Goal: Task Accomplishment & Management: Complete application form

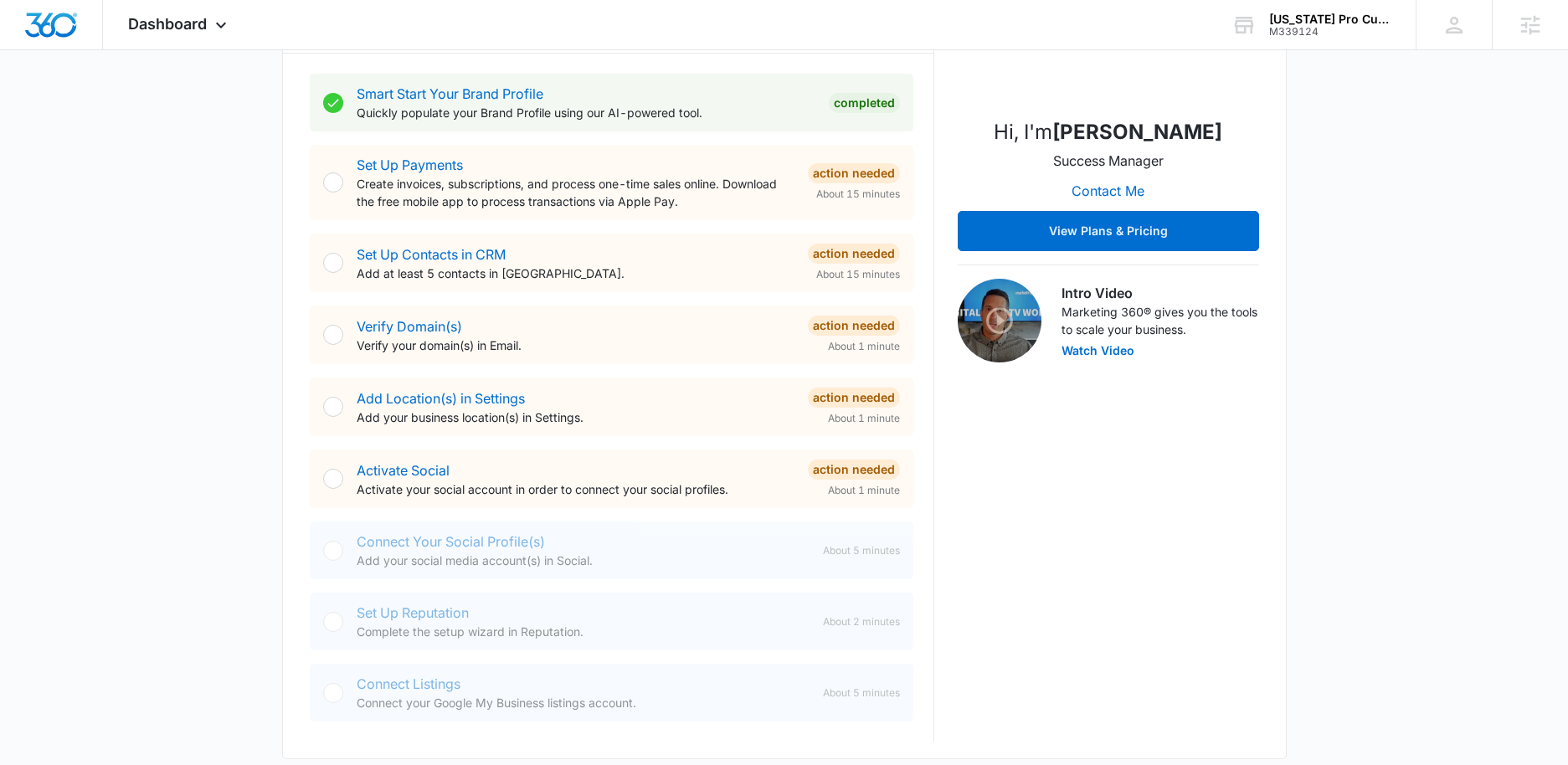
scroll to position [299, 0]
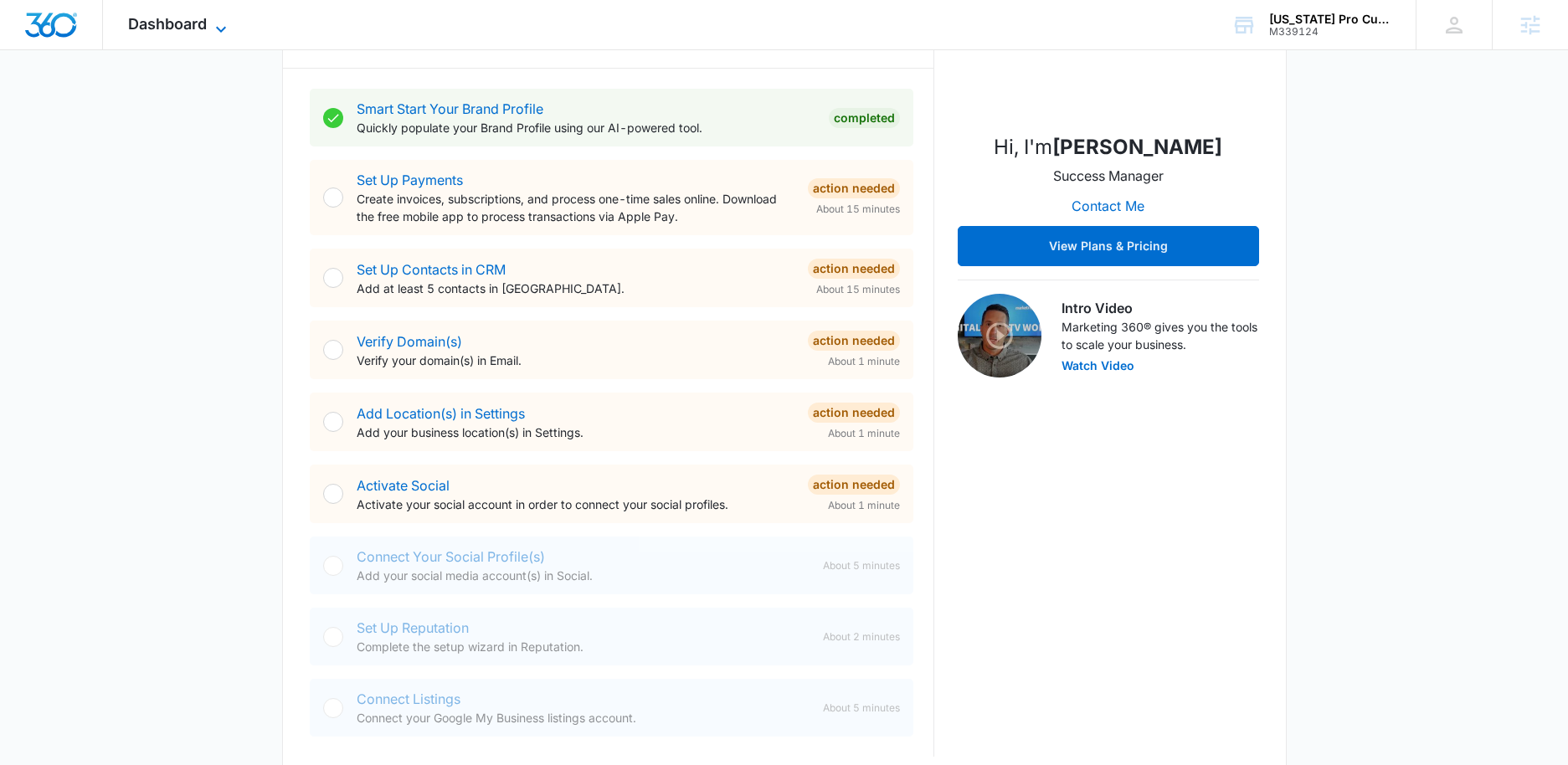
click at [217, 20] on icon at bounding box center [221, 29] width 20 height 20
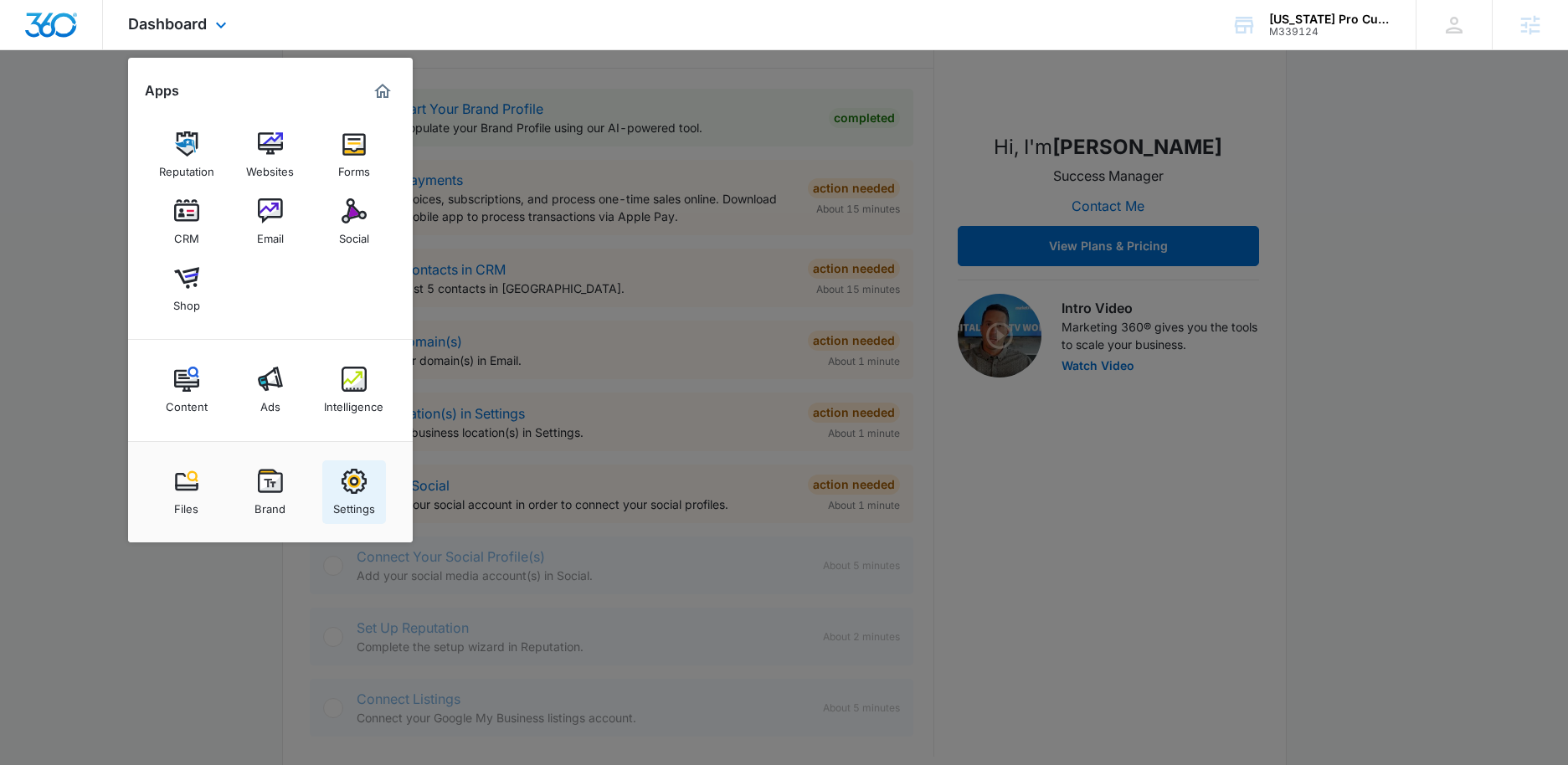
click at [366, 497] on div "Settings" at bounding box center [354, 505] width 42 height 21
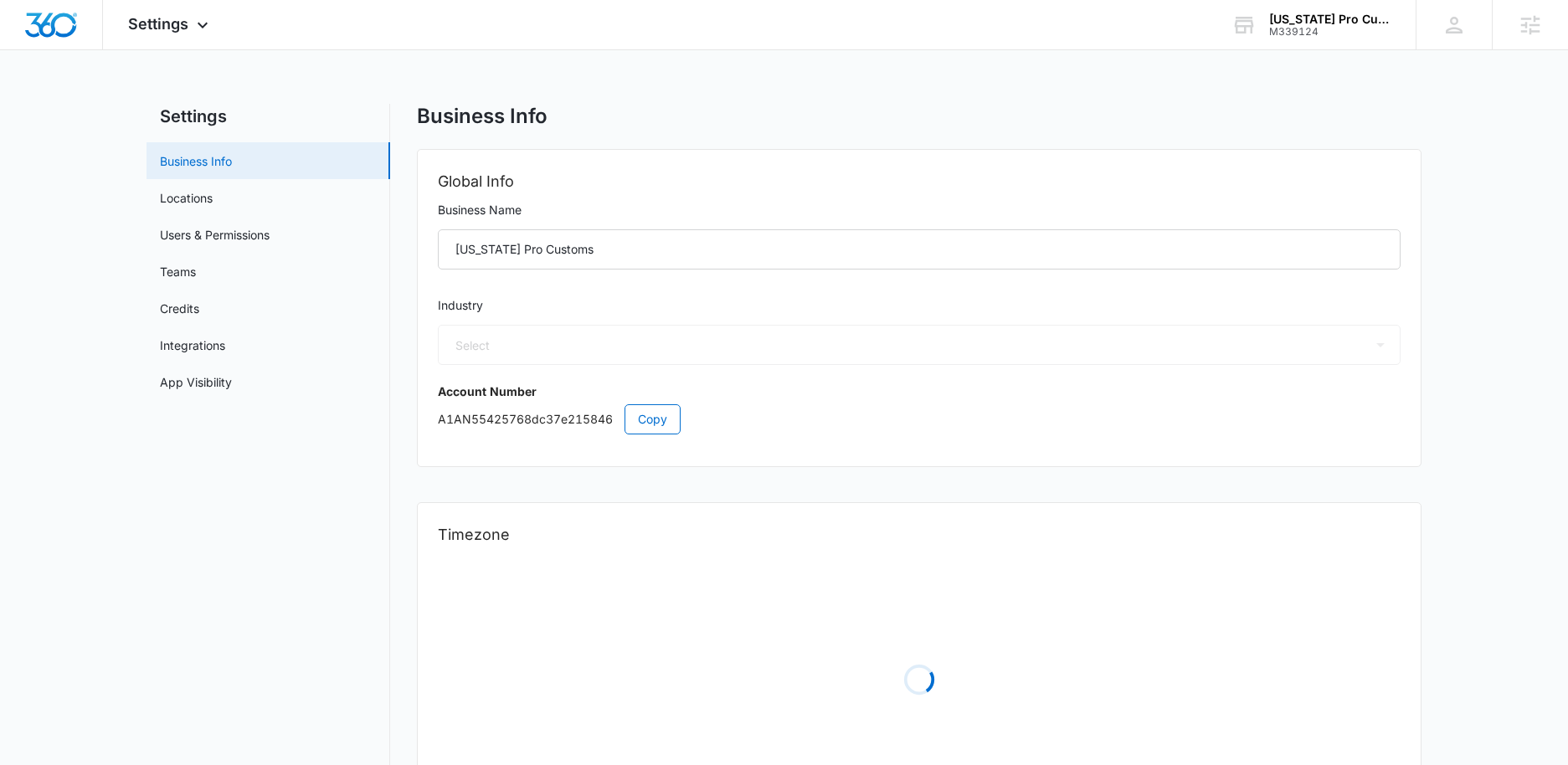
select select "52"
select select "US"
select select "America/New_York"
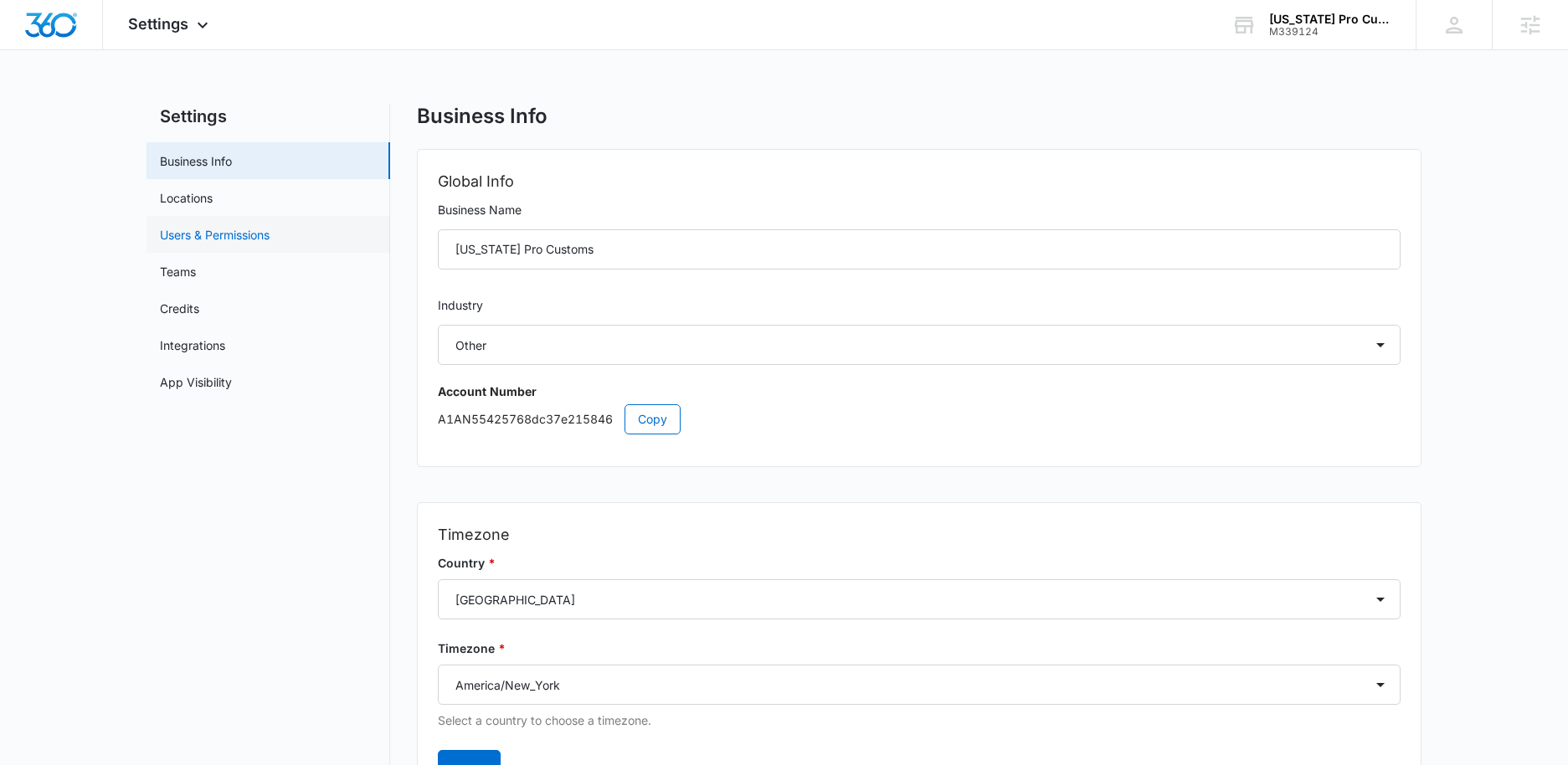
click at [233, 239] on link "Users & Permissions" at bounding box center [214, 234] width 109 height 17
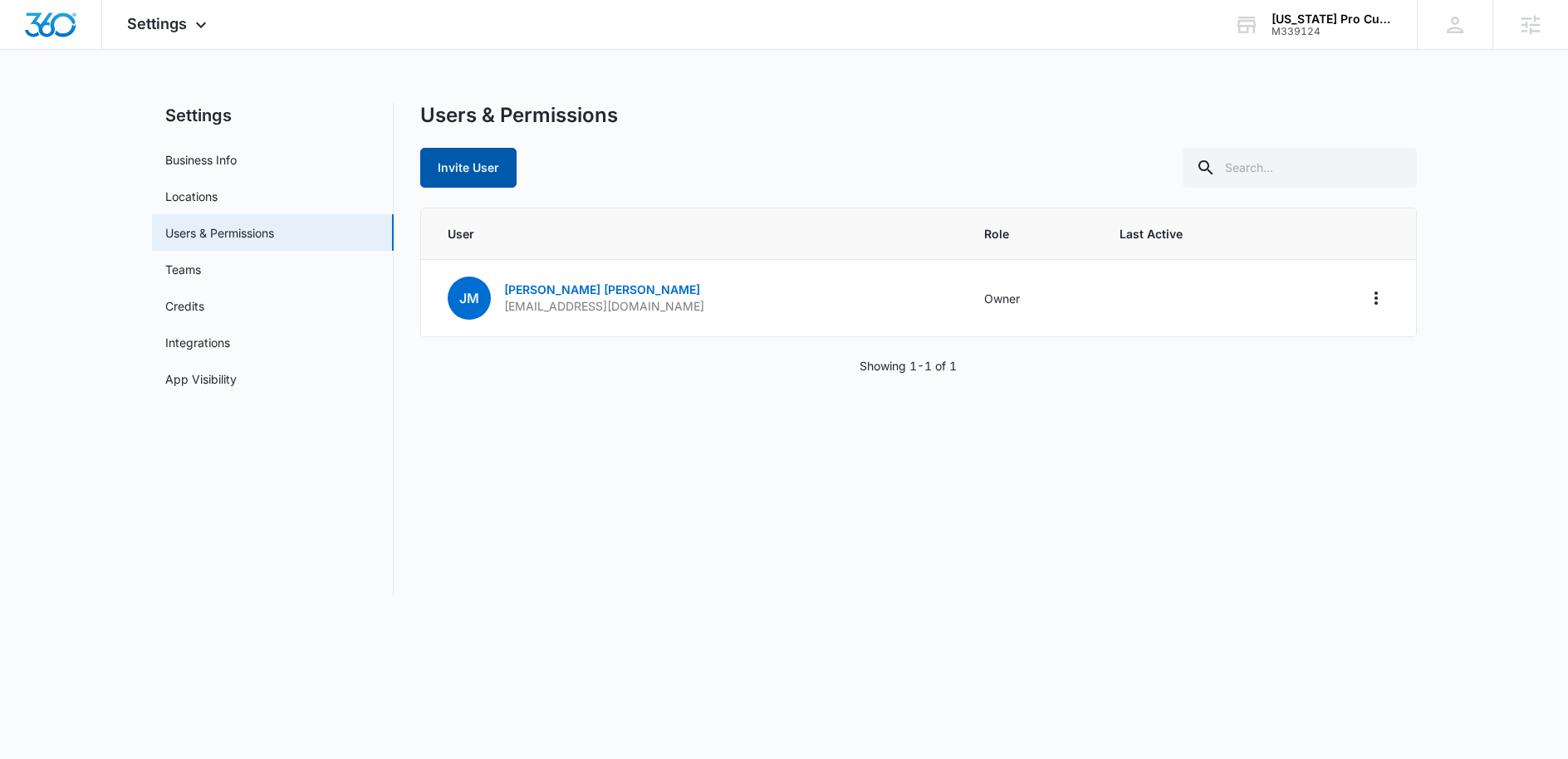
click at [485, 164] on button "Invite User" at bounding box center [468, 167] width 96 height 39
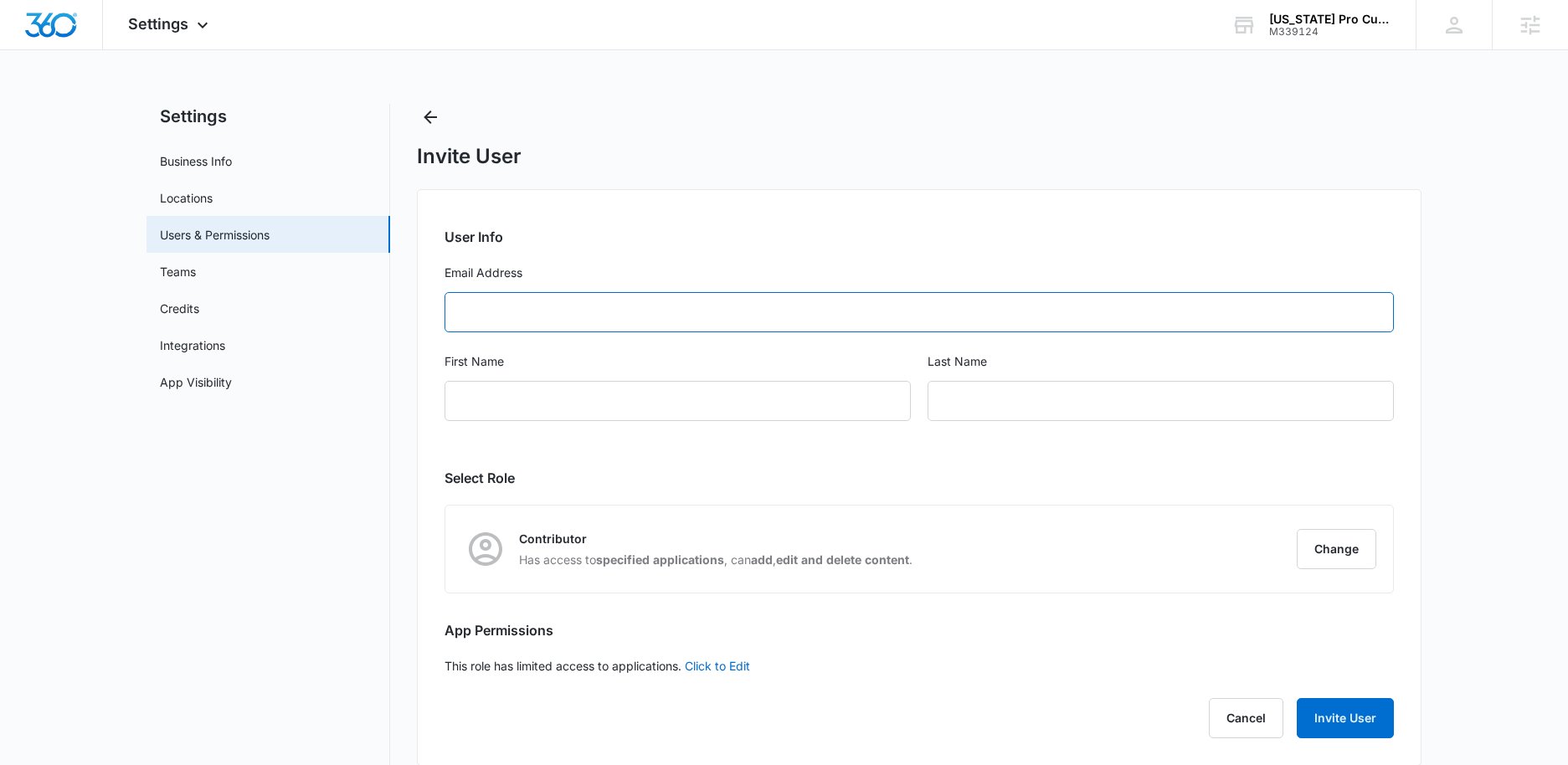
click at [617, 307] on input "Email Address" at bounding box center [919, 312] width 949 height 40
click at [172, 381] on link "App Visibility" at bounding box center [196, 382] width 72 height 17
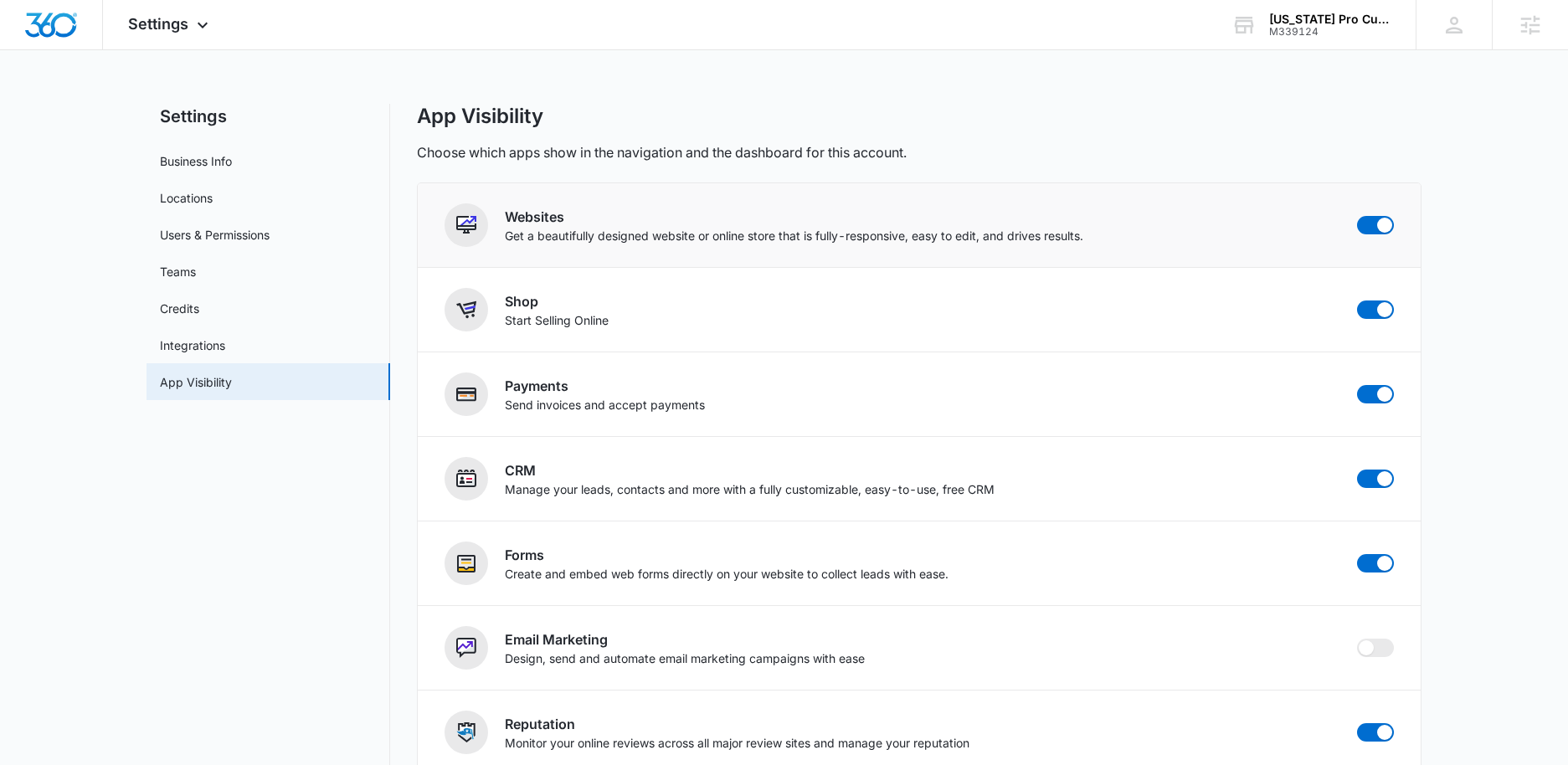
click at [1368, 214] on div "Websites Get a beautifully designed website or online store that is fully-respo…" at bounding box center [919, 225] width 949 height 44
drag, startPoint x: 1368, startPoint y: 222, endPoint x: 1370, endPoint y: 239, distance: 17.1
click at [1368, 224] on span at bounding box center [1375, 225] width 37 height 18
click at [1357, 216] on input "checkbox" at bounding box center [1357, 215] width 1 height 1
checkbox input "false"
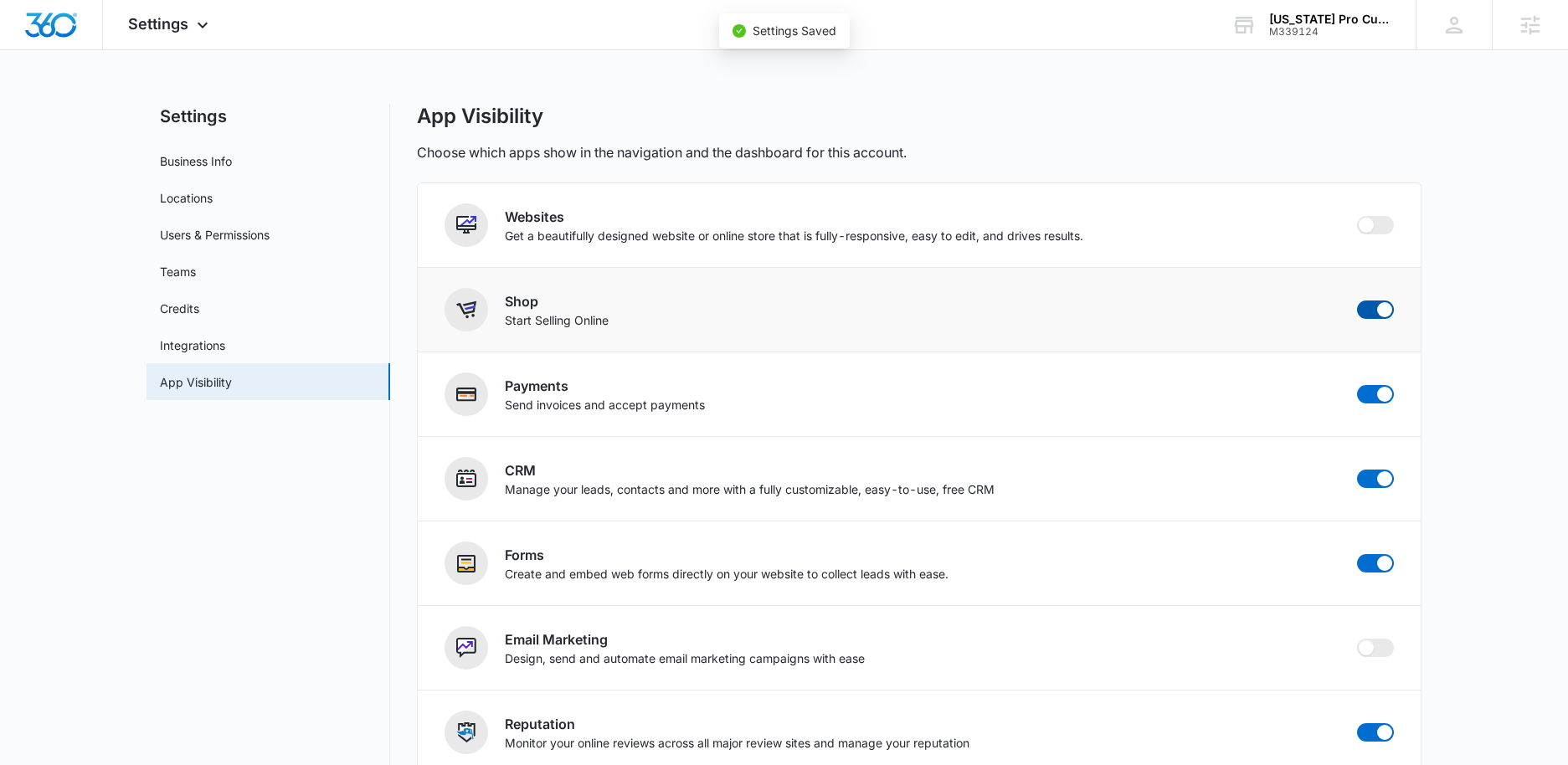
click at [1375, 313] on span at bounding box center [1375, 309] width 37 height 18
click at [1357, 300] on input "checkbox" at bounding box center [1357, 300] width 1 height 1
checkbox input "false"
drag, startPoint x: 1382, startPoint y: 399, endPoint x: 1354, endPoint y: 392, distance: 28.9
click at [1381, 399] on span at bounding box center [1385, 394] width 15 height 15
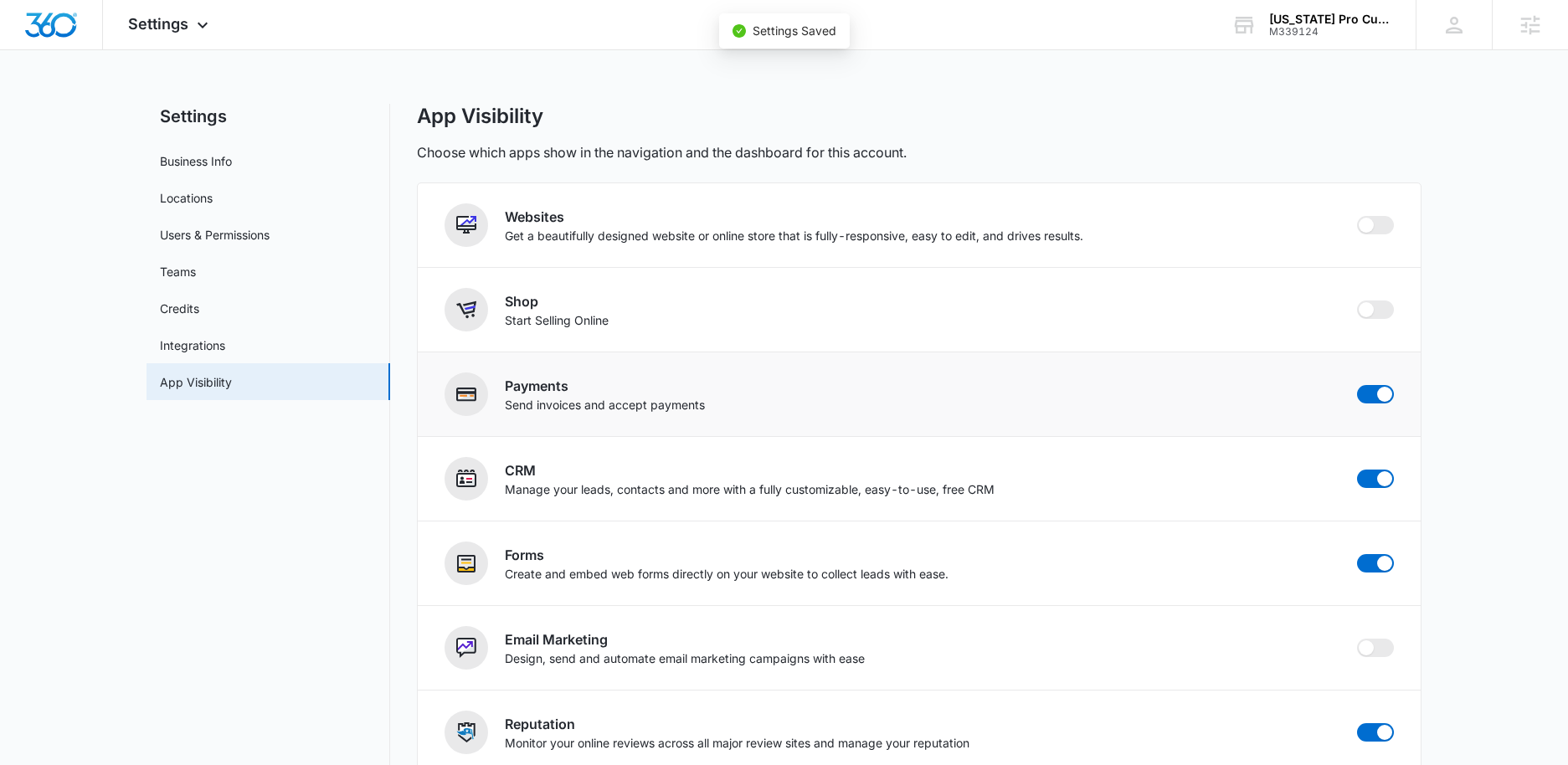
click at [1357, 385] on input "checkbox" at bounding box center [1357, 384] width 1 height 1
checkbox input "false"
click at [167, 27] on span "Settings" at bounding box center [158, 24] width 60 height 17
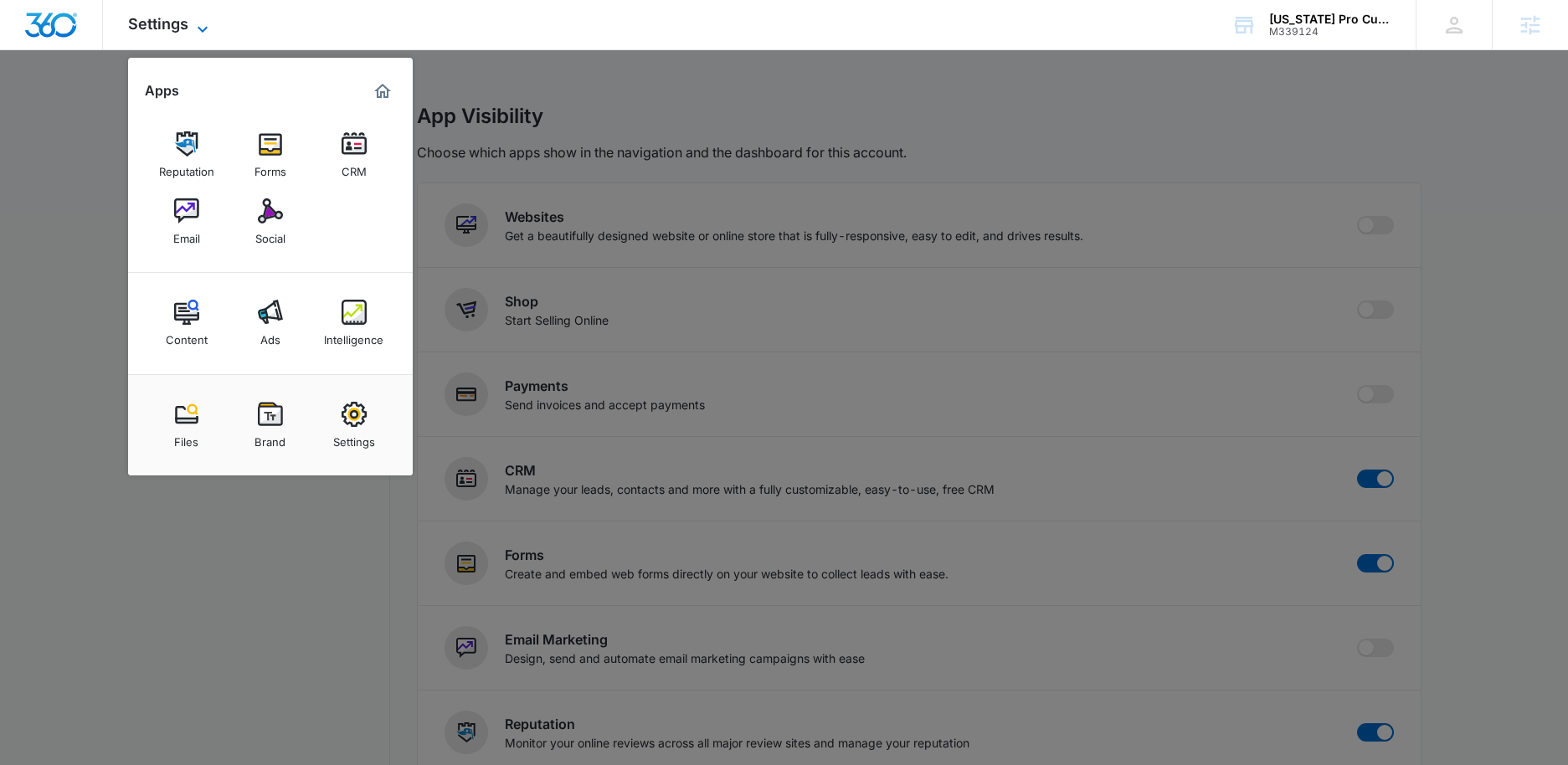
scroll to position [3, 0]
click at [284, 222] on link "Social" at bounding box center [270, 222] width 64 height 64
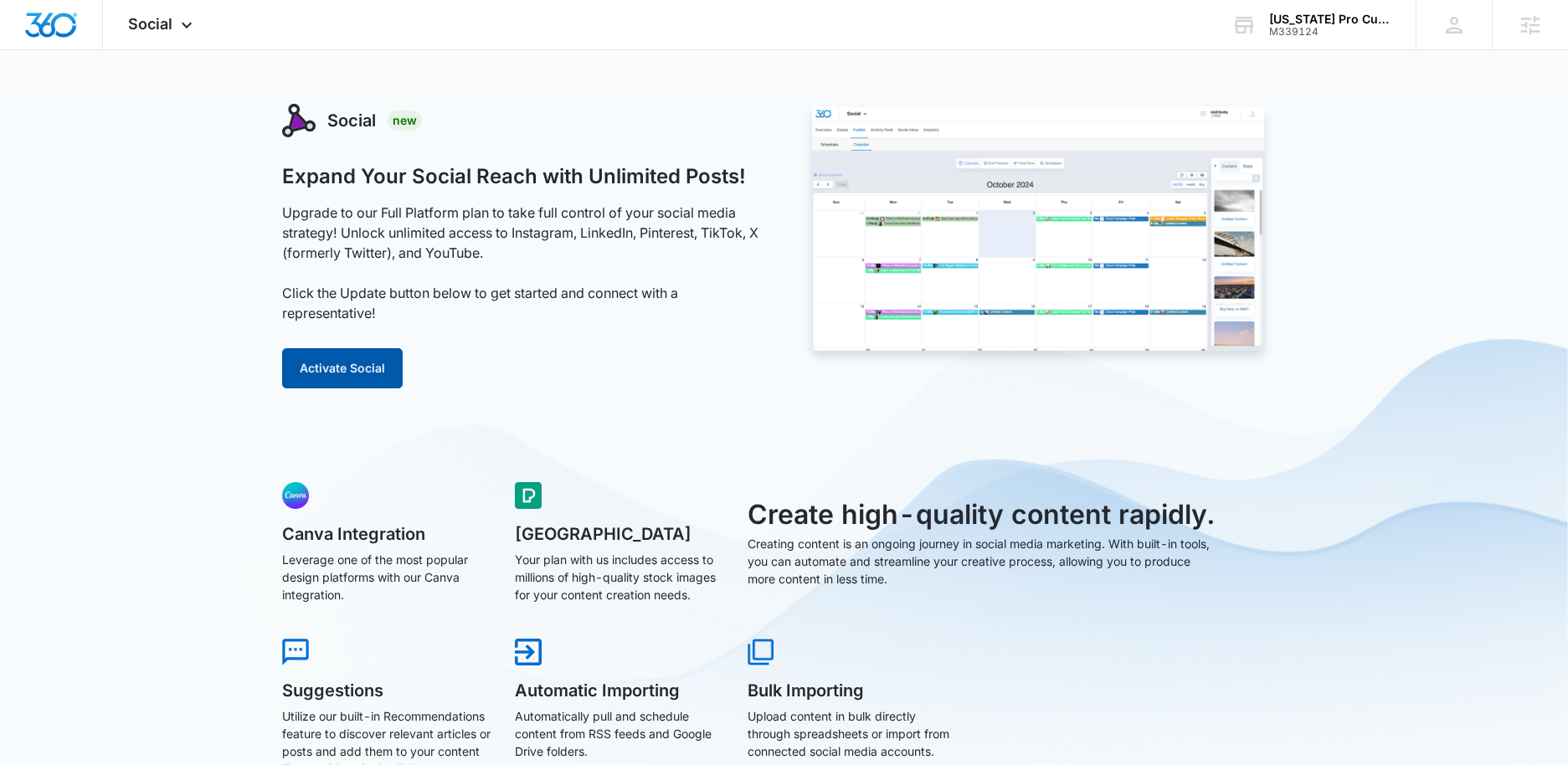
click at [303, 374] on button "Activate Social" at bounding box center [342, 368] width 120 height 40
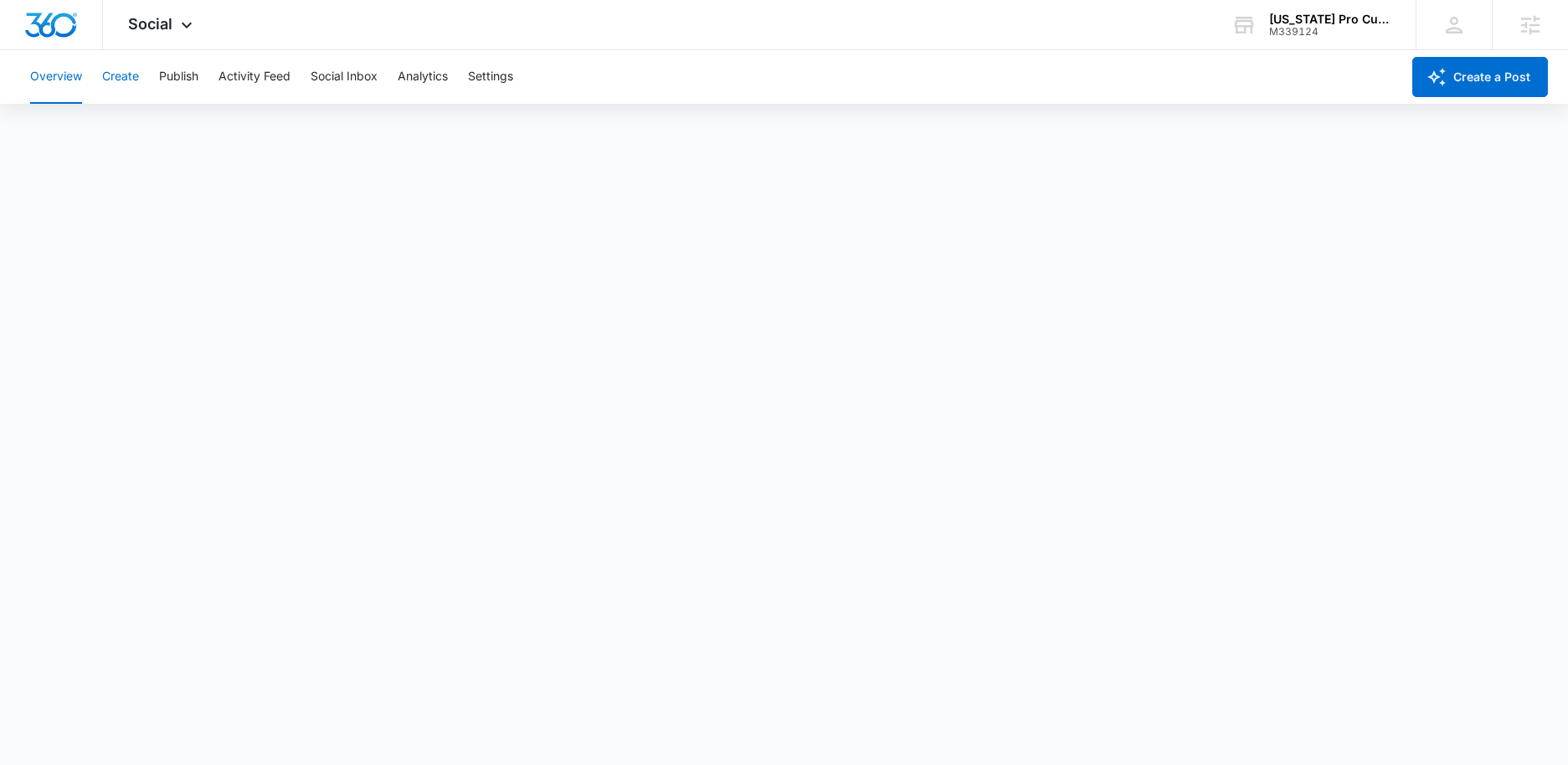
click at [117, 74] on button "Create" at bounding box center [120, 76] width 37 height 53
click at [141, 20] on span "Social" at bounding box center [150, 24] width 45 height 17
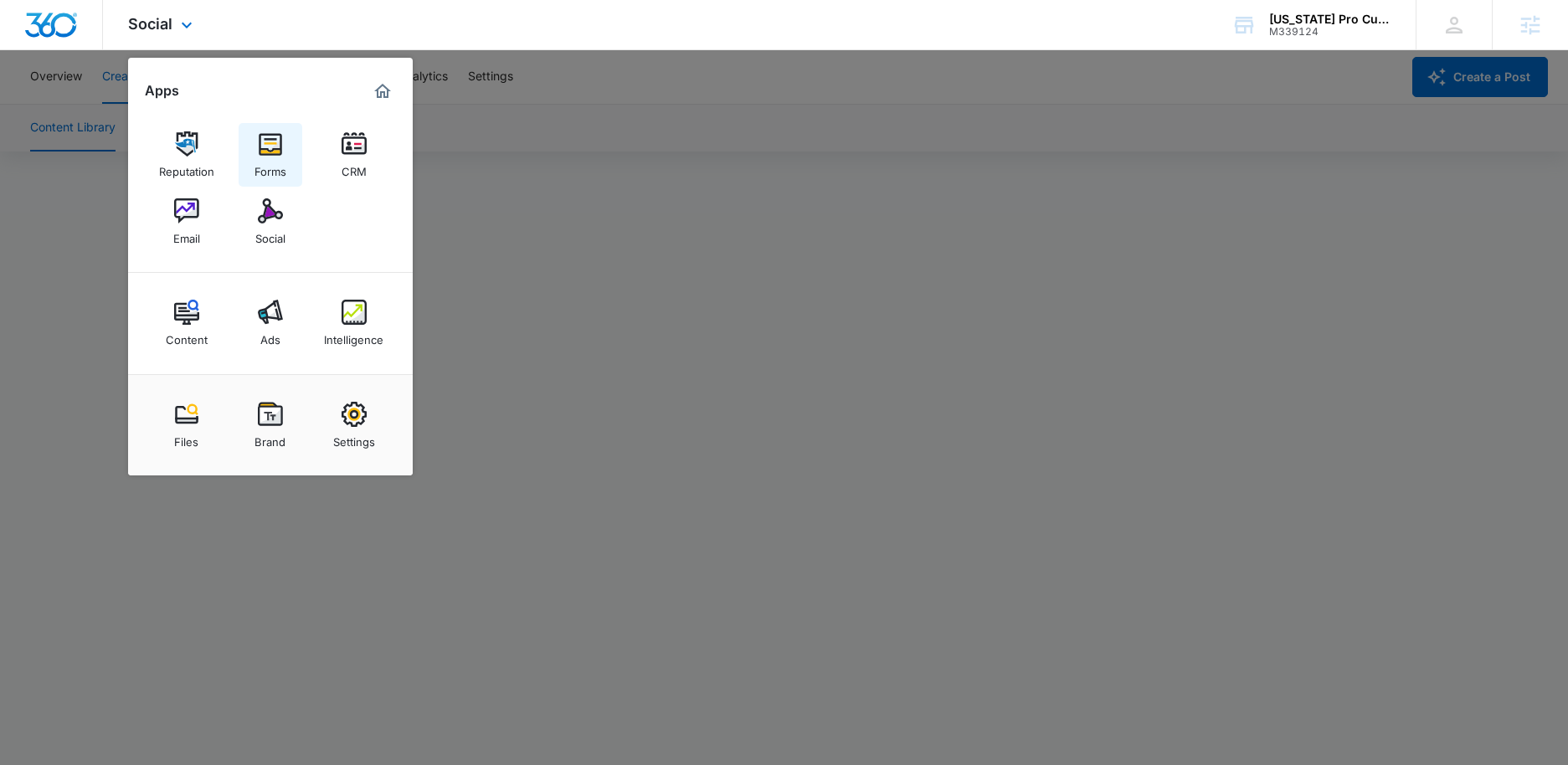
click at [260, 146] on img at bounding box center [270, 144] width 25 height 25
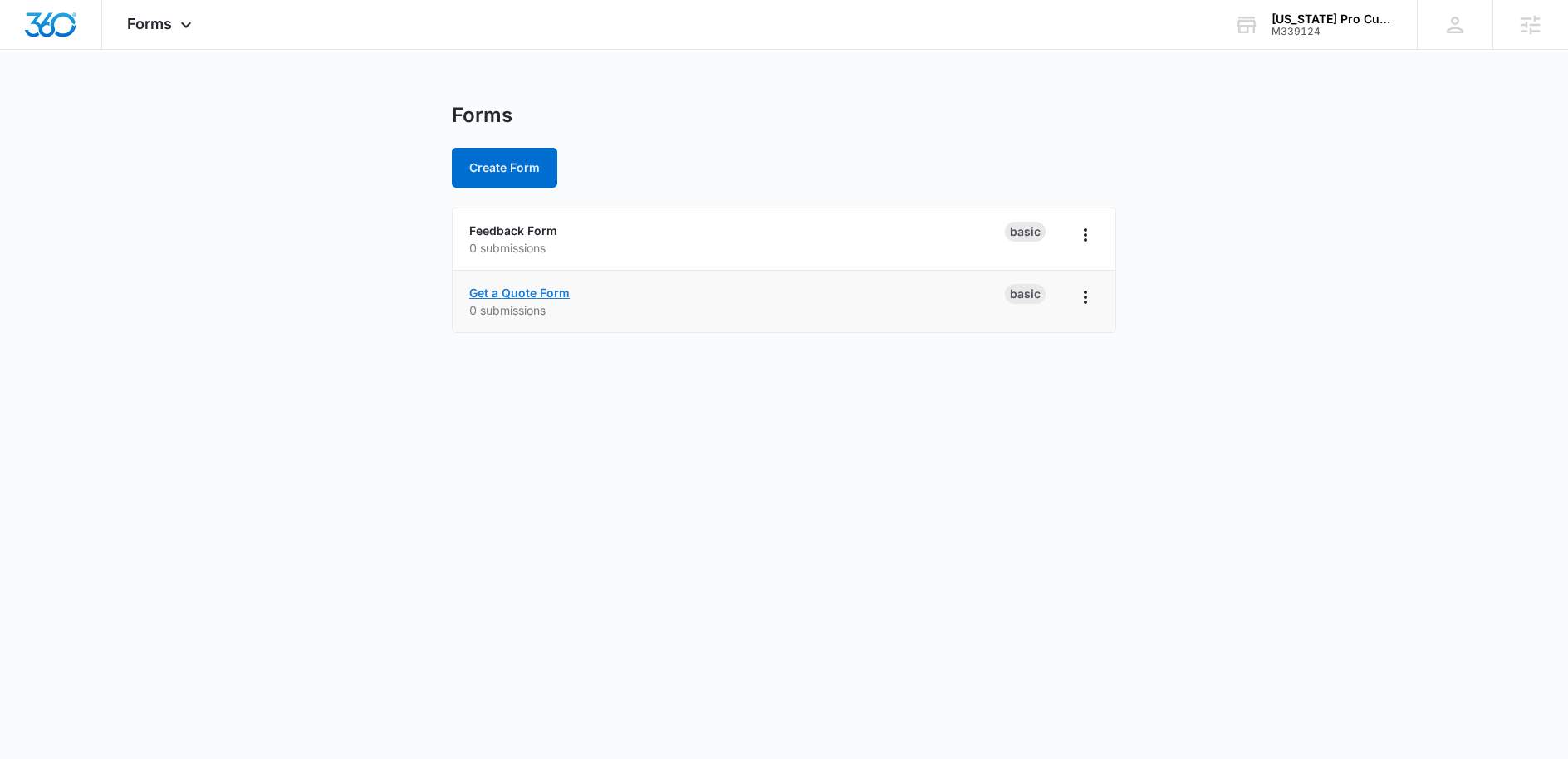
click at [532, 294] on link "Get a Quote Form" at bounding box center [519, 292] width 101 height 14
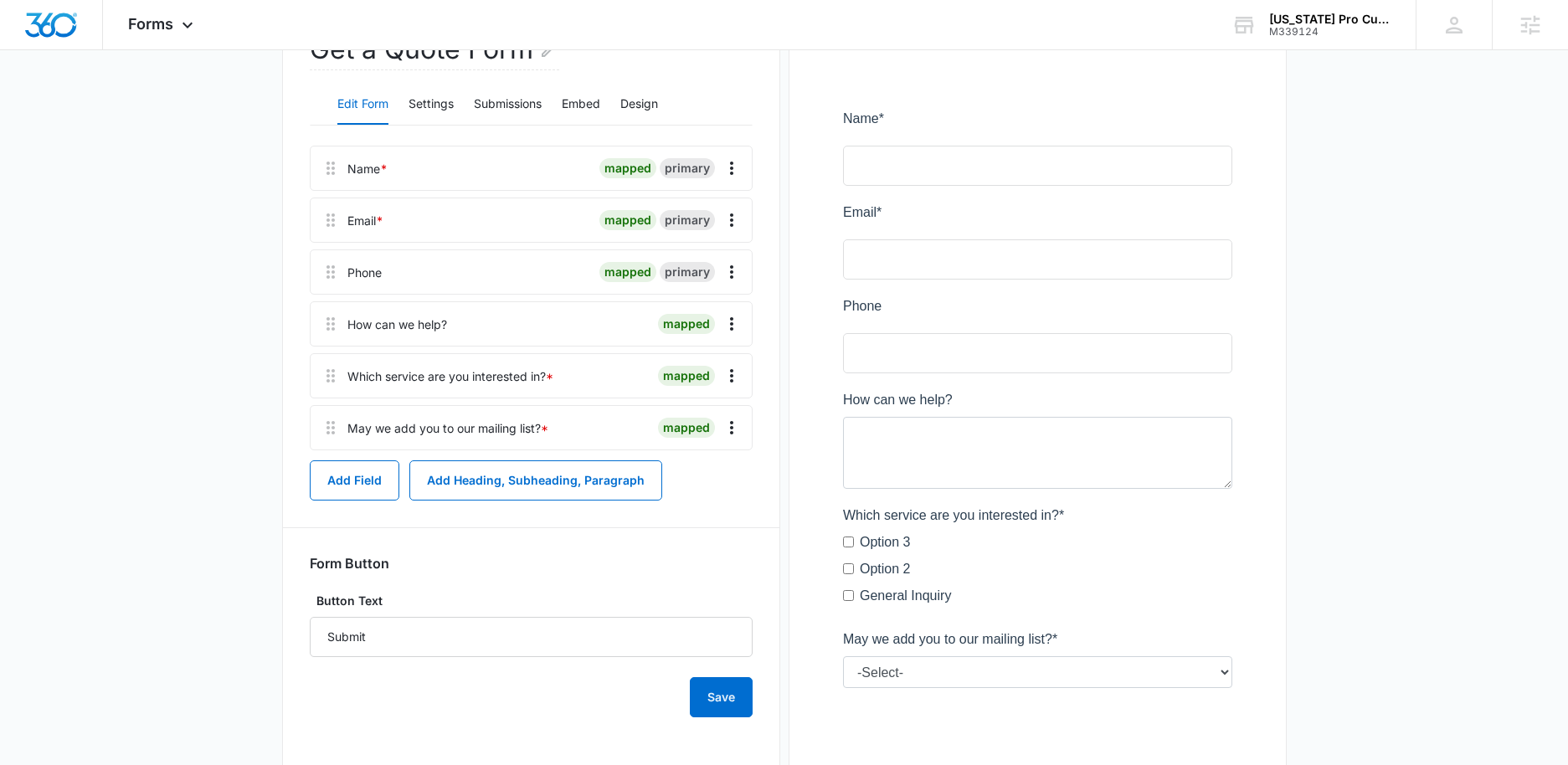
scroll to position [259, 0]
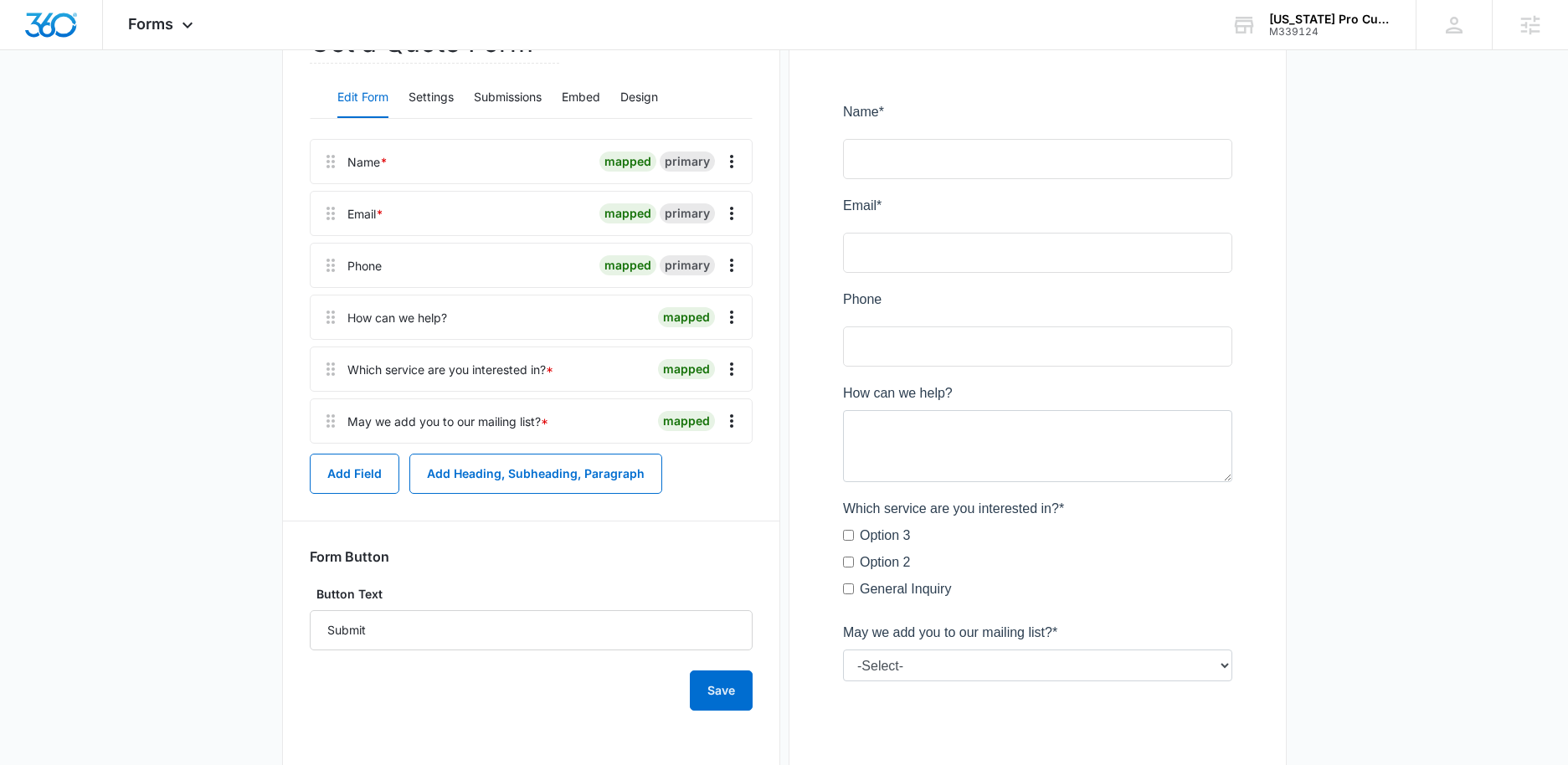
drag, startPoint x: 956, startPoint y: 588, endPoint x: 808, endPoint y: 532, distance: 158.2
click at [808, 532] on div "Preview" at bounding box center [1037, 405] width 498 height 840
click at [139, 21] on span "Forms" at bounding box center [150, 24] width 46 height 17
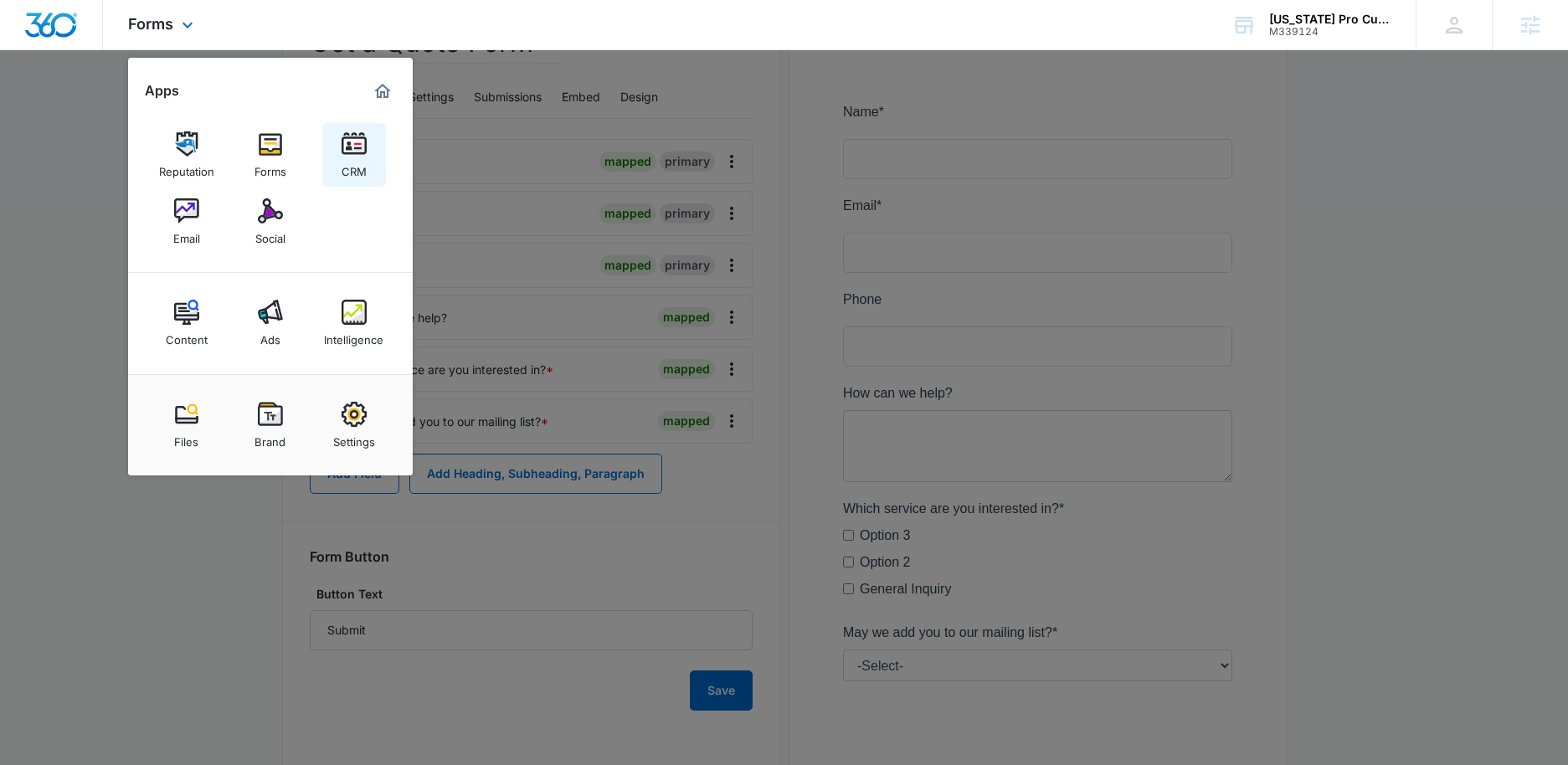
click at [359, 147] on img at bounding box center [354, 144] width 25 height 25
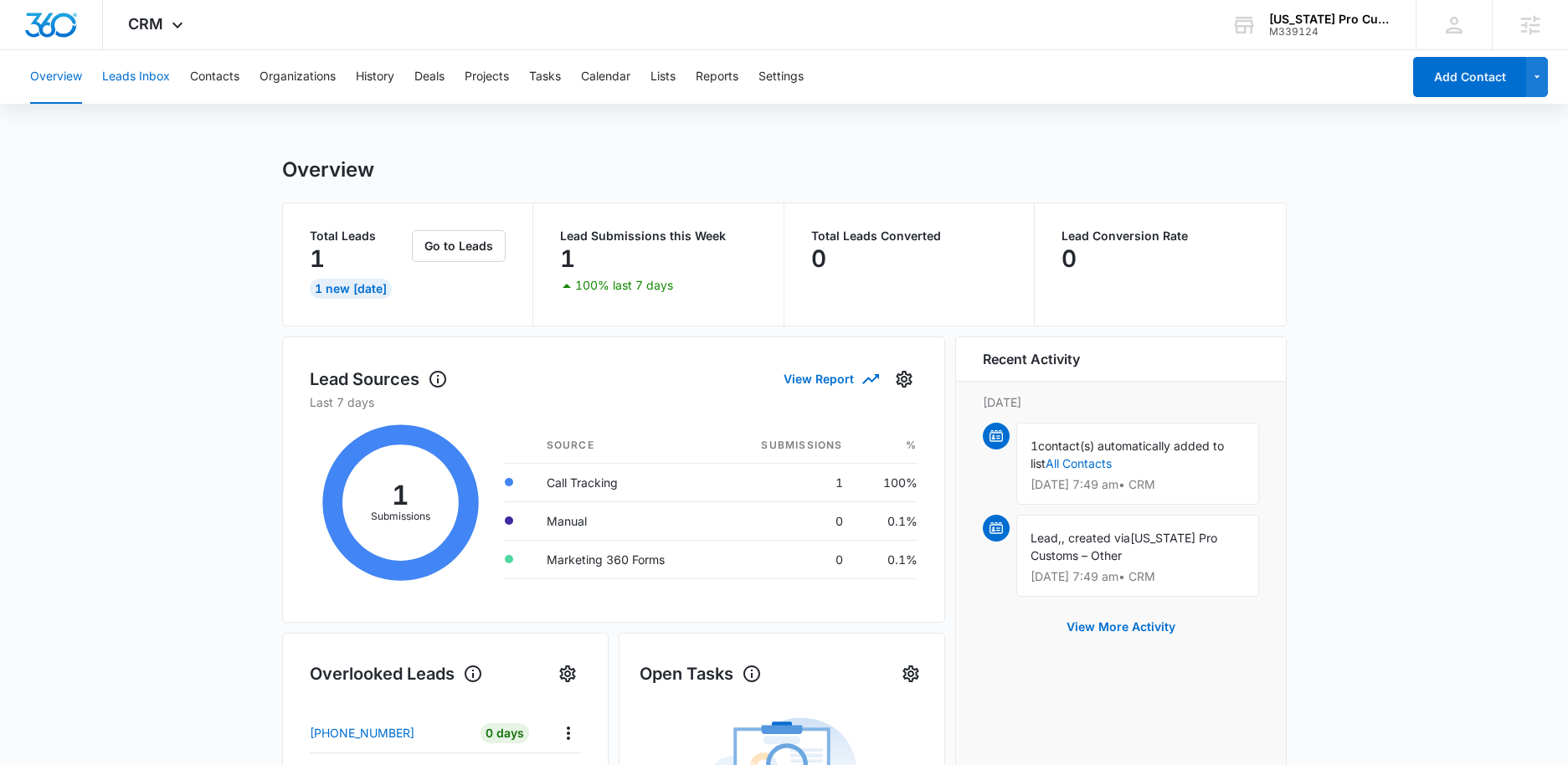
click at [152, 86] on button "Leads Inbox" at bounding box center [136, 76] width 68 height 53
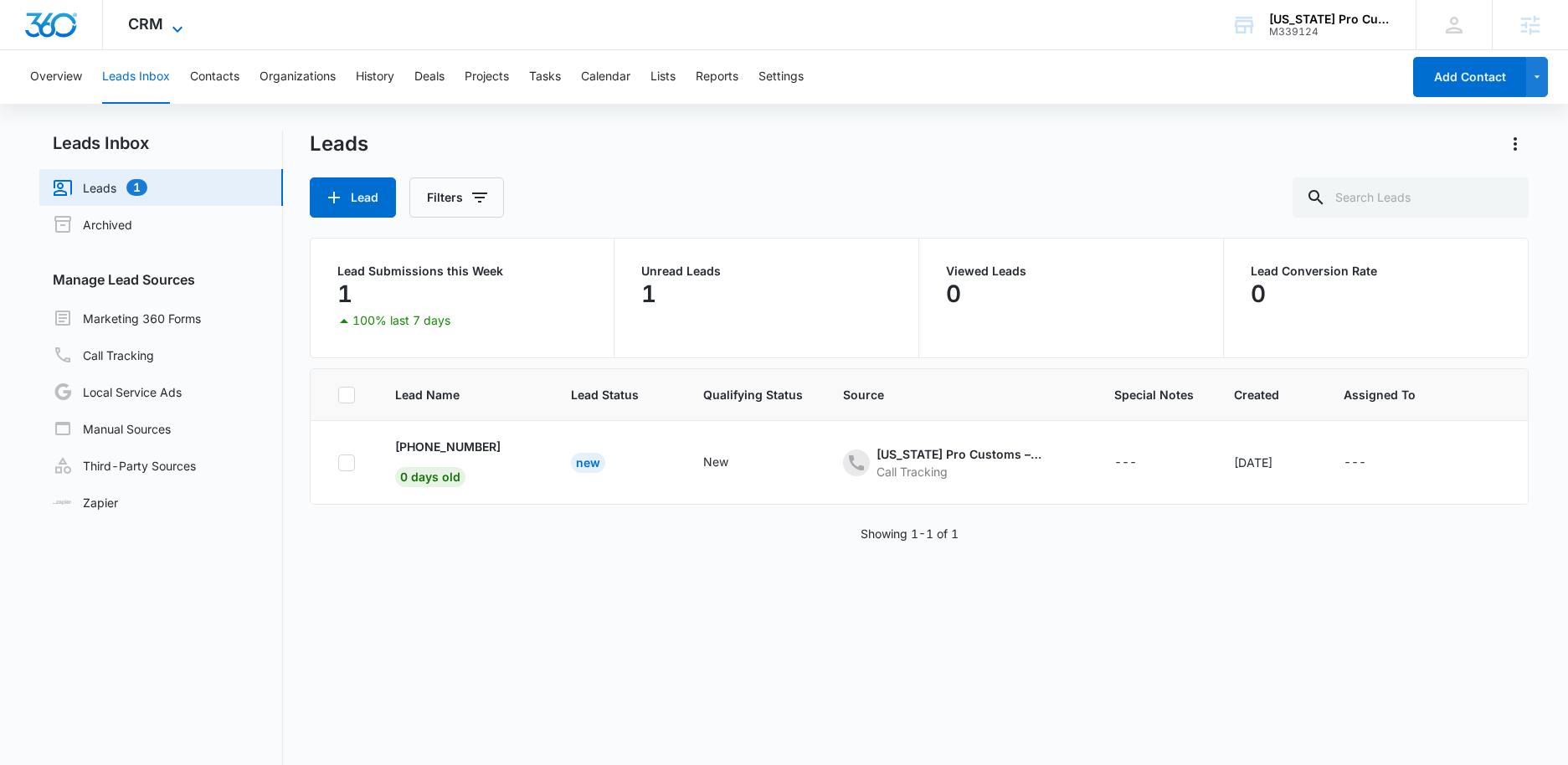
click at [179, 32] on icon at bounding box center [177, 29] width 20 height 20
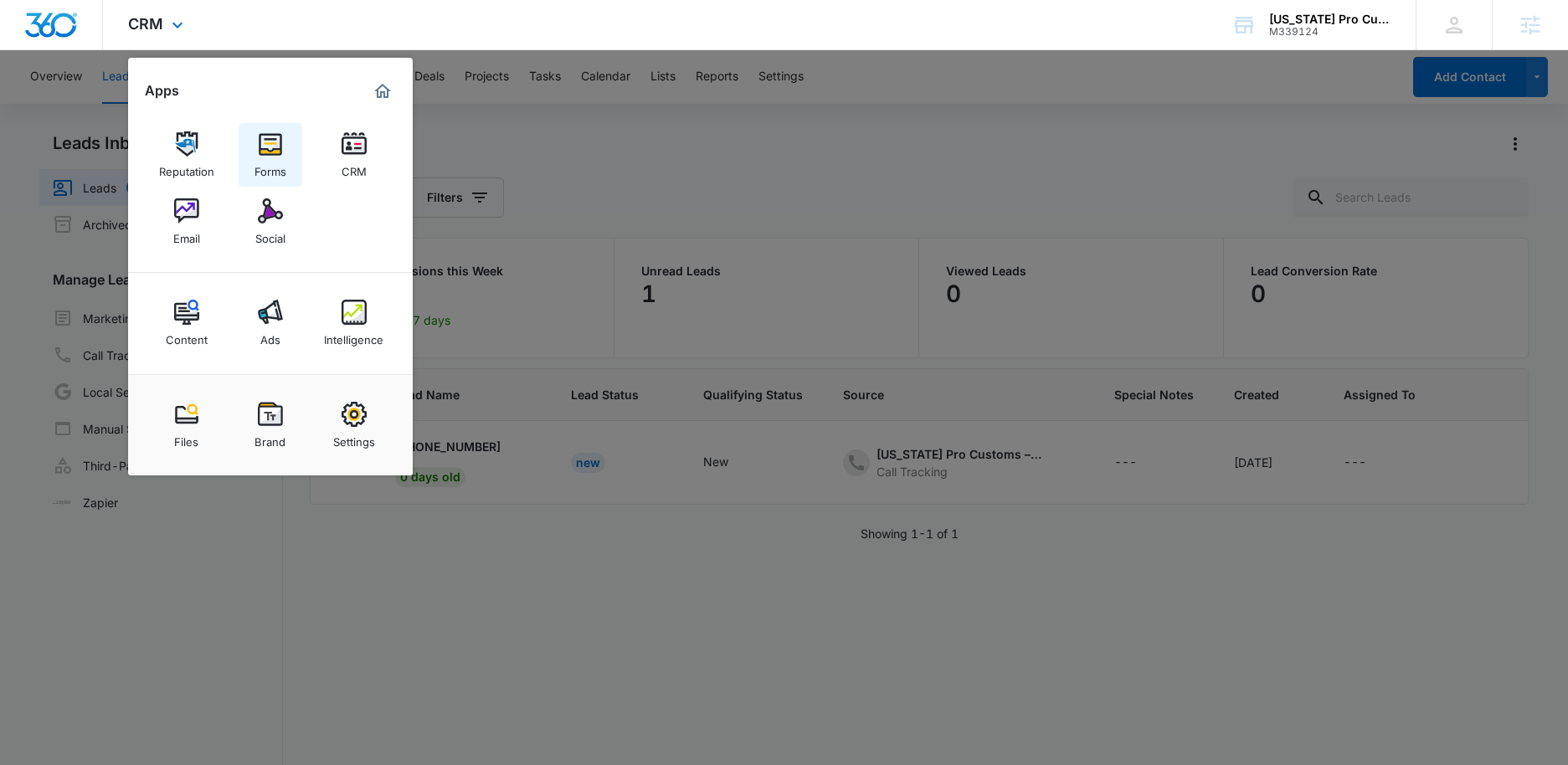
click at [263, 144] on img at bounding box center [270, 144] width 25 height 25
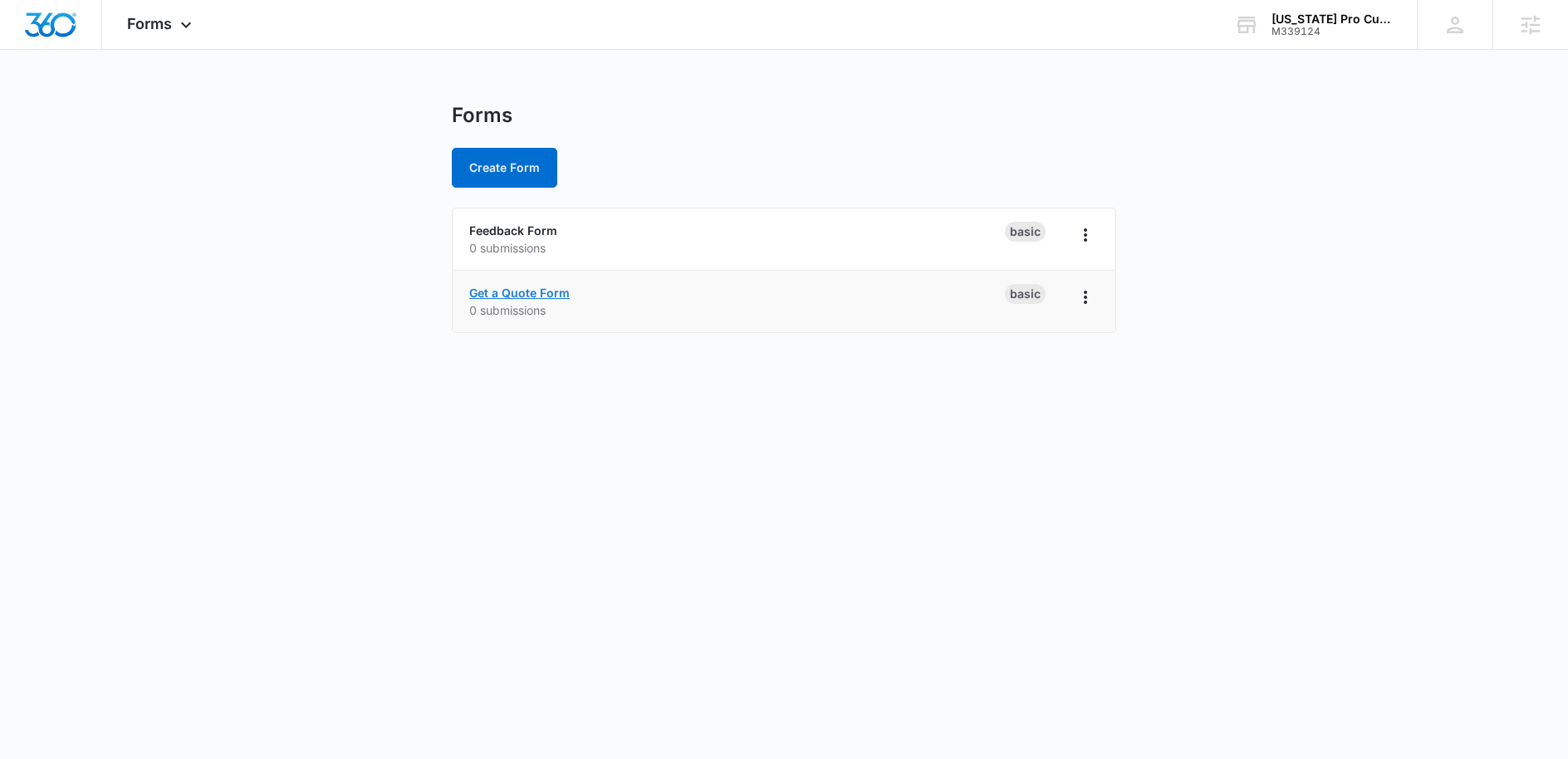
click at [522, 294] on link "Get a Quote Form" at bounding box center [519, 292] width 101 height 14
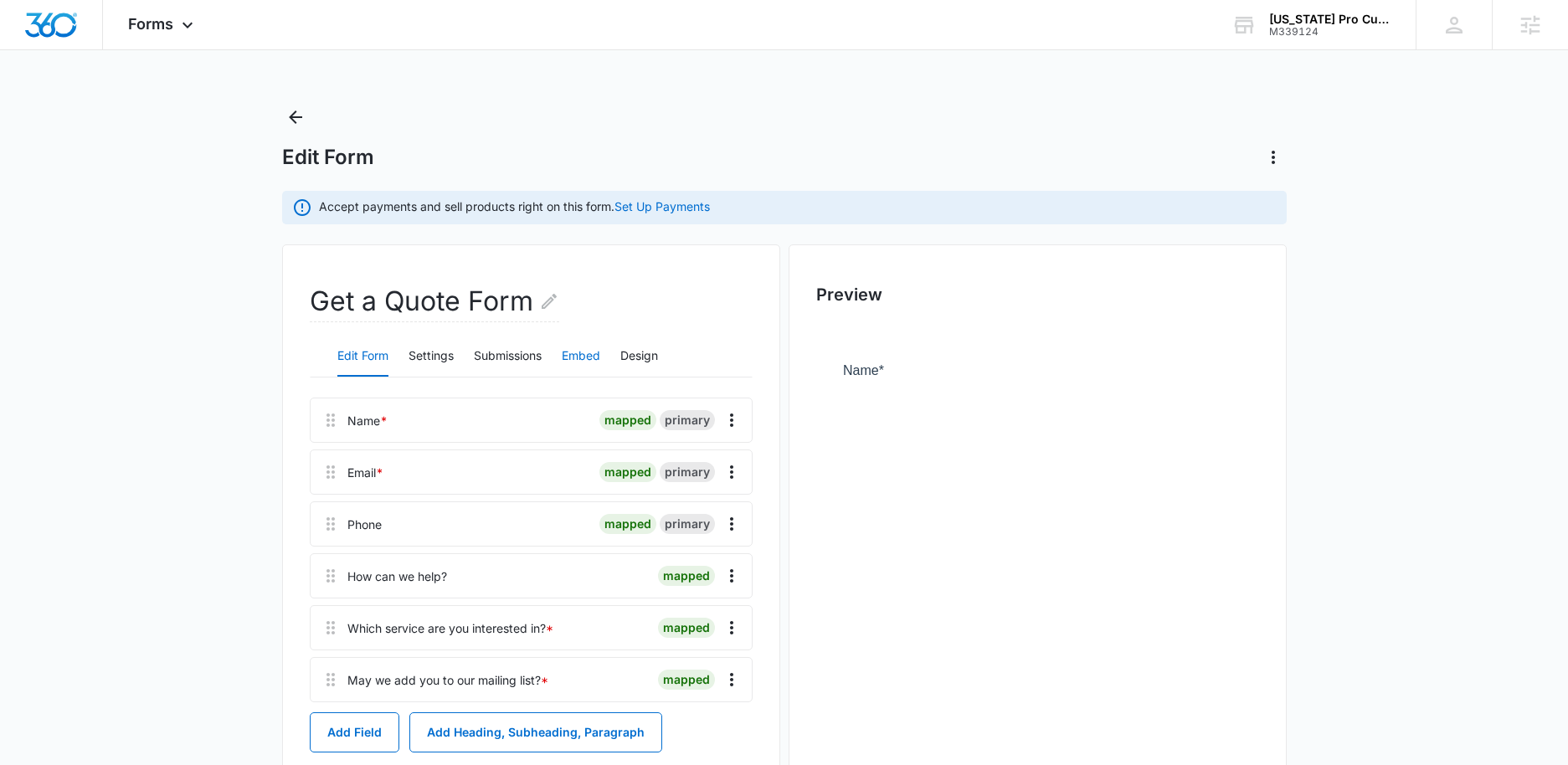
click at [579, 358] on button "Embed" at bounding box center [581, 356] width 39 height 40
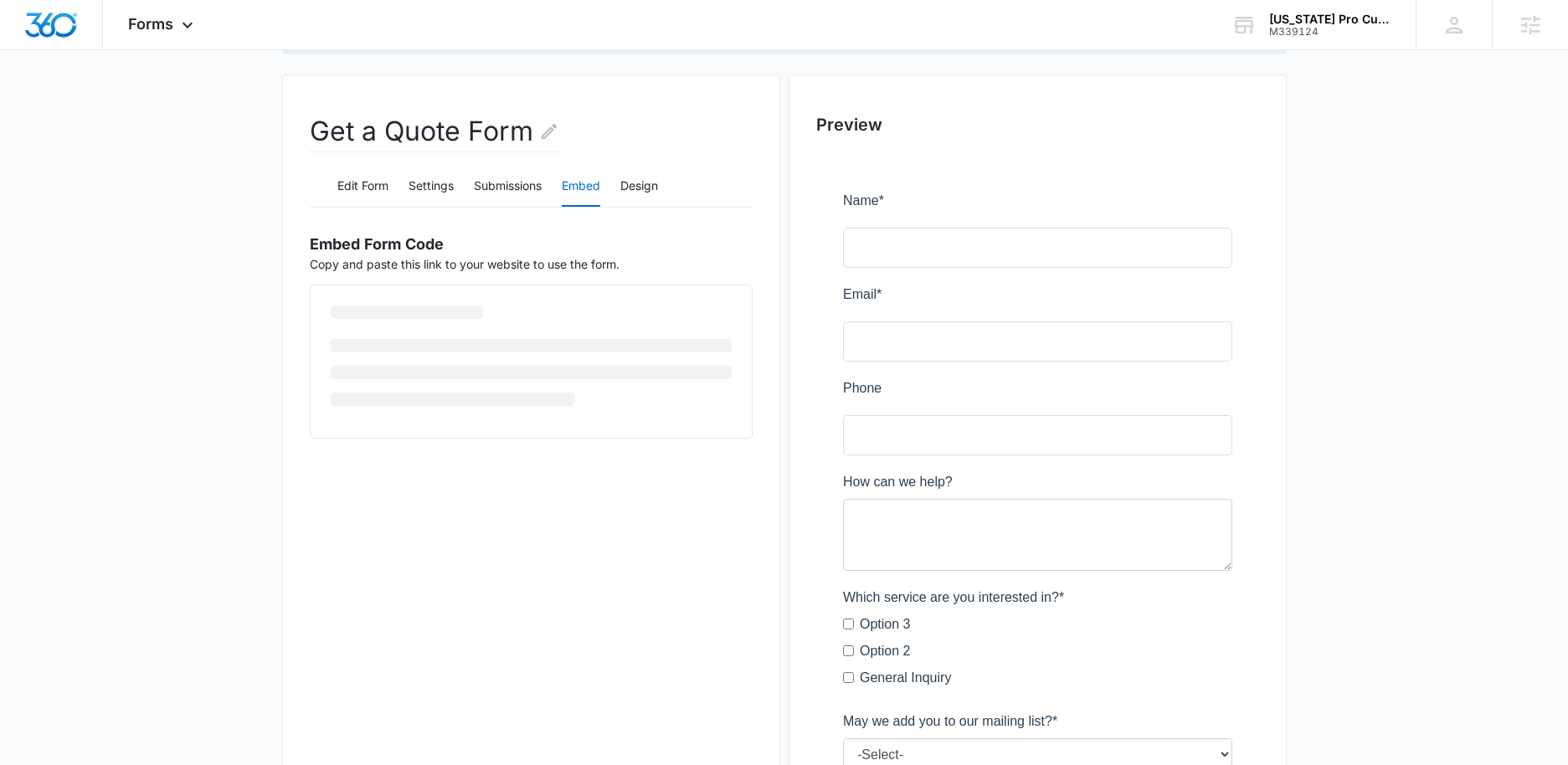
scroll to position [249, 0]
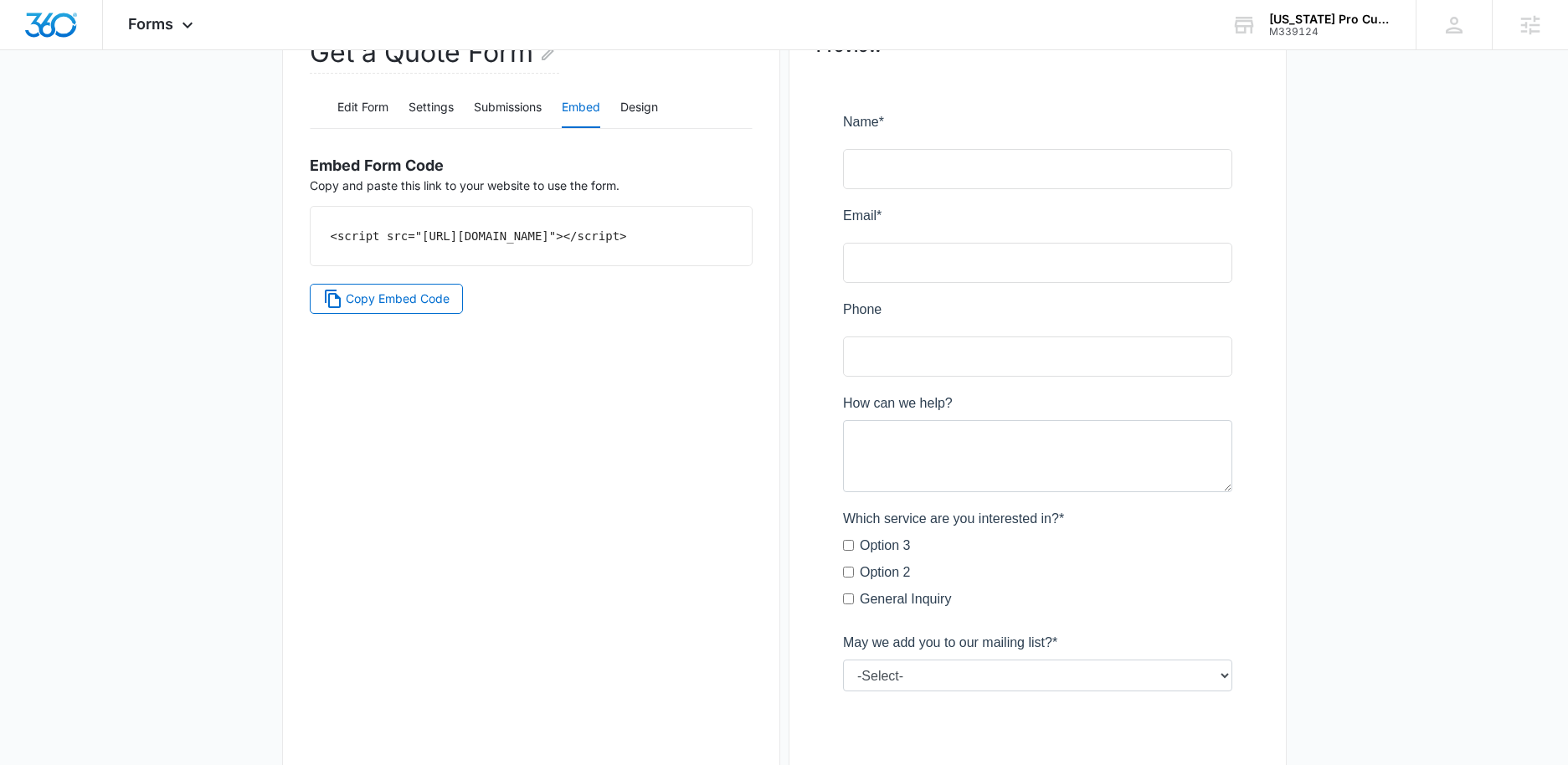
drag, startPoint x: 584, startPoint y: 259, endPoint x: 289, endPoint y: 228, distance: 296.6
click at [289, 228] on div "Get a Quote Form Edit Form Settings Submissions Embed Design Embed Form Code Co…" at bounding box center [531, 415] width 498 height 840
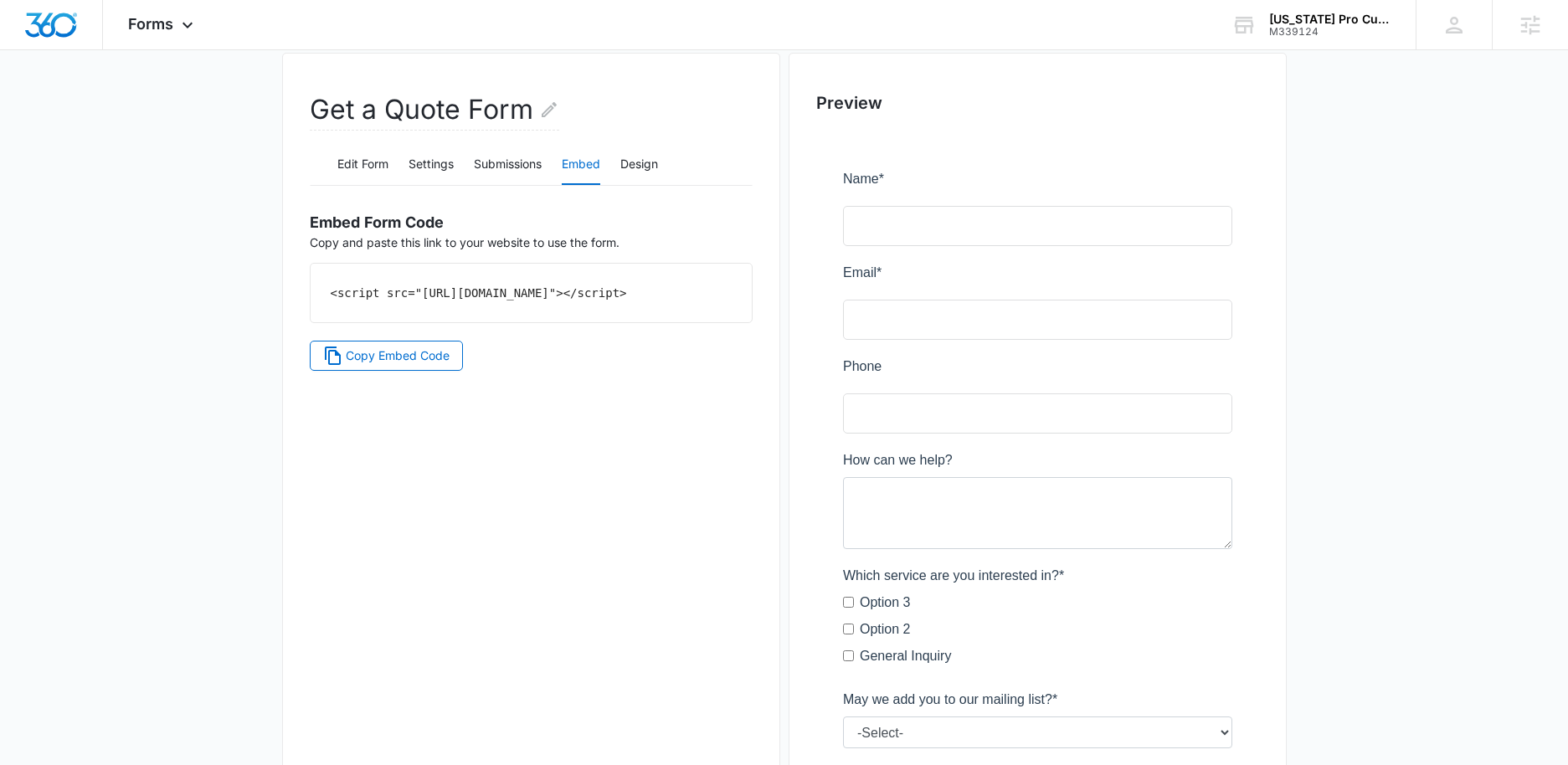
scroll to position [120, 0]
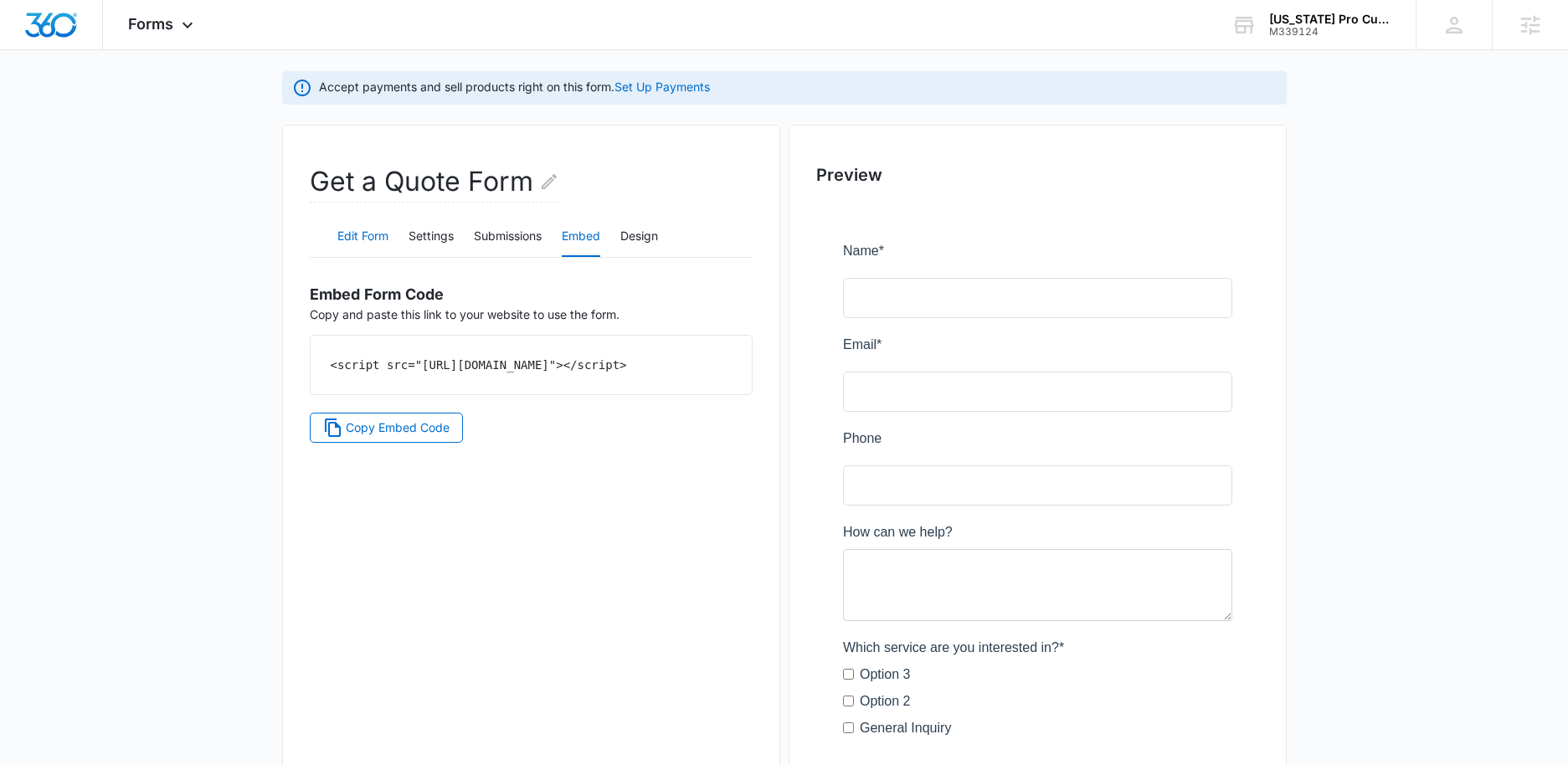
click at [375, 233] on button "Edit Form" at bounding box center [362, 236] width 51 height 40
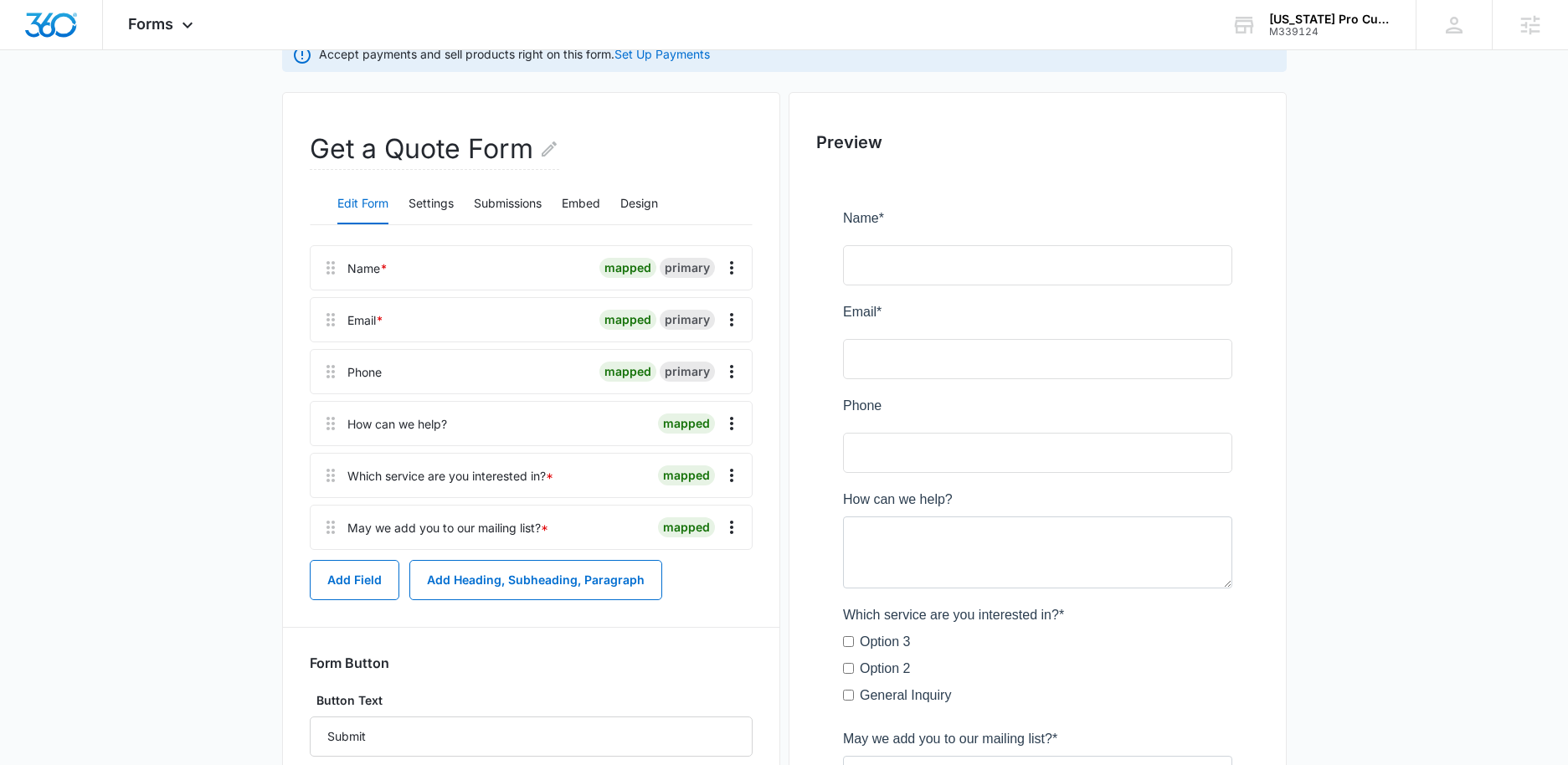
scroll to position [153, 0]
click at [732, 474] on icon "Overflow Menu" at bounding box center [731, 474] width 3 height 14
click at [685, 550] on div "Delete" at bounding box center [687, 547] width 35 height 12
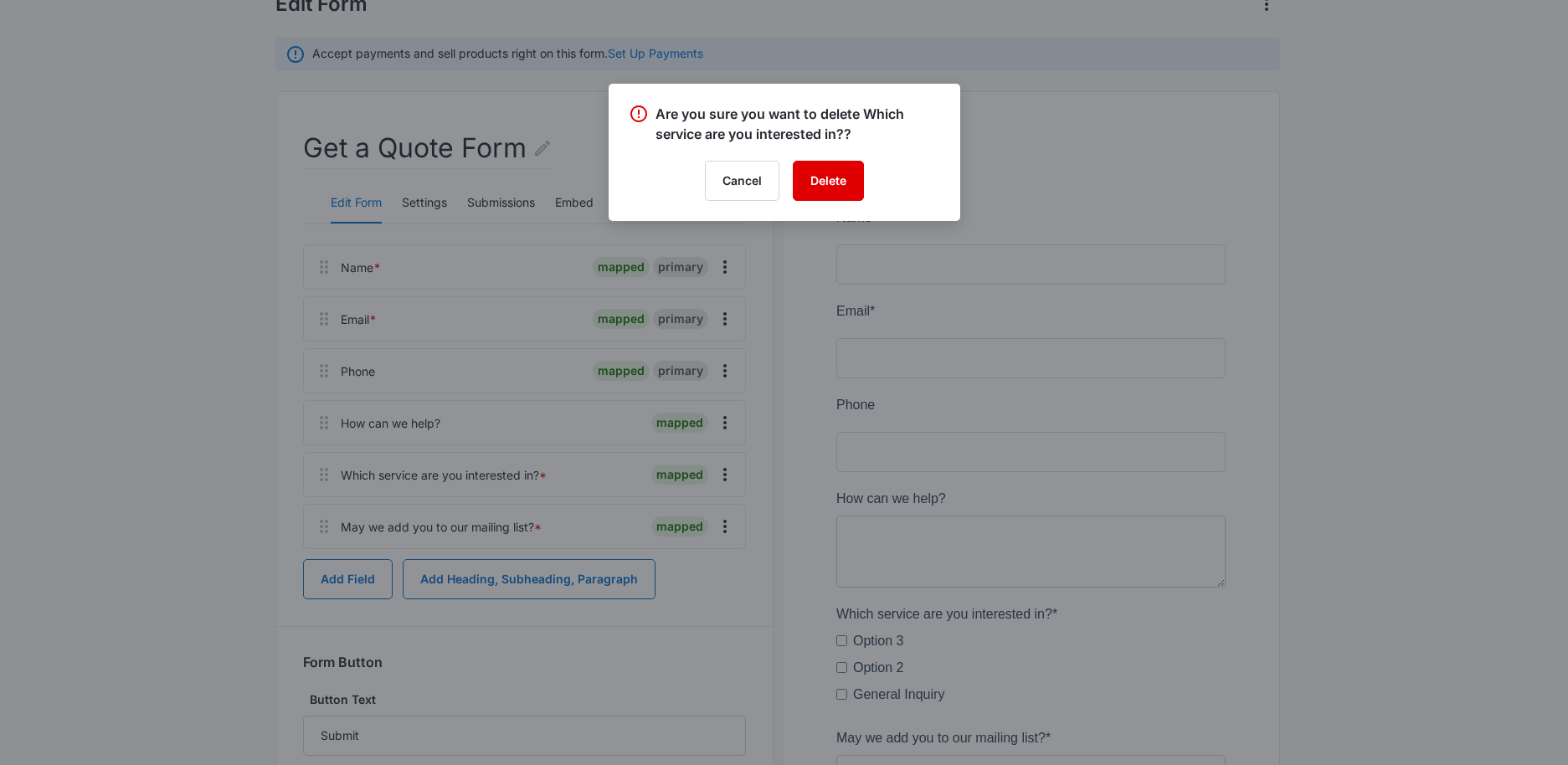
drag, startPoint x: 834, startPoint y: 183, endPoint x: 964, endPoint y: 190, distance: 130.2
click at [835, 184] on button "Delete" at bounding box center [828, 180] width 71 height 40
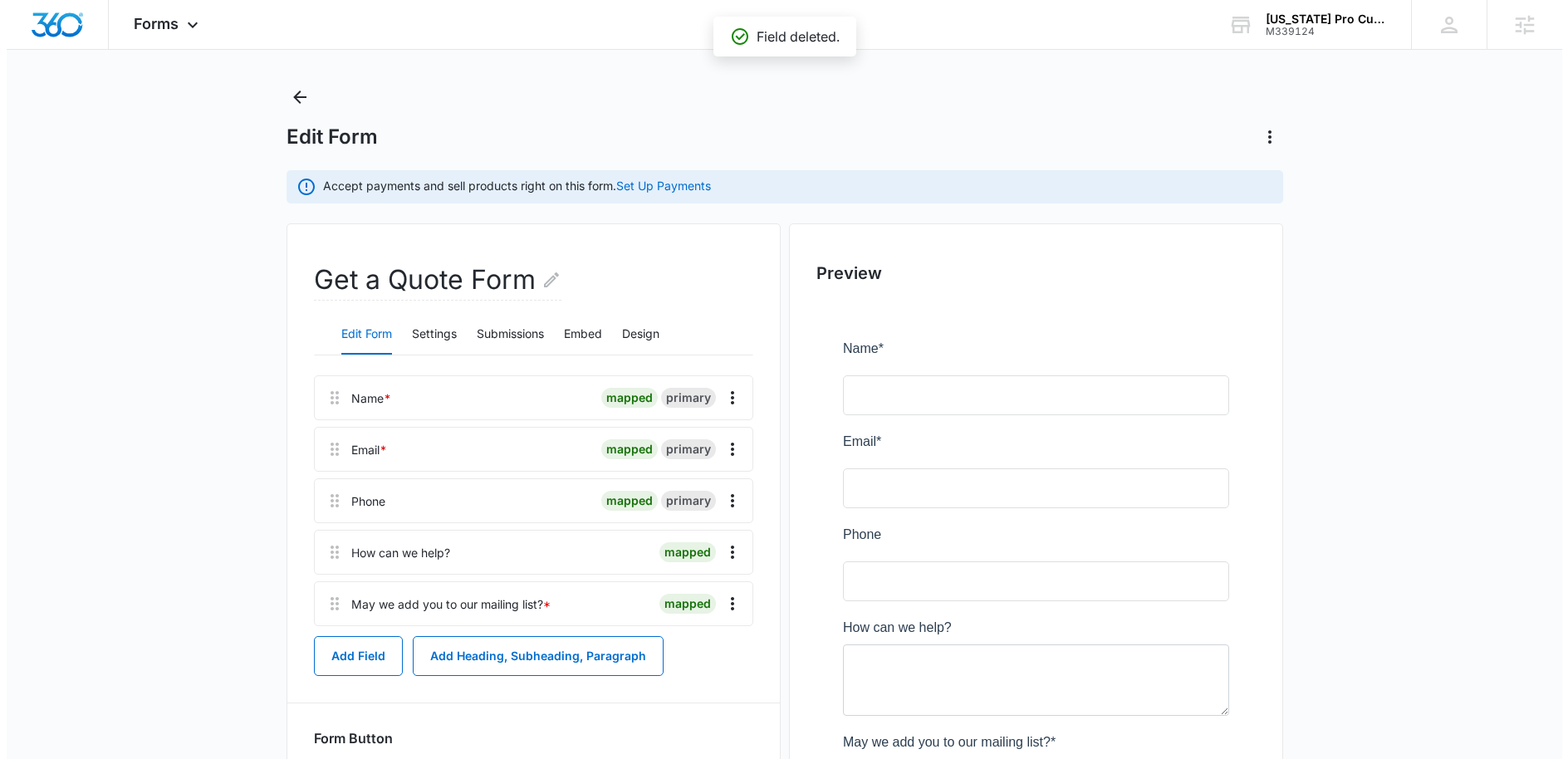
scroll to position [0, 0]
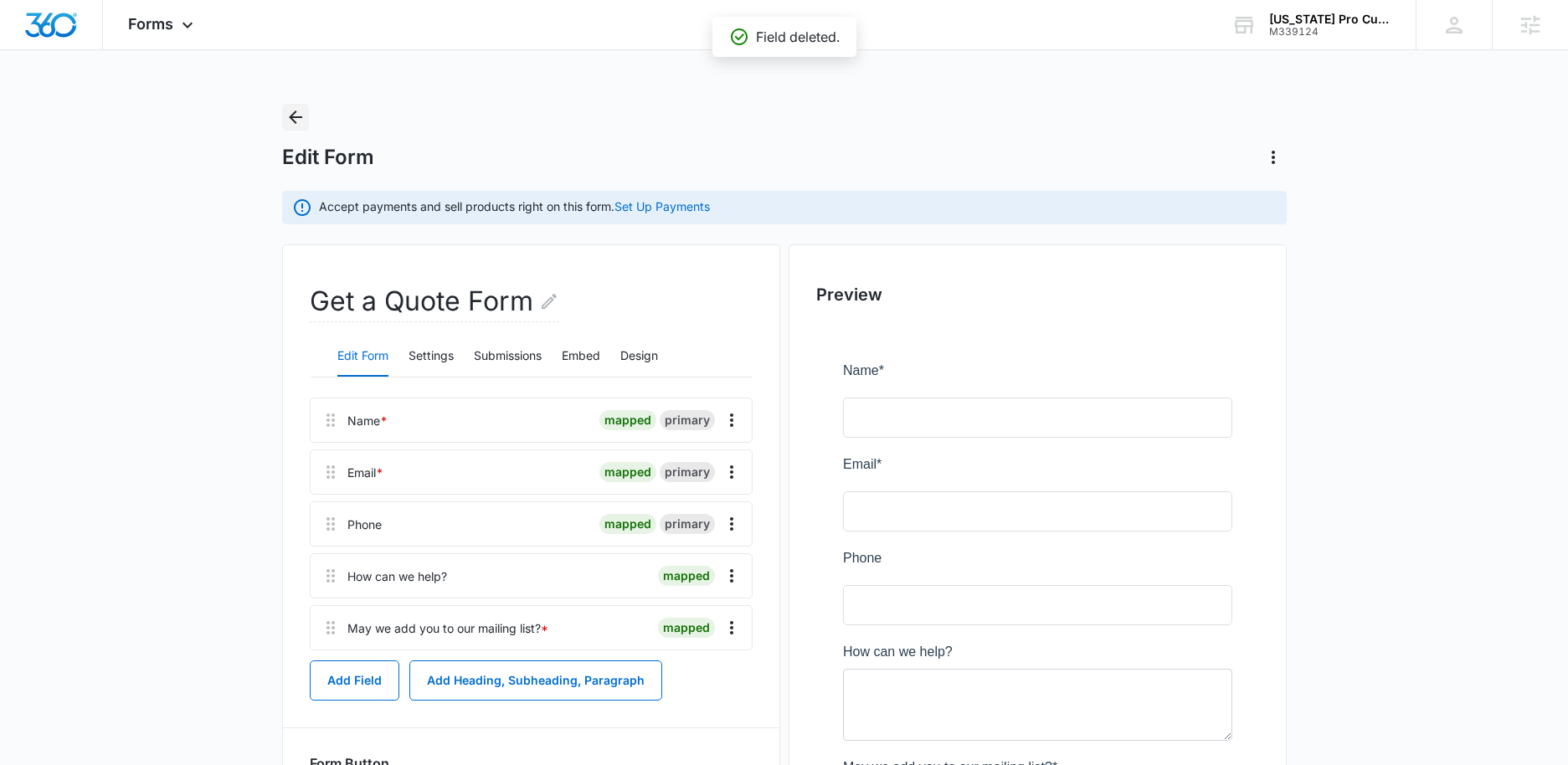
click at [299, 113] on icon "Back" at bounding box center [295, 117] width 20 height 20
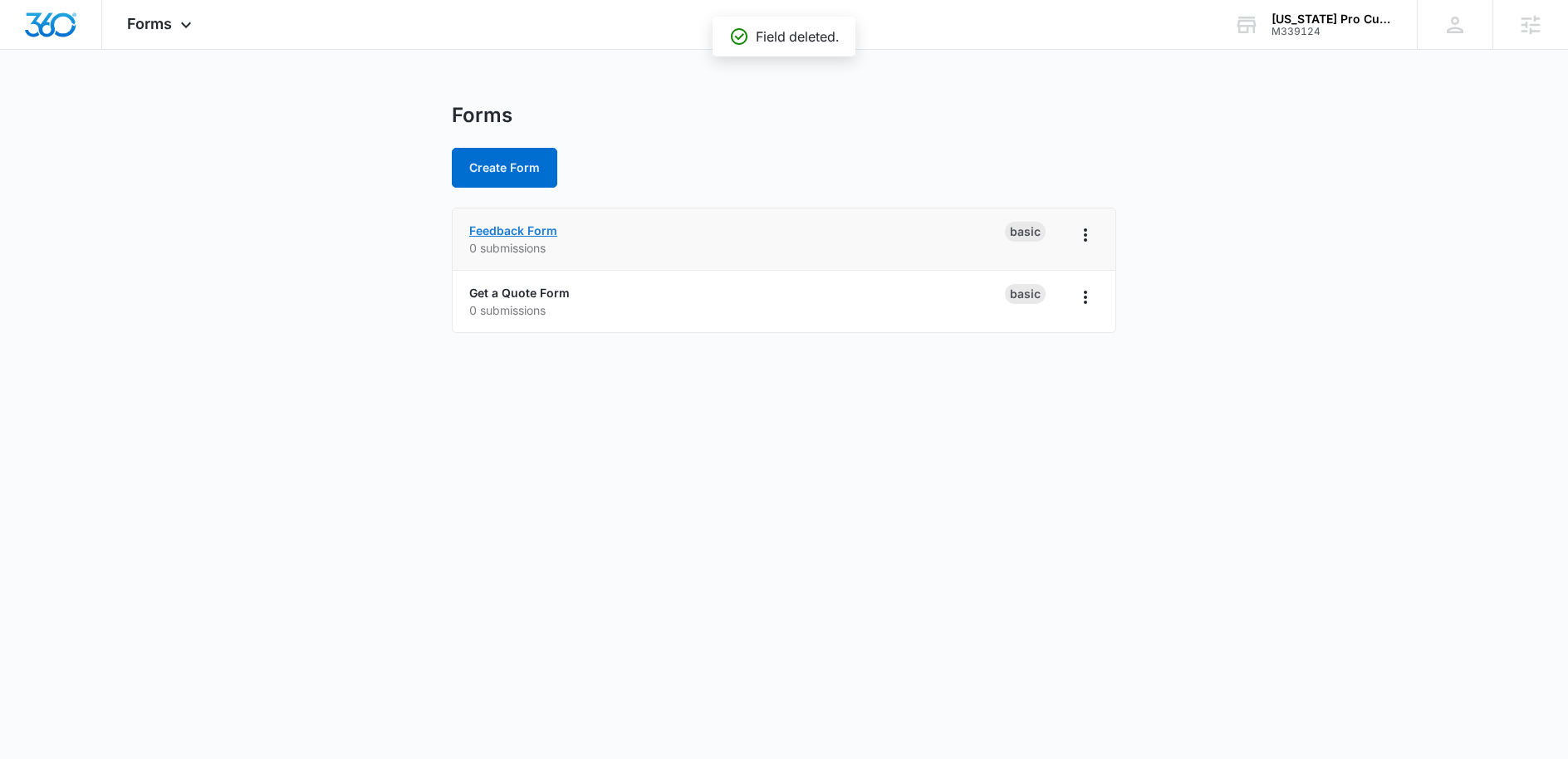
click at [538, 234] on link "Feedback Form" at bounding box center [513, 231] width 88 height 14
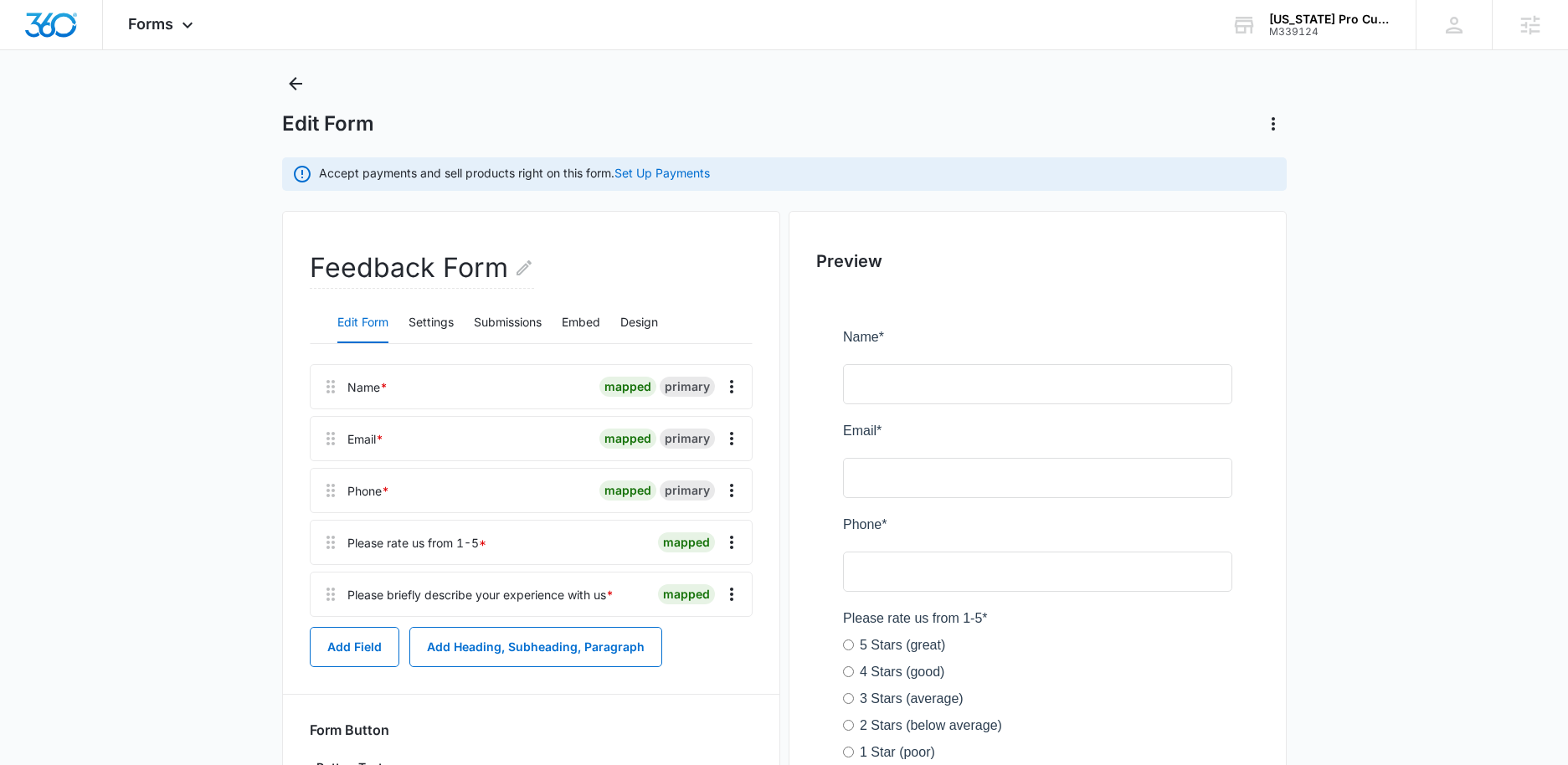
scroll to position [31, 0]
click at [295, 89] on icon "Back" at bounding box center [295, 86] width 20 height 20
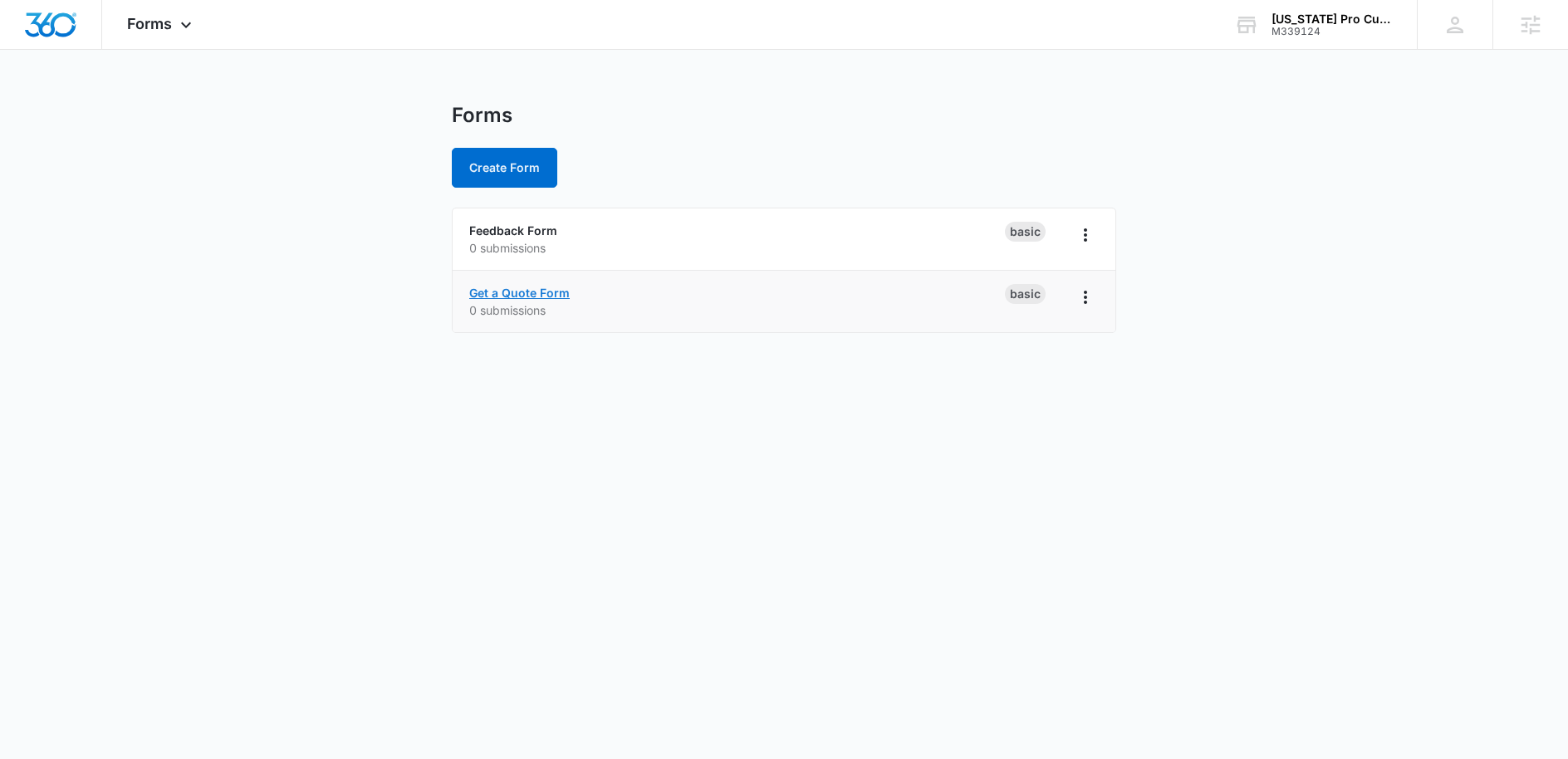
click at [522, 297] on link "Get a Quote Form" at bounding box center [519, 292] width 101 height 14
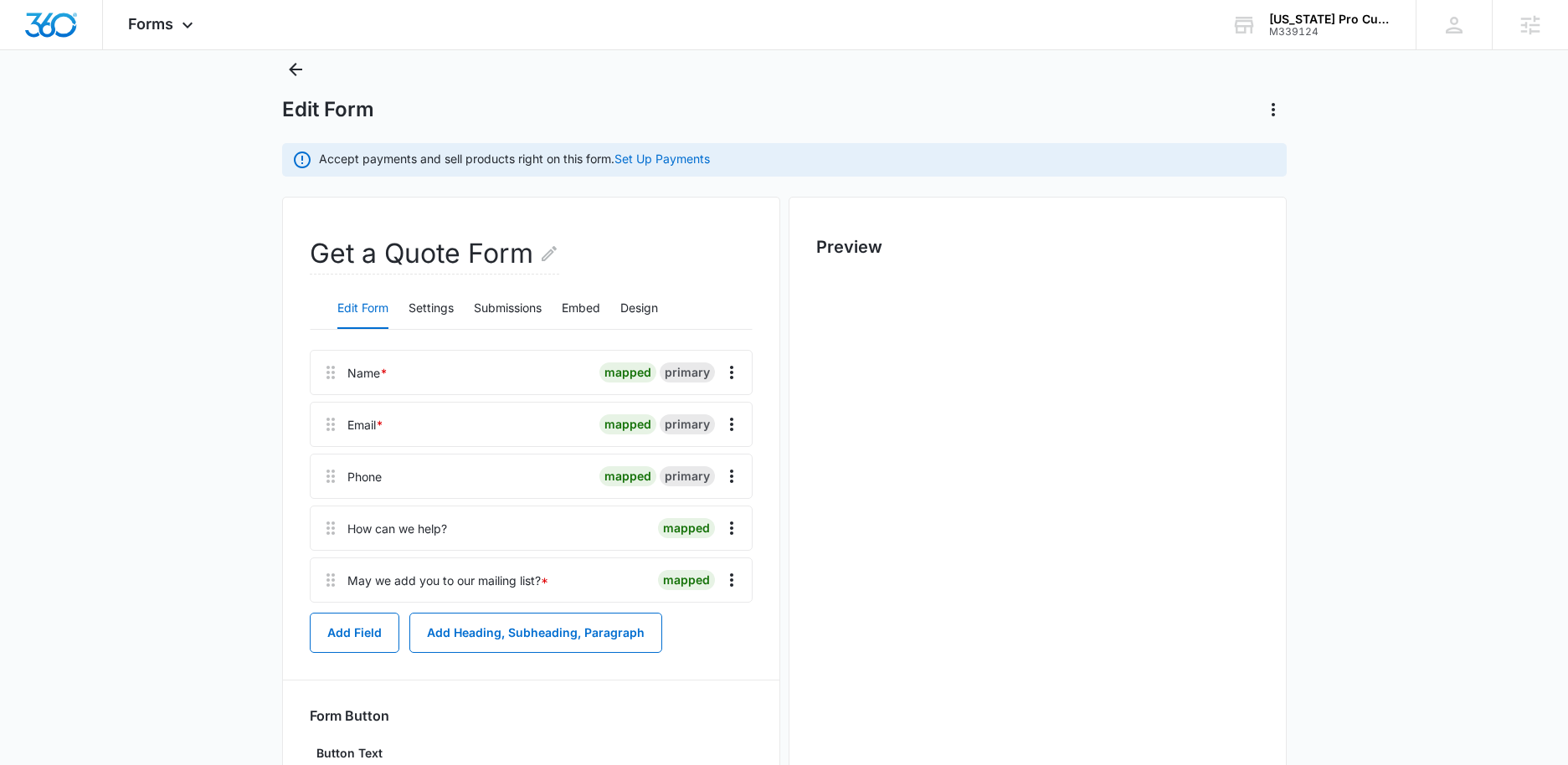
scroll to position [154, 0]
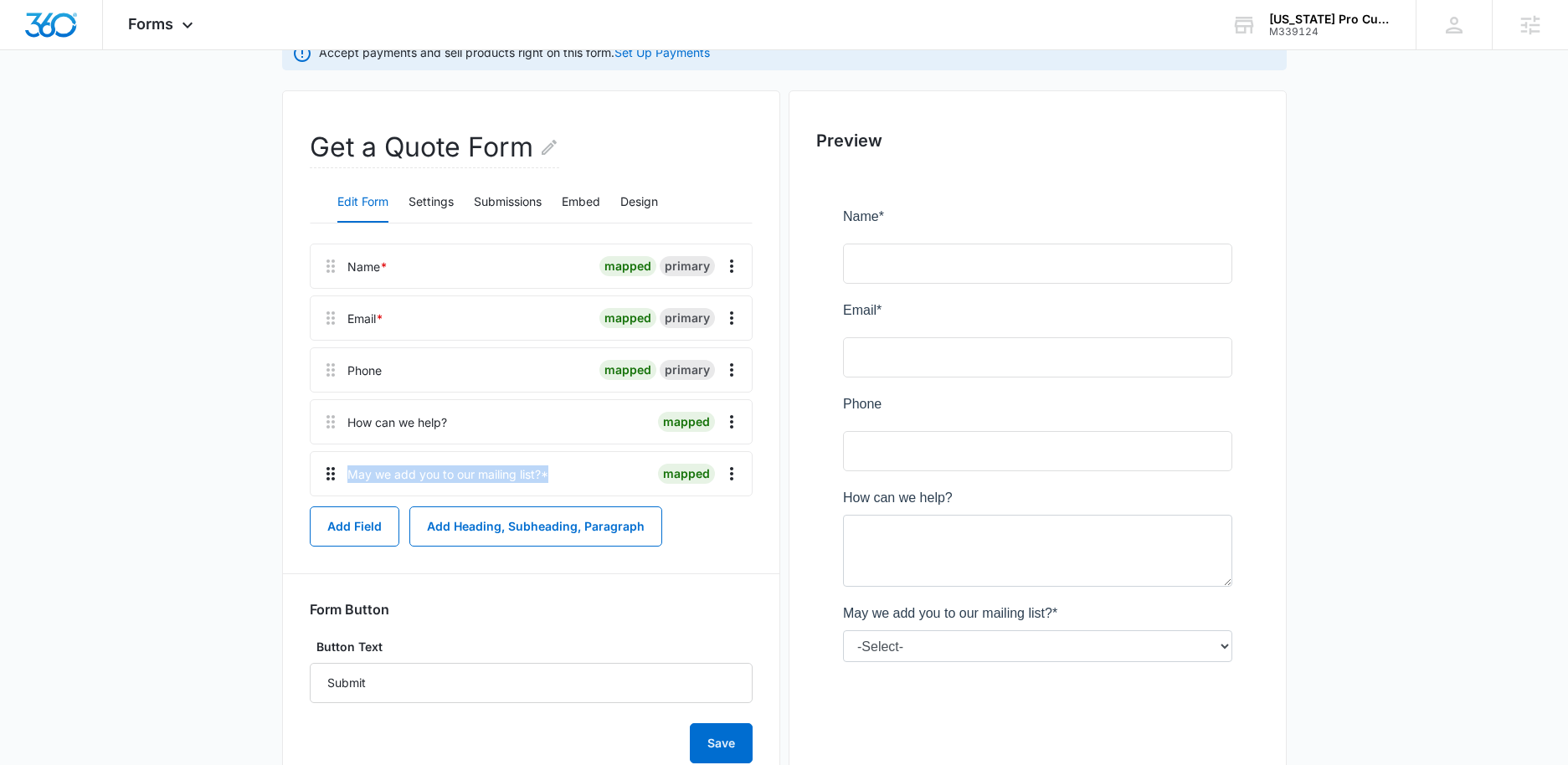
drag, startPoint x: 575, startPoint y: 474, endPoint x: 312, endPoint y: 478, distance: 263.0
click at [312, 478] on div "May we add you to our mailing list? * mapped" at bounding box center [531, 474] width 443 height 46
click at [1230, 642] on div at bounding box center [1037, 474] width 443 height 609
click at [1226, 645] on div at bounding box center [1037, 474] width 443 height 609
drag, startPoint x: 1046, startPoint y: 624, endPoint x: 829, endPoint y: 624, distance: 217.0
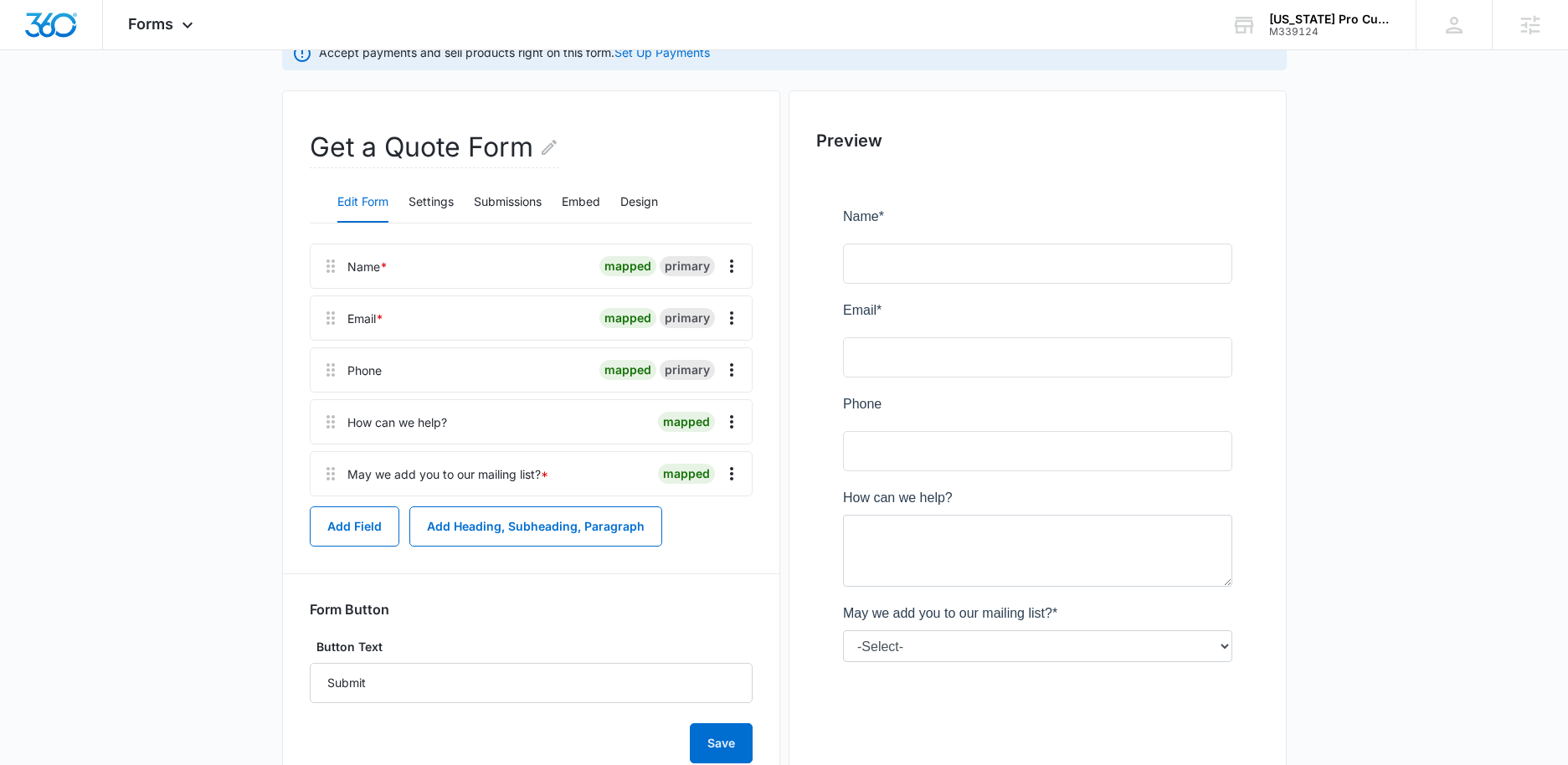
click at [829, 624] on div at bounding box center [1037, 474] width 443 height 609
click at [1419, 499] on main "Edit Form Accept payments and sell products right on this form. Set Up Payments…" at bounding box center [784, 394] width 1568 height 890
click at [159, 28] on span "Forms" at bounding box center [150, 24] width 46 height 17
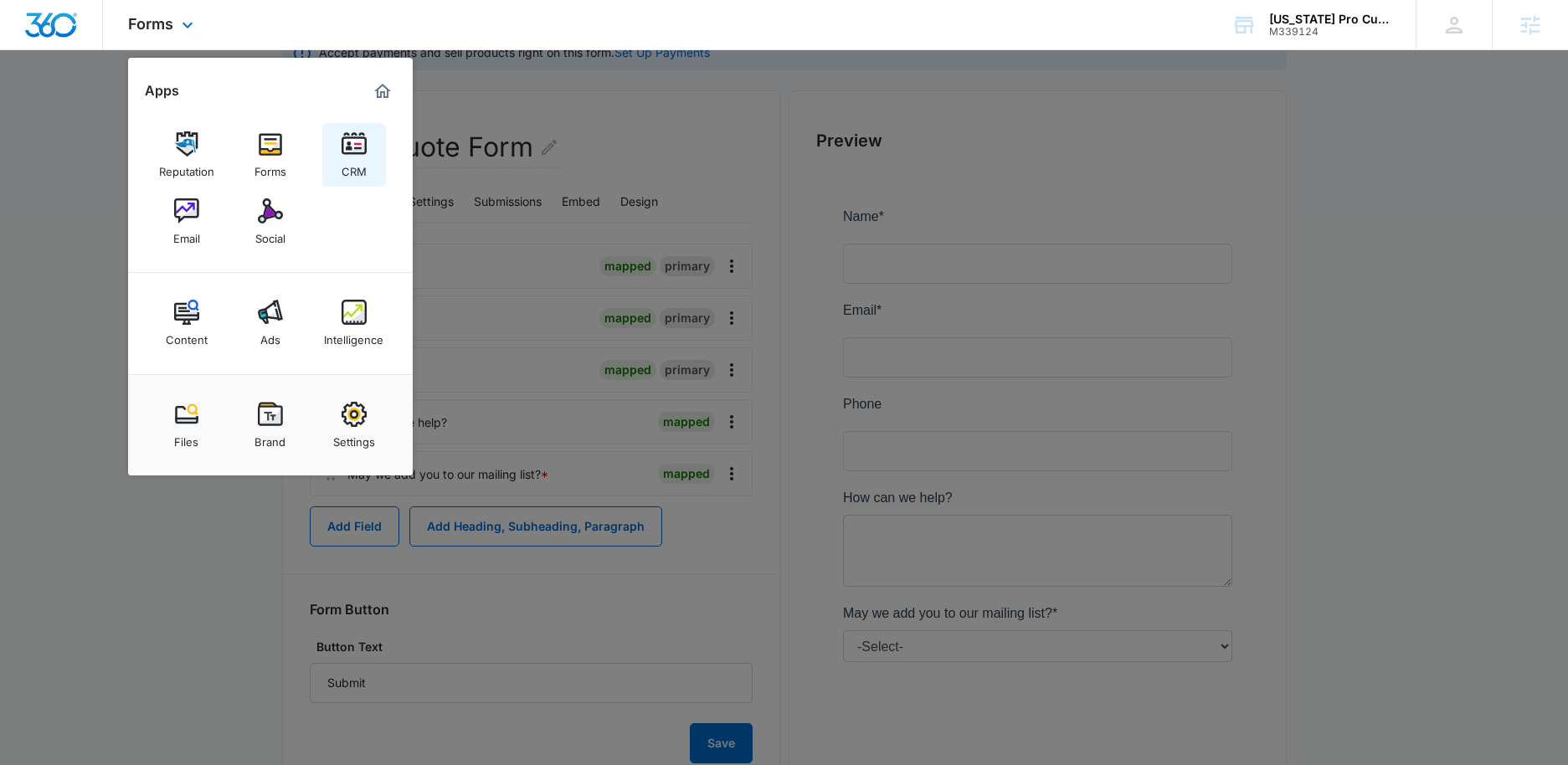
click at [350, 164] on div "CRM" at bounding box center [354, 168] width 25 height 21
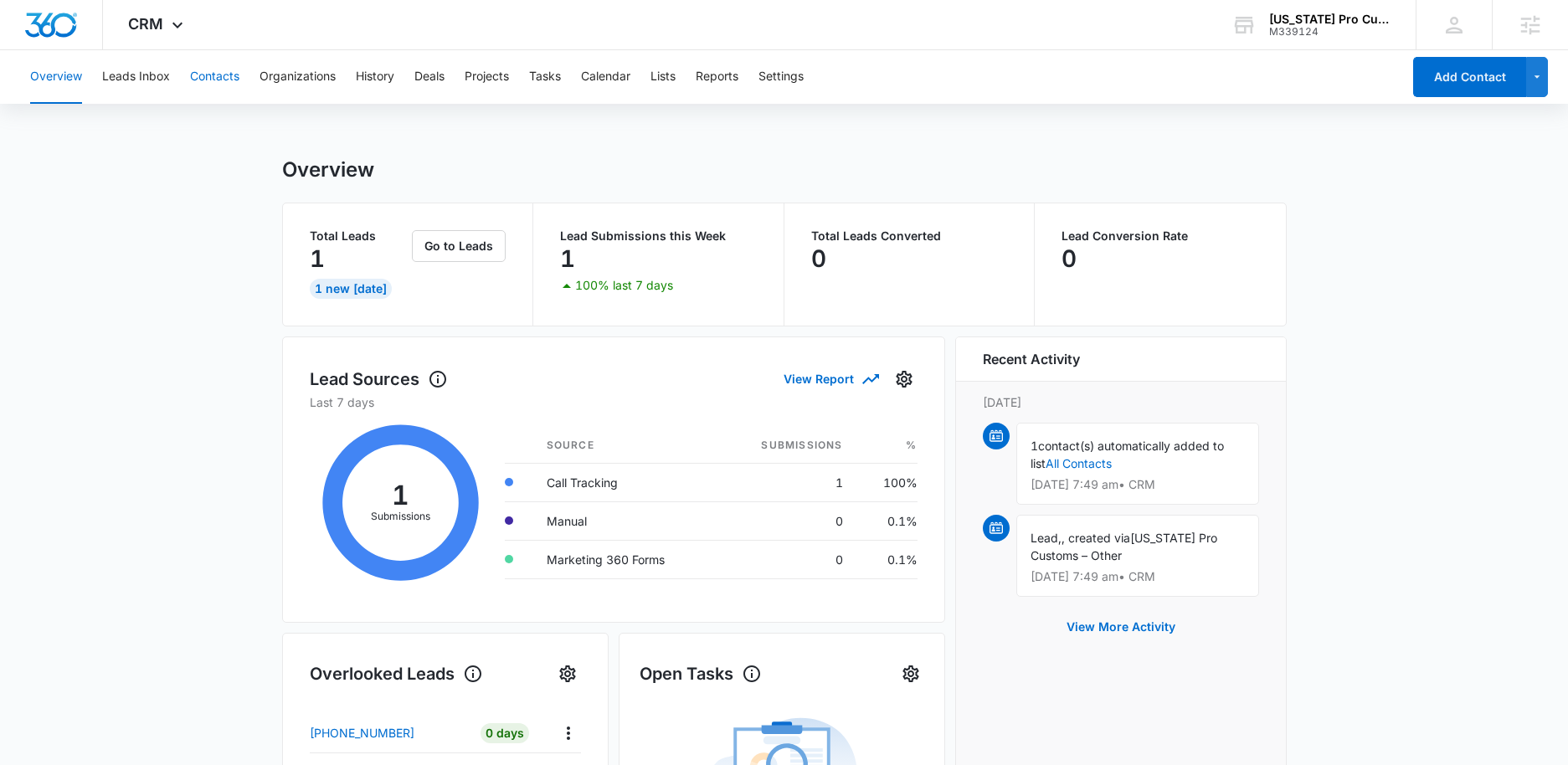
click at [205, 76] on button "Contacts" at bounding box center [214, 76] width 49 height 53
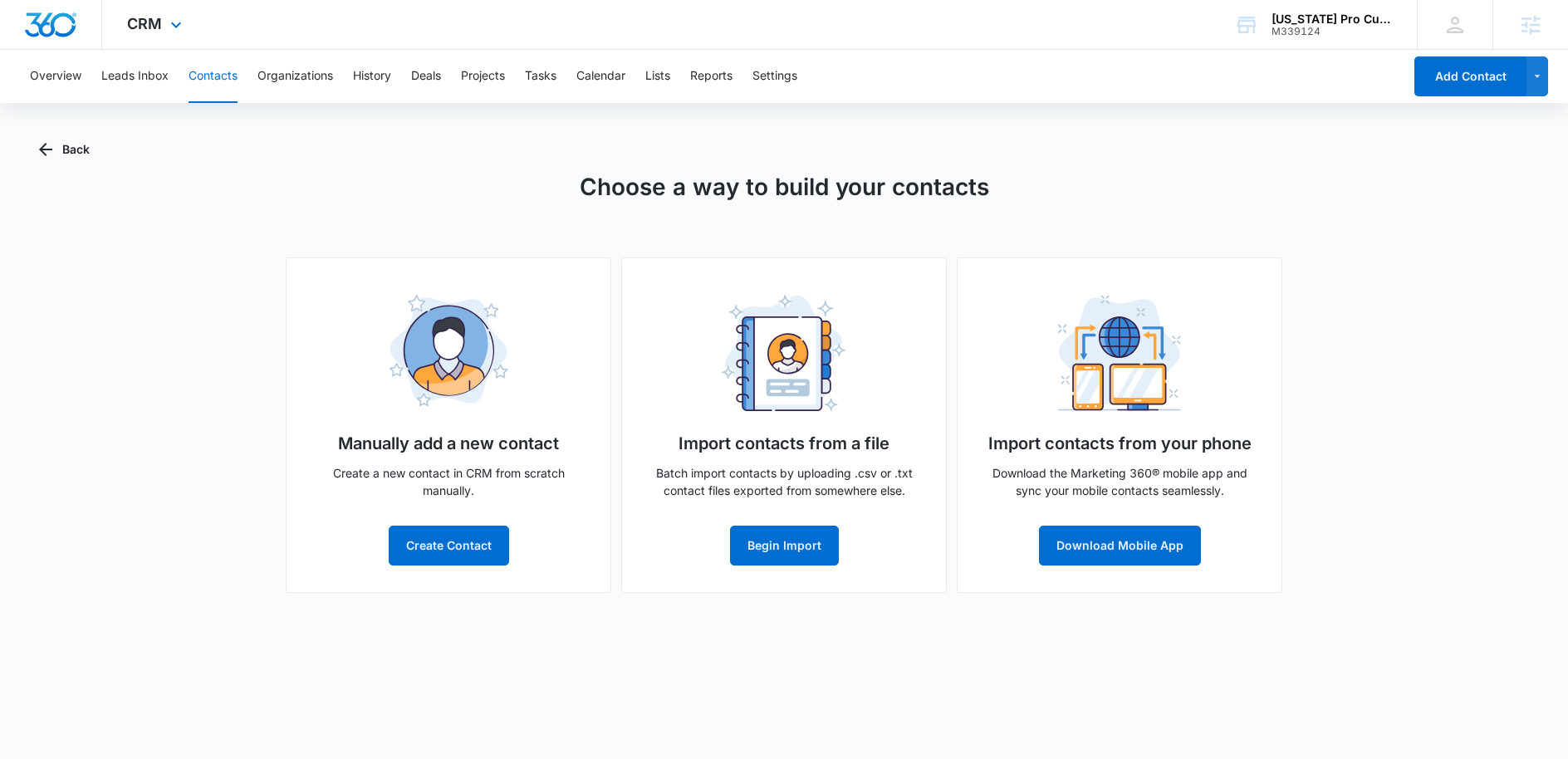
click at [186, 34] on div "CRM Apps Reputation Forms CRM Email Social Content Ads Intelligence Files Brand…" at bounding box center [156, 24] width 109 height 49
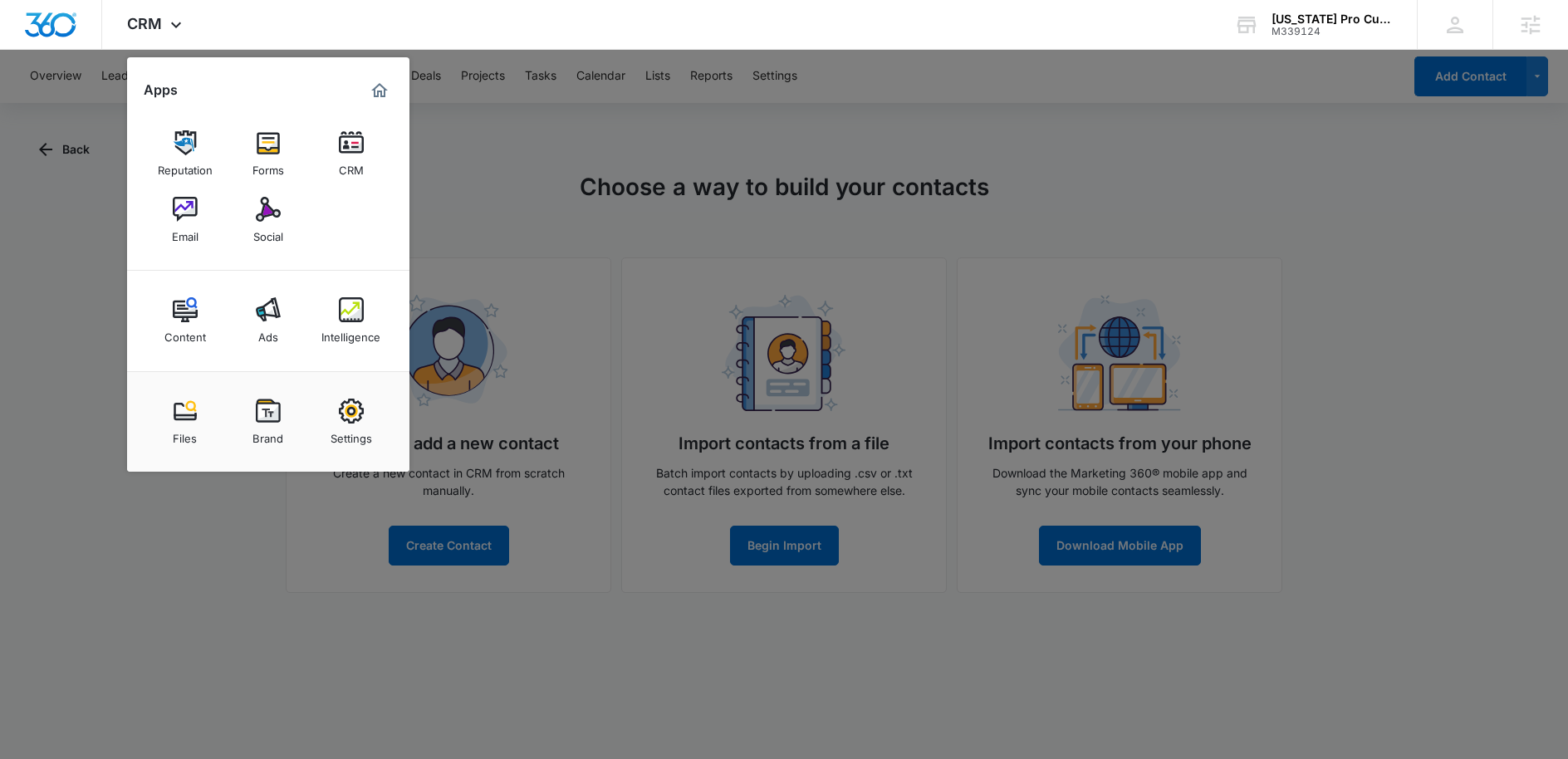
click at [352, 154] on img at bounding box center [352, 143] width 25 height 25
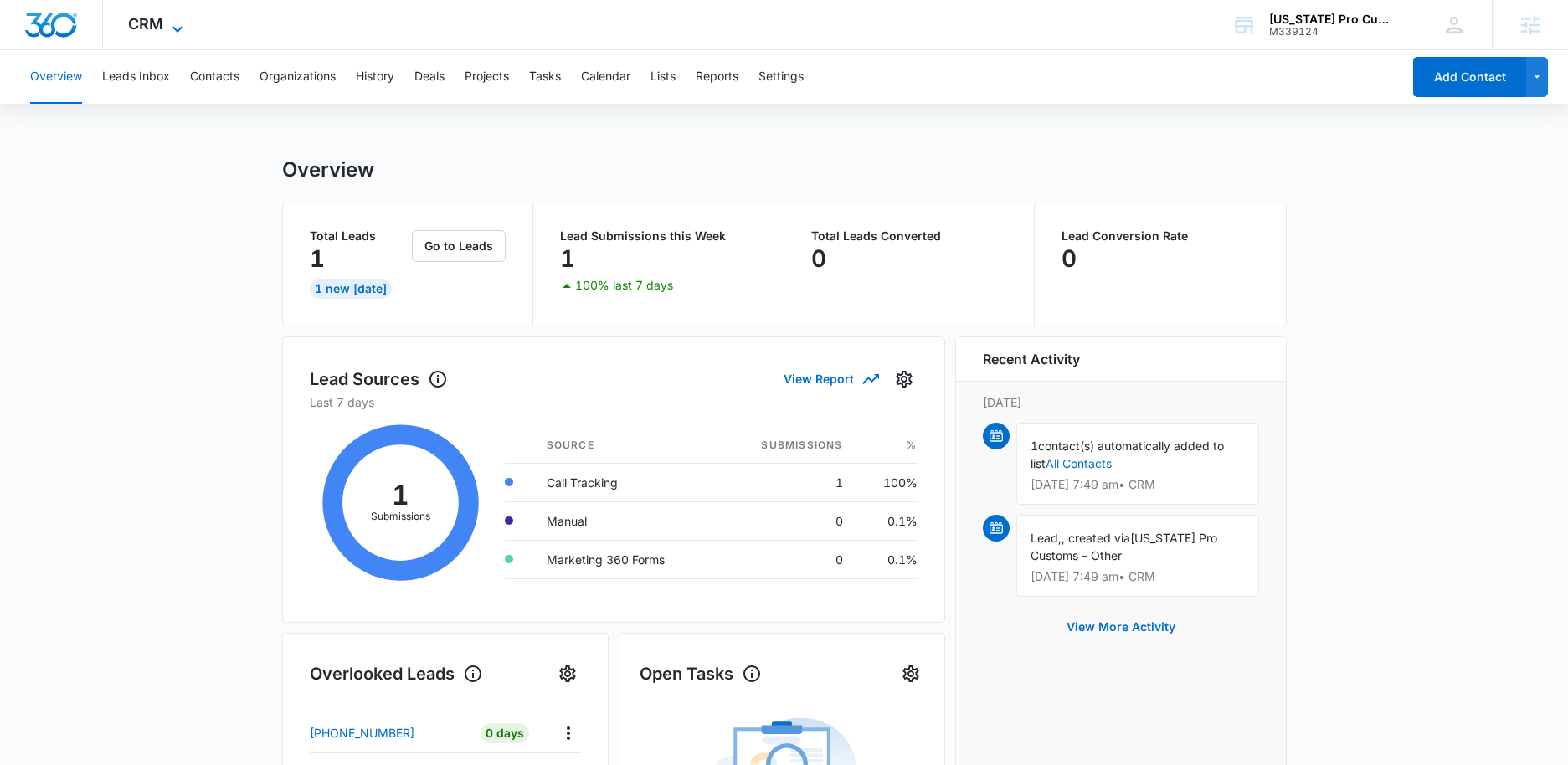
click at [168, 31] on icon at bounding box center [177, 29] width 20 height 20
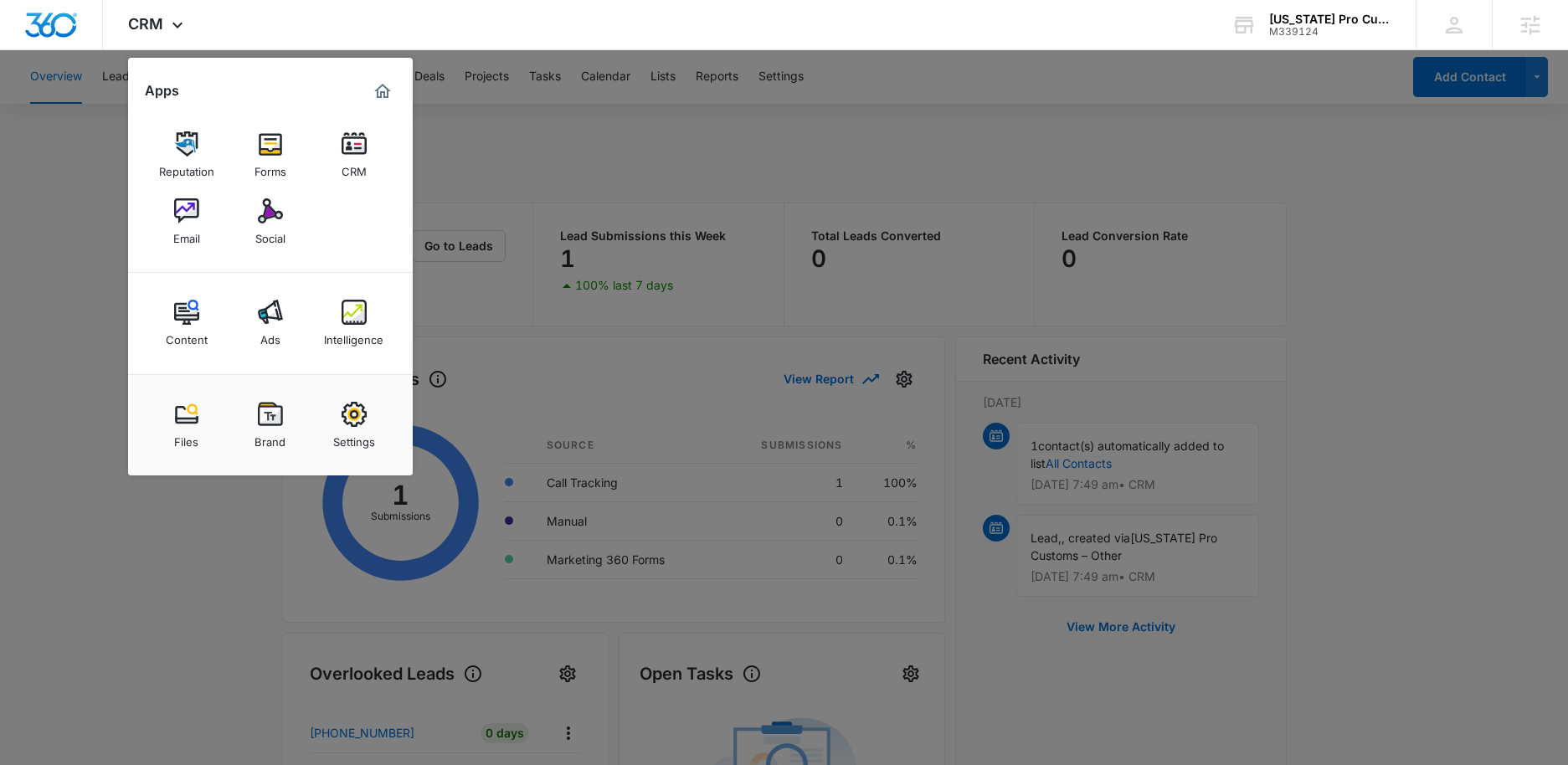
click at [486, 150] on div at bounding box center [784, 382] width 1568 height 765
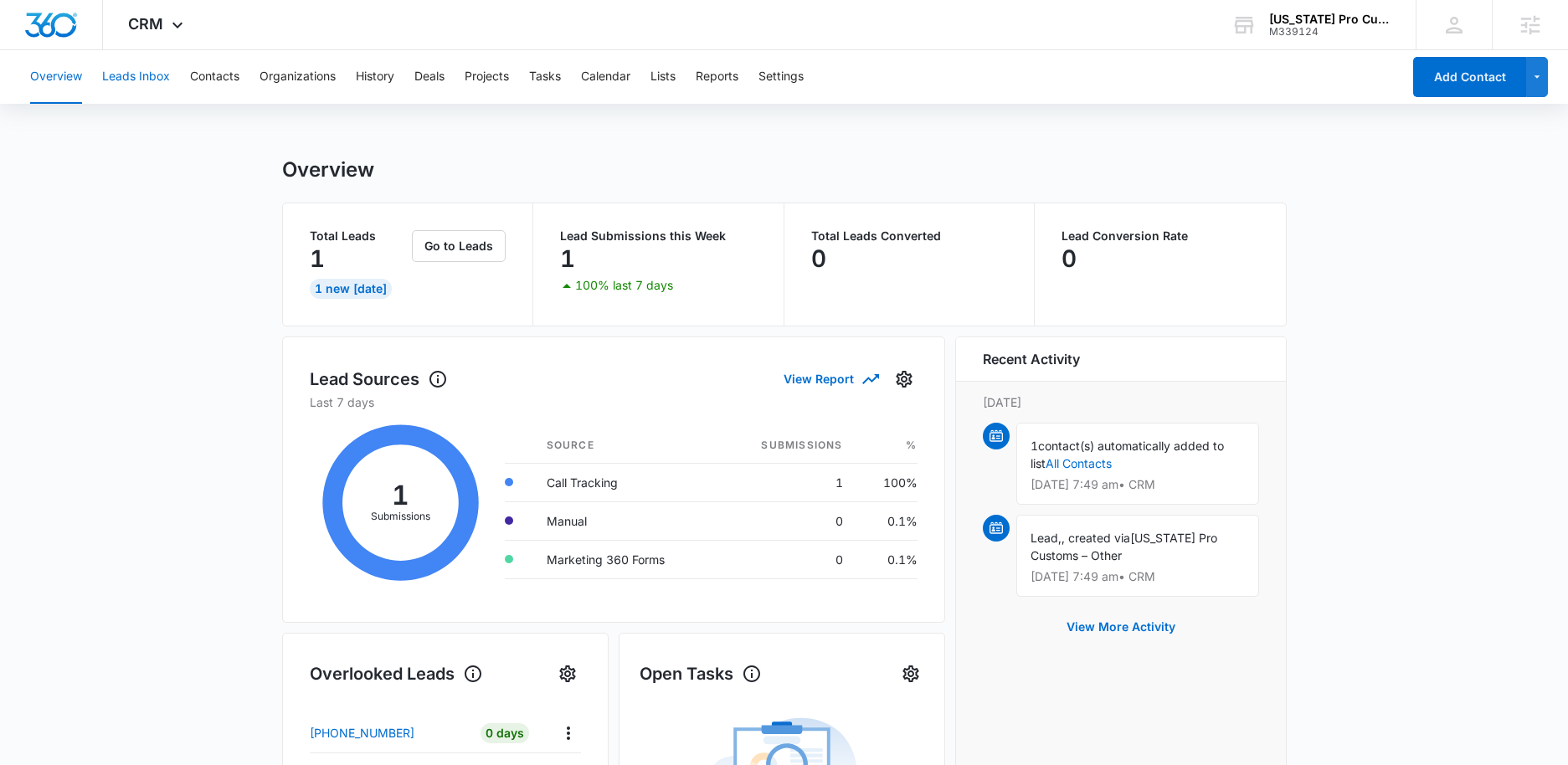
click at [133, 85] on button "Leads Inbox" at bounding box center [136, 76] width 68 height 53
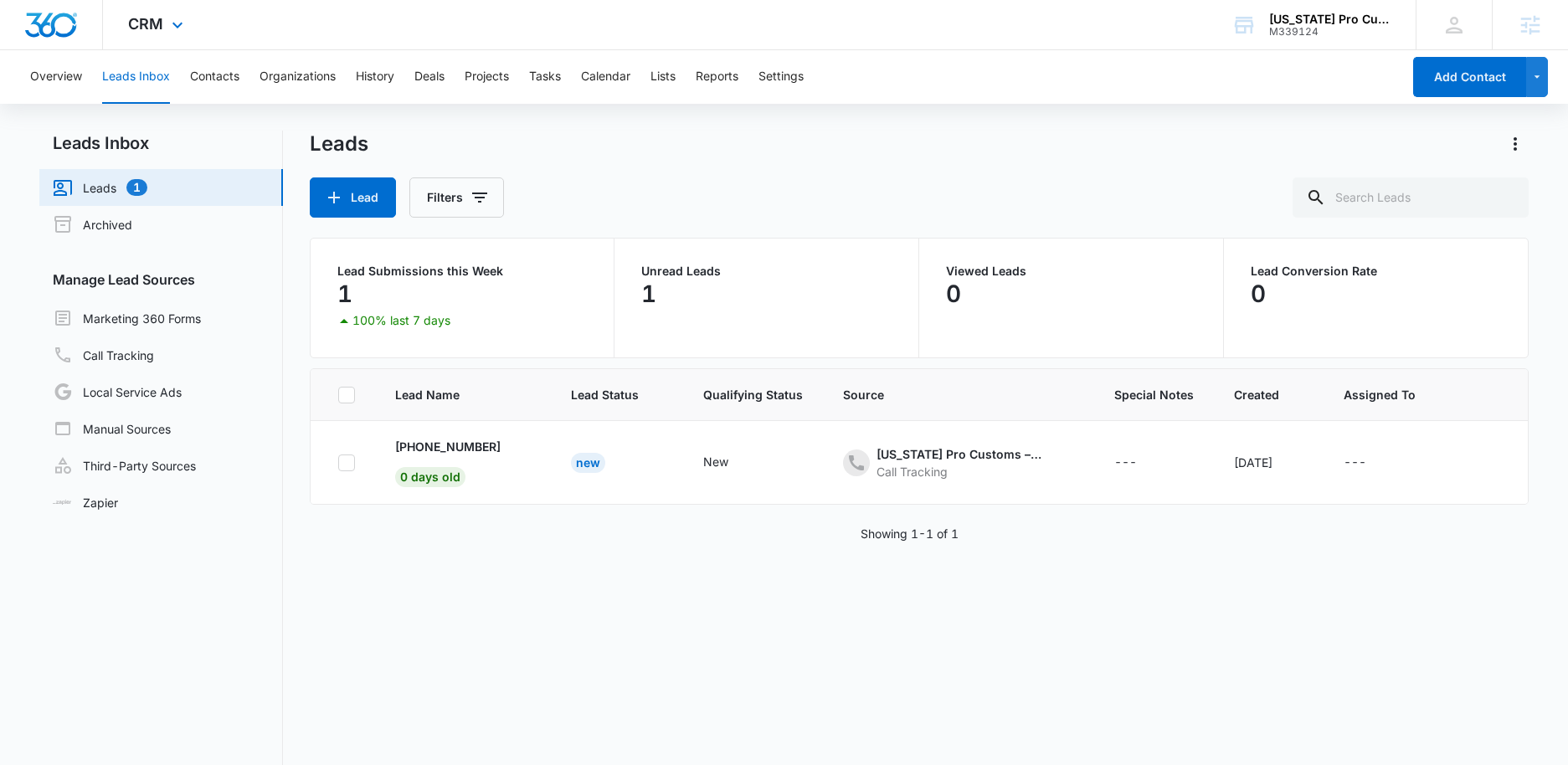
click at [164, 33] on div "CRM Apps Reputation Forms CRM Email Social Content Ads Intelligence Files Brand…" at bounding box center [157, 24] width 109 height 49
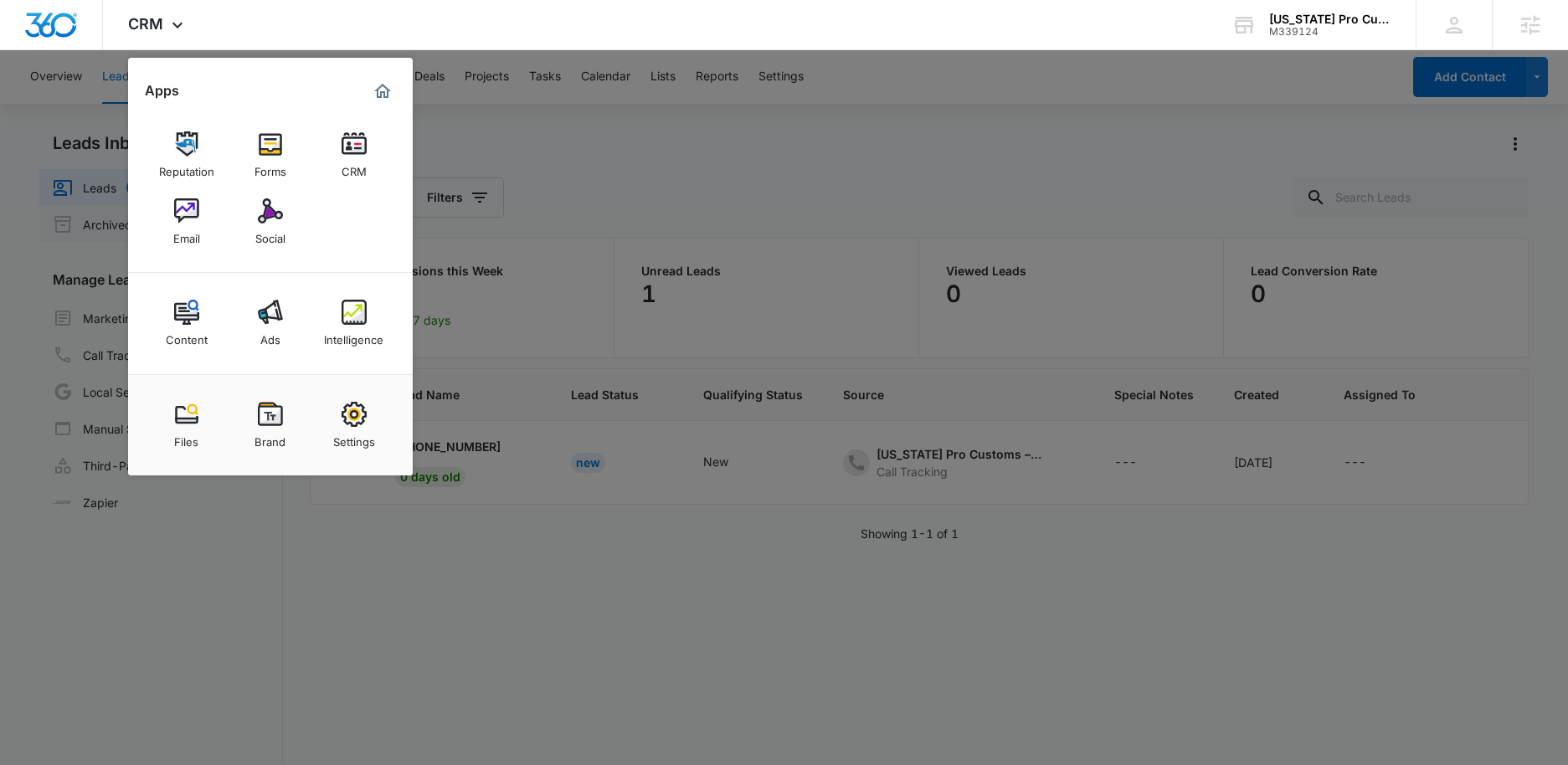
click at [200, 209] on link "Email" at bounding box center [187, 222] width 64 height 64
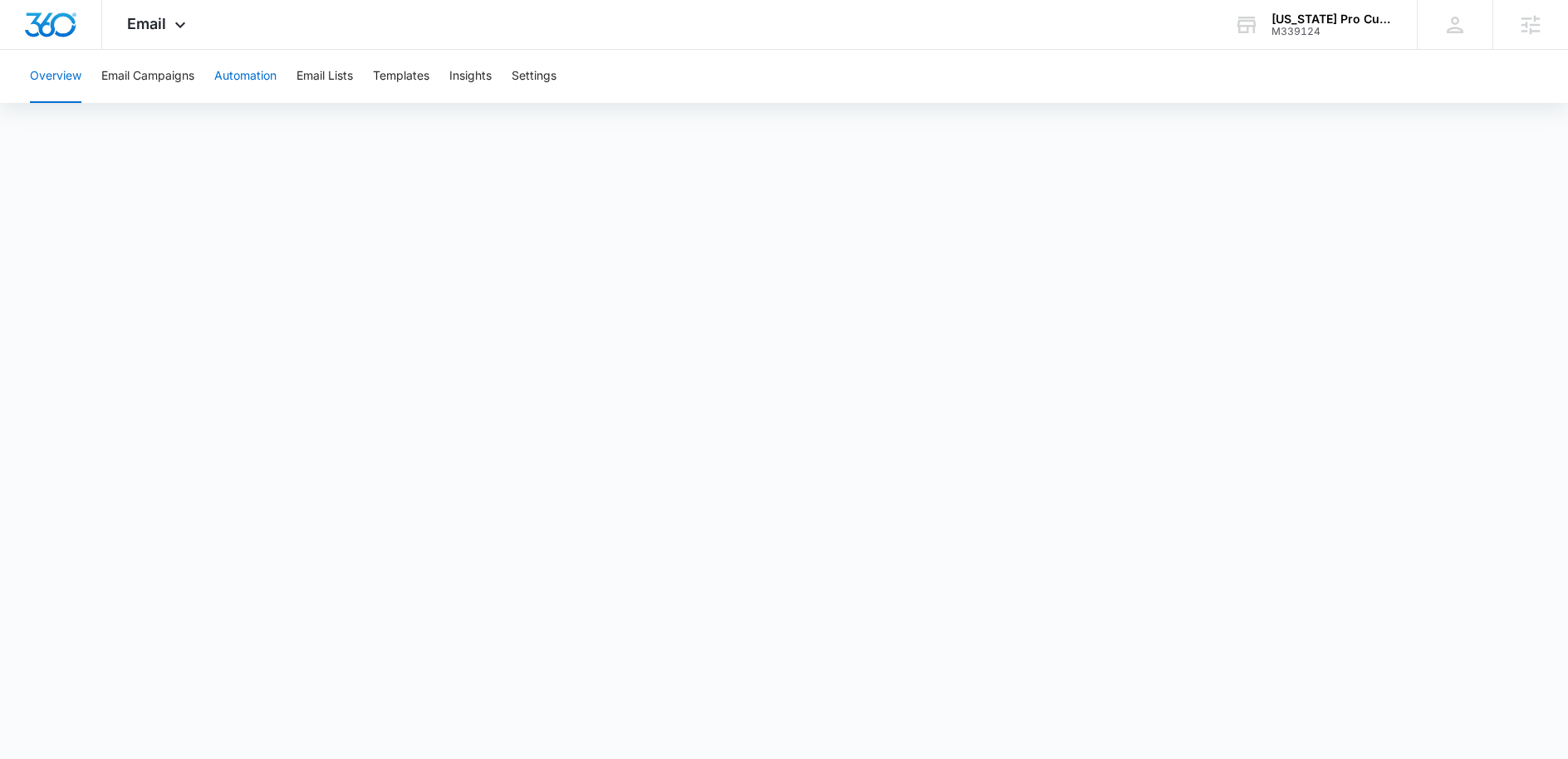
click at [271, 81] on button "Automation" at bounding box center [245, 76] width 62 height 53
click at [160, 21] on span "Email" at bounding box center [146, 24] width 39 height 17
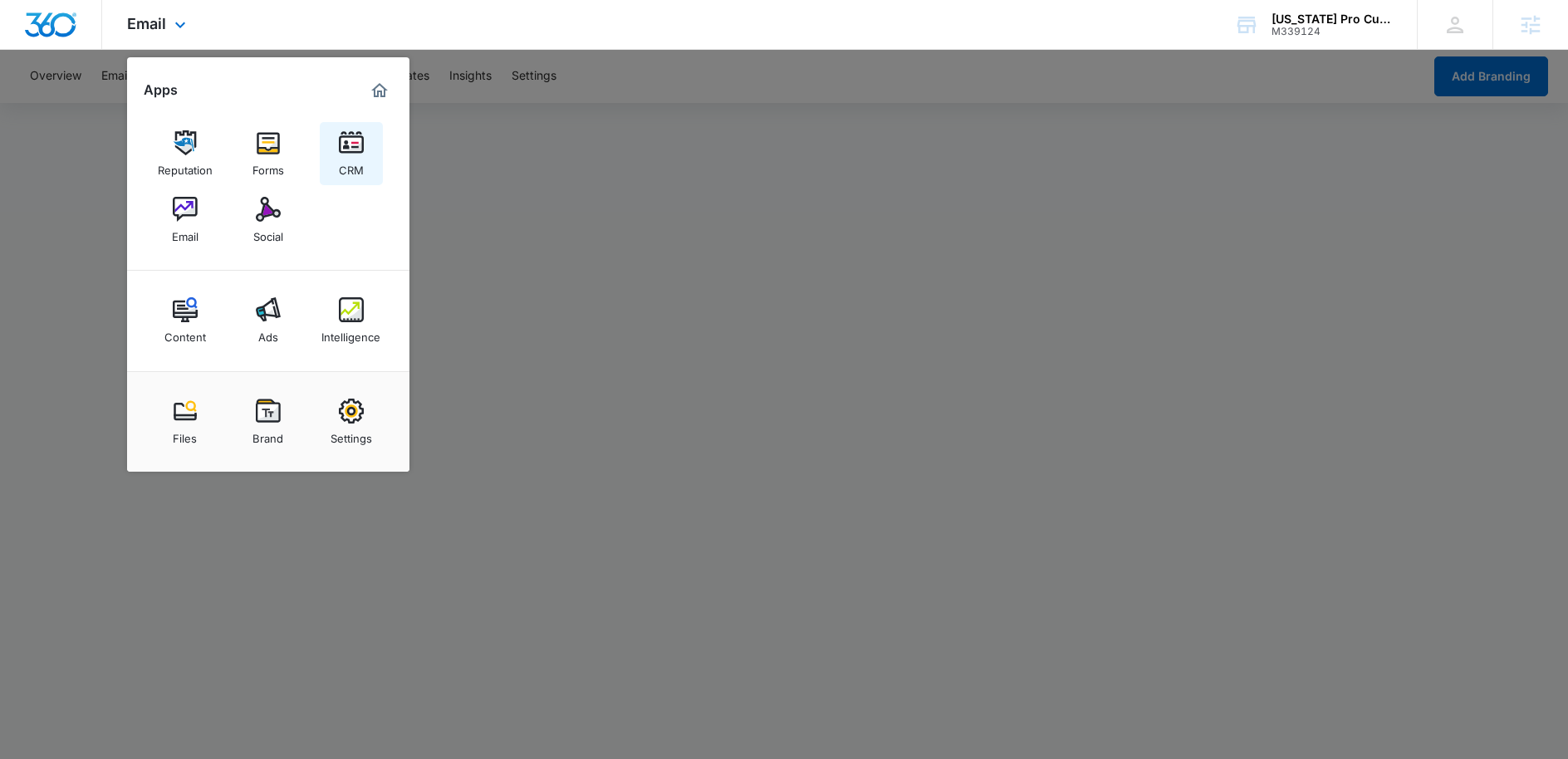
click at [369, 139] on link "CRM" at bounding box center [352, 154] width 63 height 63
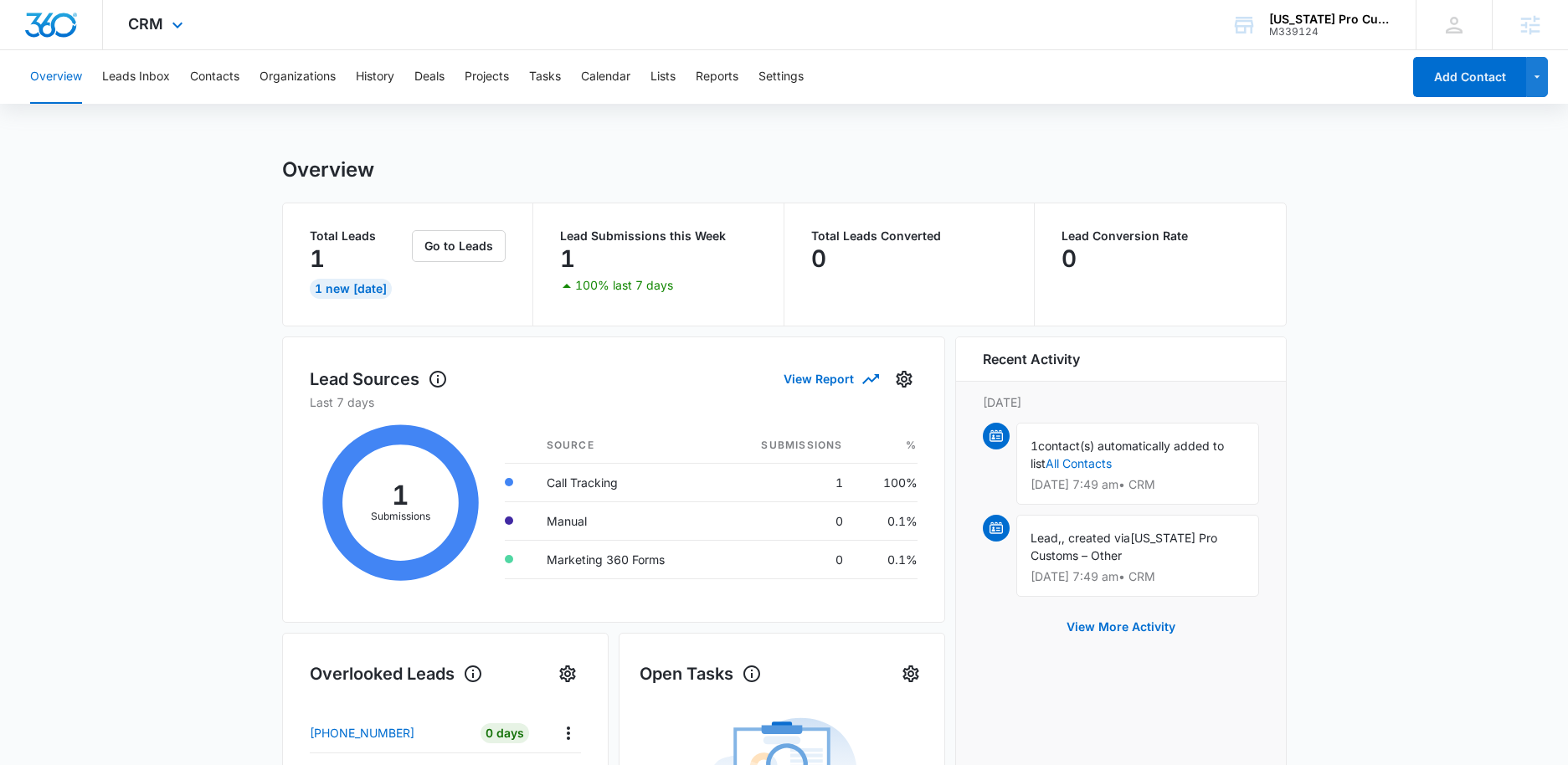
click at [187, 20] on div "CRM Apps Reputation Forms CRM Email Social Content Ads Intelligence Files Brand…" at bounding box center [157, 24] width 109 height 49
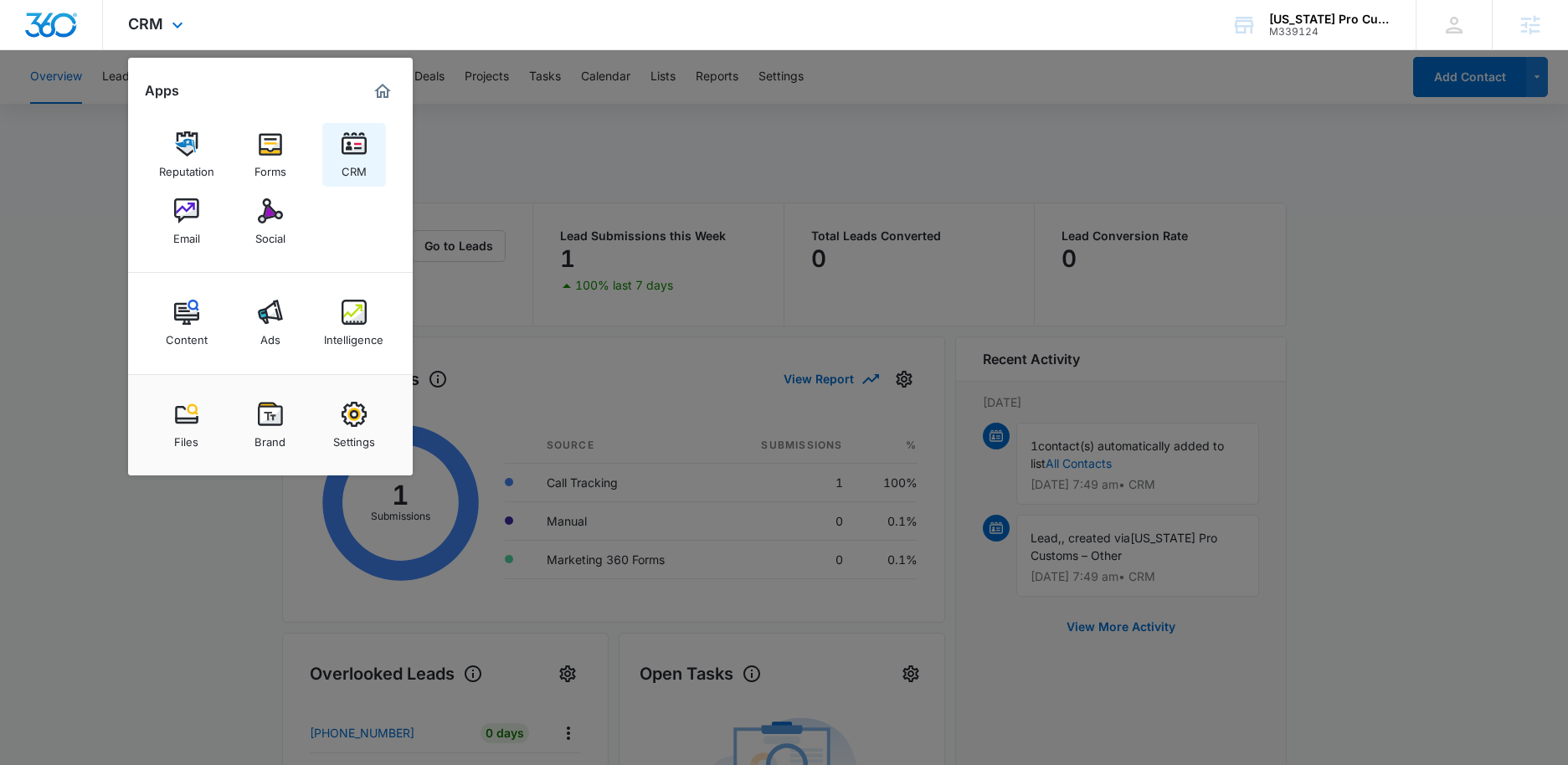
click at [353, 158] on div "CRM" at bounding box center [354, 168] width 25 height 21
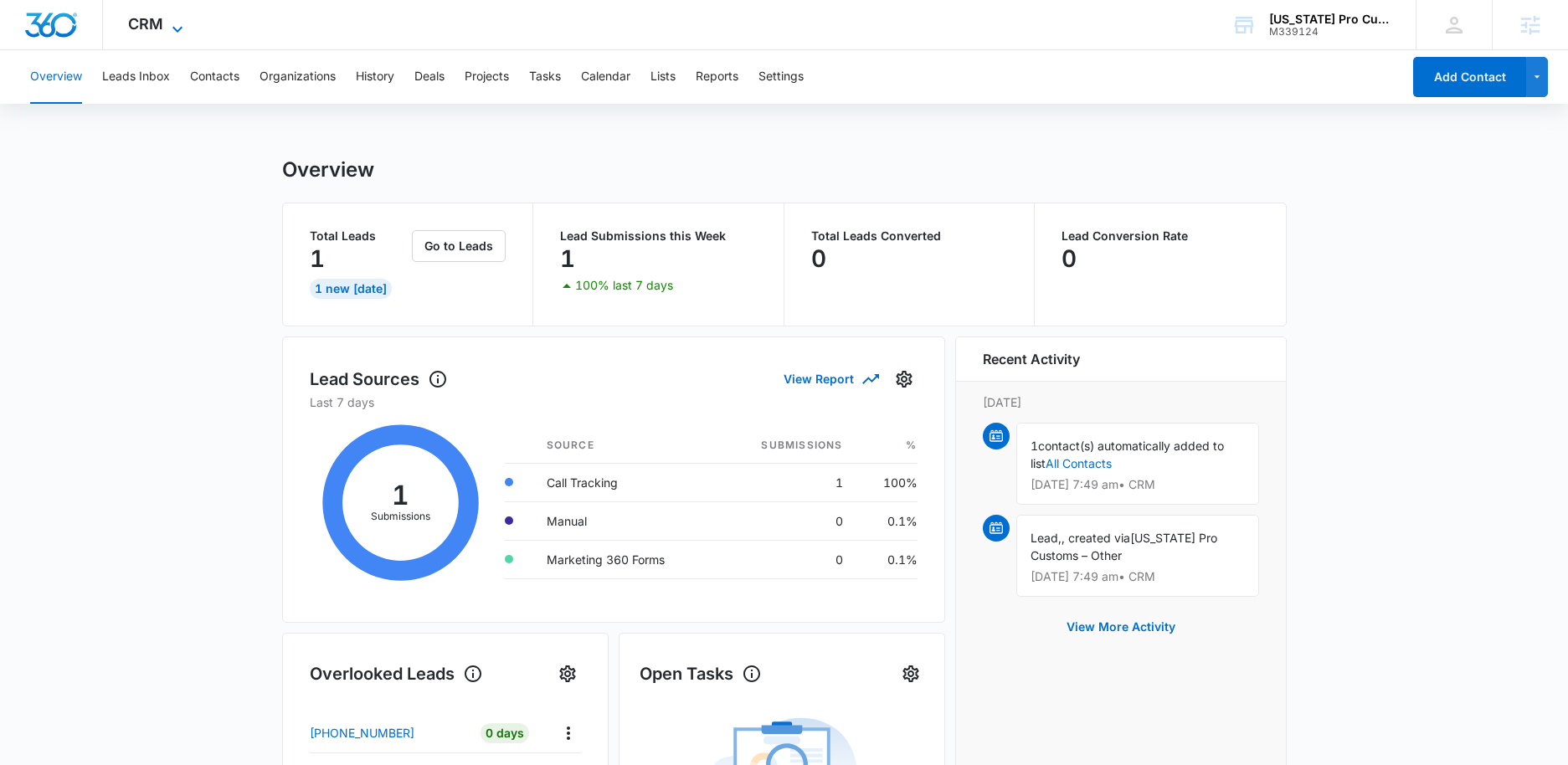
click at [174, 27] on icon at bounding box center [177, 29] width 20 height 20
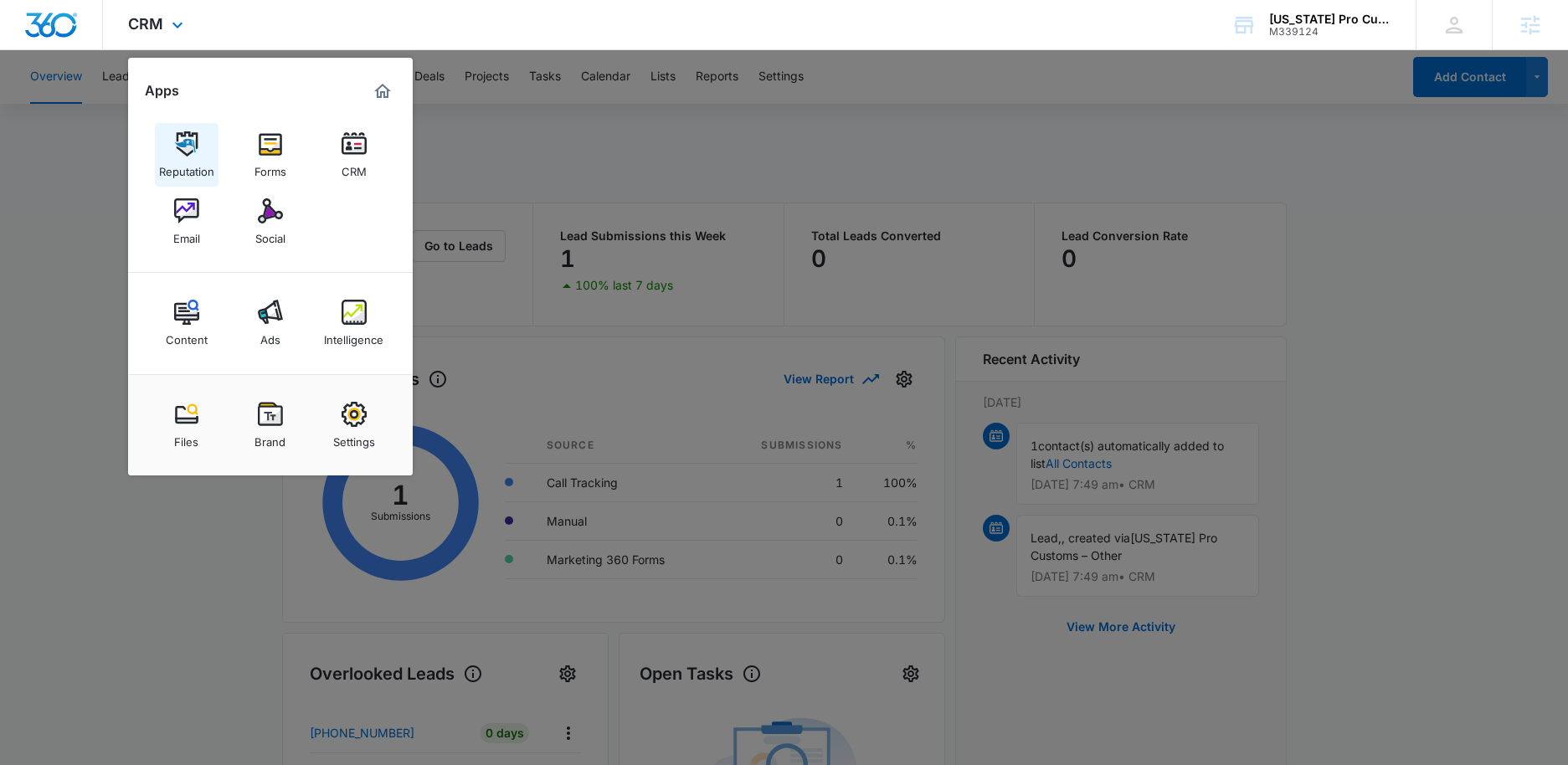
click at [195, 160] on div "Reputation" at bounding box center [186, 168] width 55 height 21
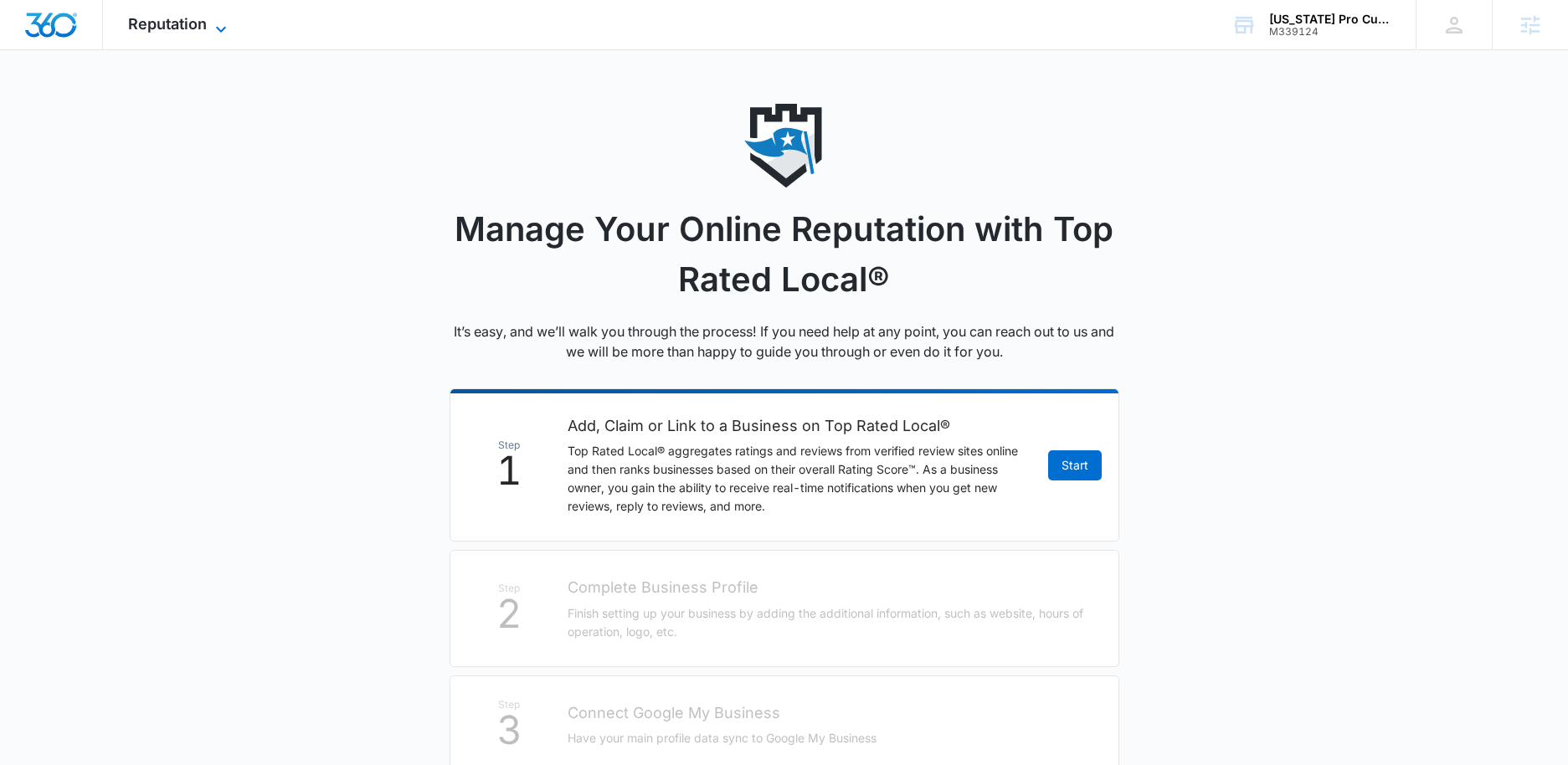
click at [200, 16] on span "Reputation" at bounding box center [167, 24] width 78 height 17
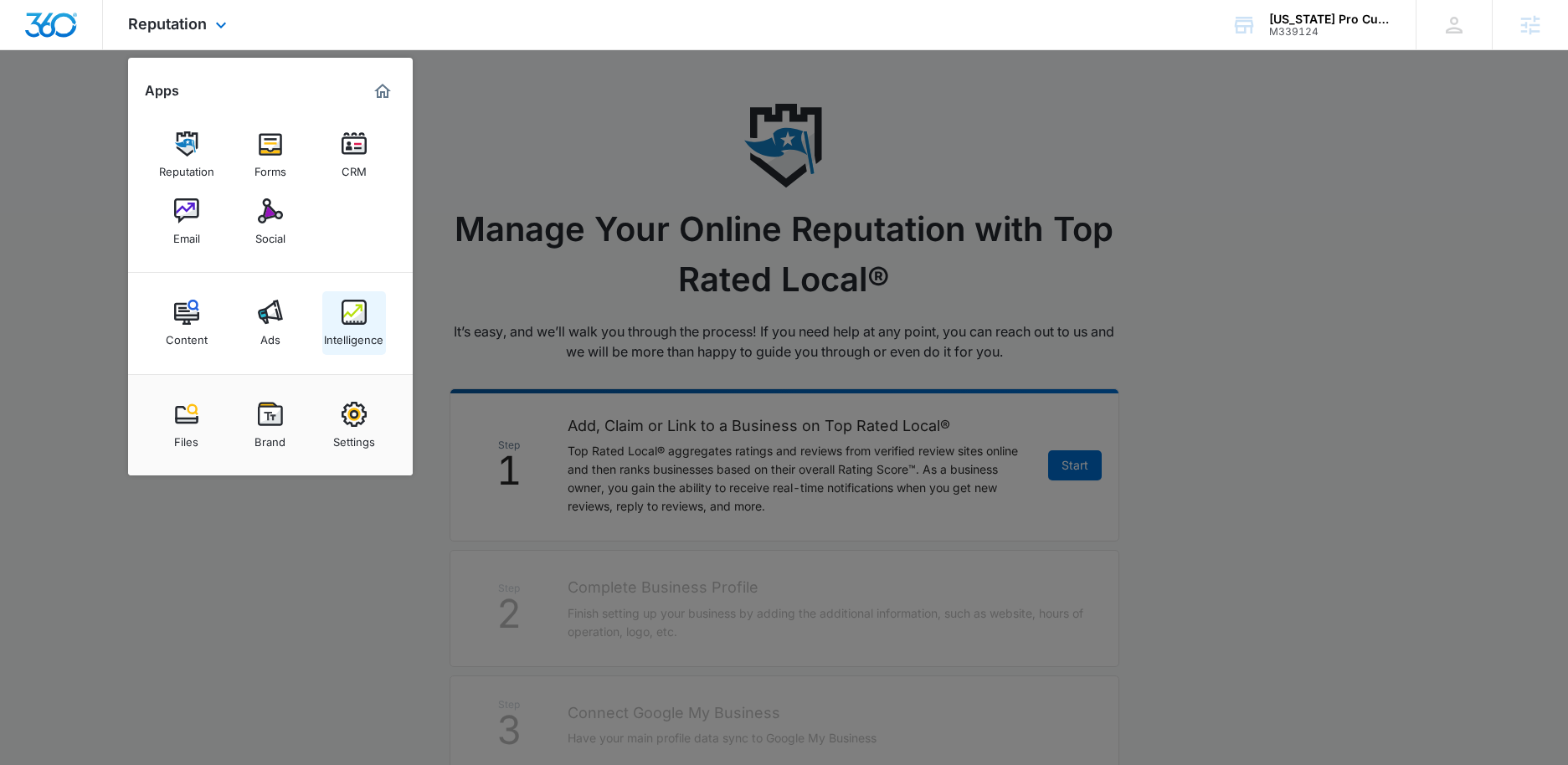
click at [344, 321] on img at bounding box center [354, 313] width 25 height 25
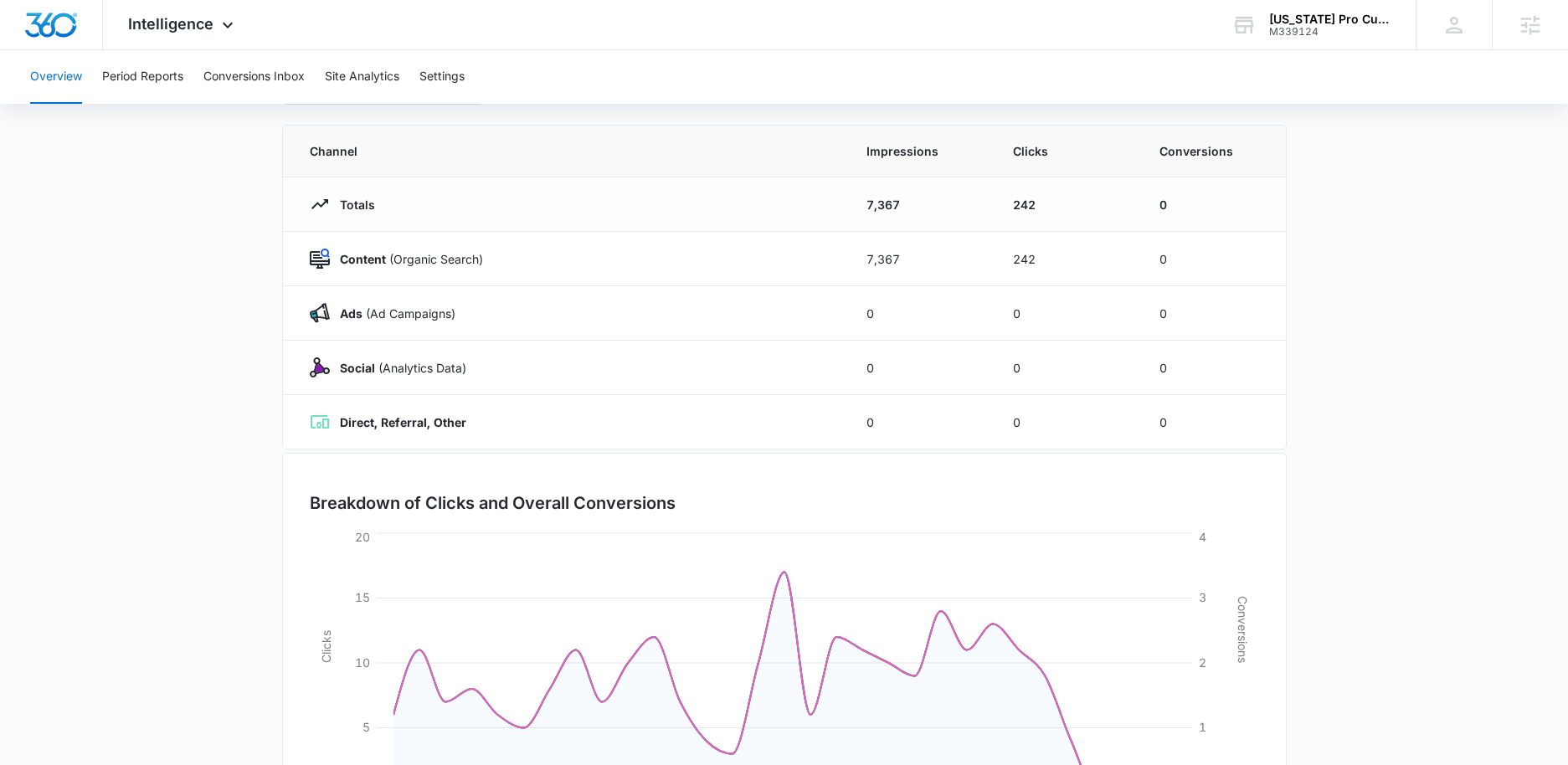
scroll to position [127, 0]
click at [1023, 171] on th "Clicks" at bounding box center [1065, 153] width 146 height 52
click at [1171, 188] on td "0" at bounding box center [1213, 205] width 146 height 54
drag, startPoint x: 906, startPoint y: 207, endPoint x: 863, endPoint y: 208, distance: 43.0
click at [863, 208] on td "7,367" at bounding box center [919, 205] width 146 height 54
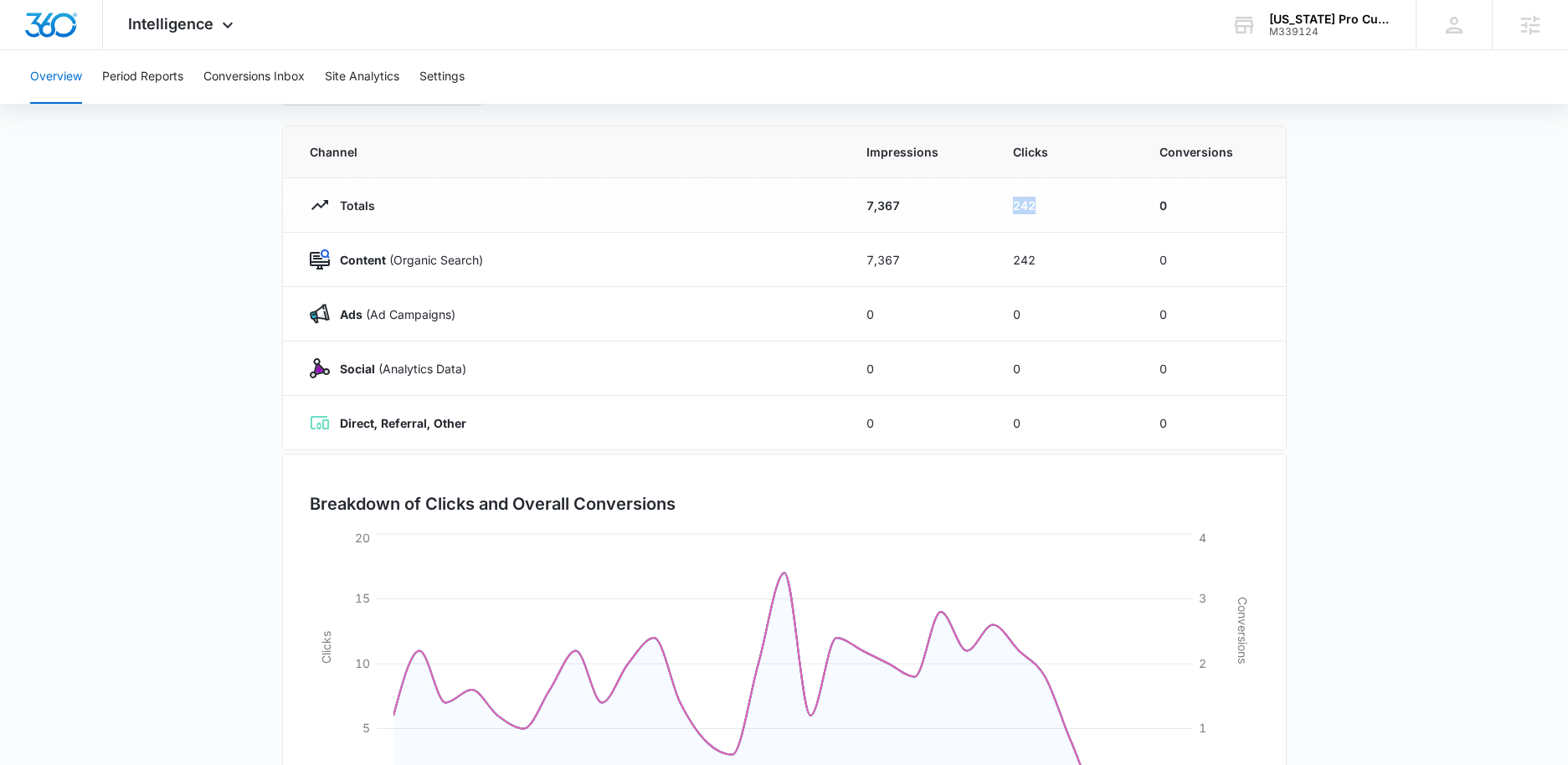
drag, startPoint x: 1043, startPoint y: 203, endPoint x: 984, endPoint y: 206, distance: 59.1
click at [984, 206] on tr "Totals 7,367 242 0" at bounding box center [784, 205] width 1003 height 54
click at [1178, 205] on td "0" at bounding box center [1213, 205] width 146 height 54
drag, startPoint x: 1176, startPoint y: 205, endPoint x: 739, endPoint y: 181, distance: 437.7
click at [739, 181] on tr "Totals 7,367 242 0" at bounding box center [784, 205] width 1003 height 54
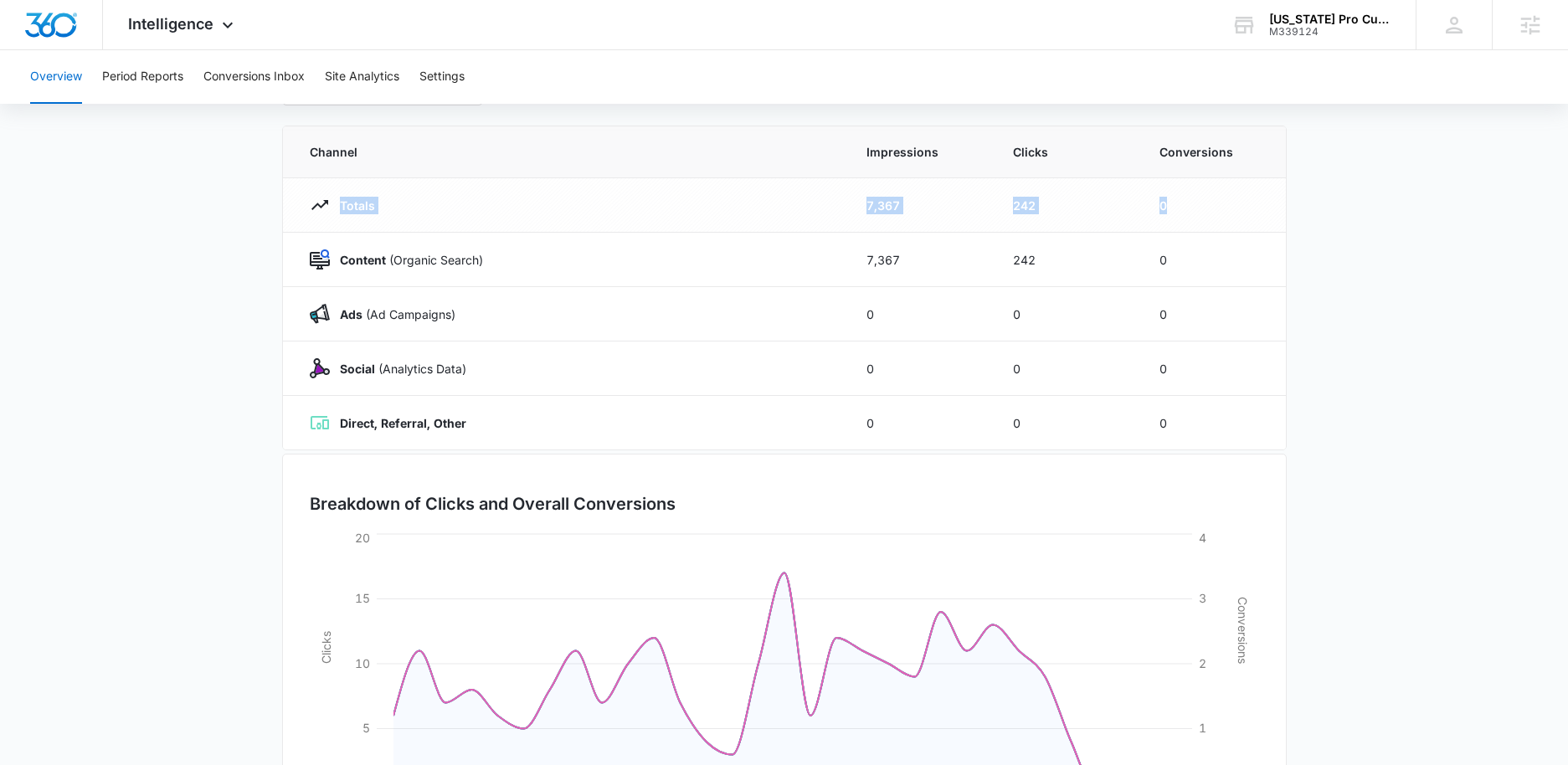
click at [942, 199] on td "7,367" at bounding box center [919, 205] width 146 height 54
click at [210, 20] on span "Intelligence" at bounding box center [170, 24] width 85 height 17
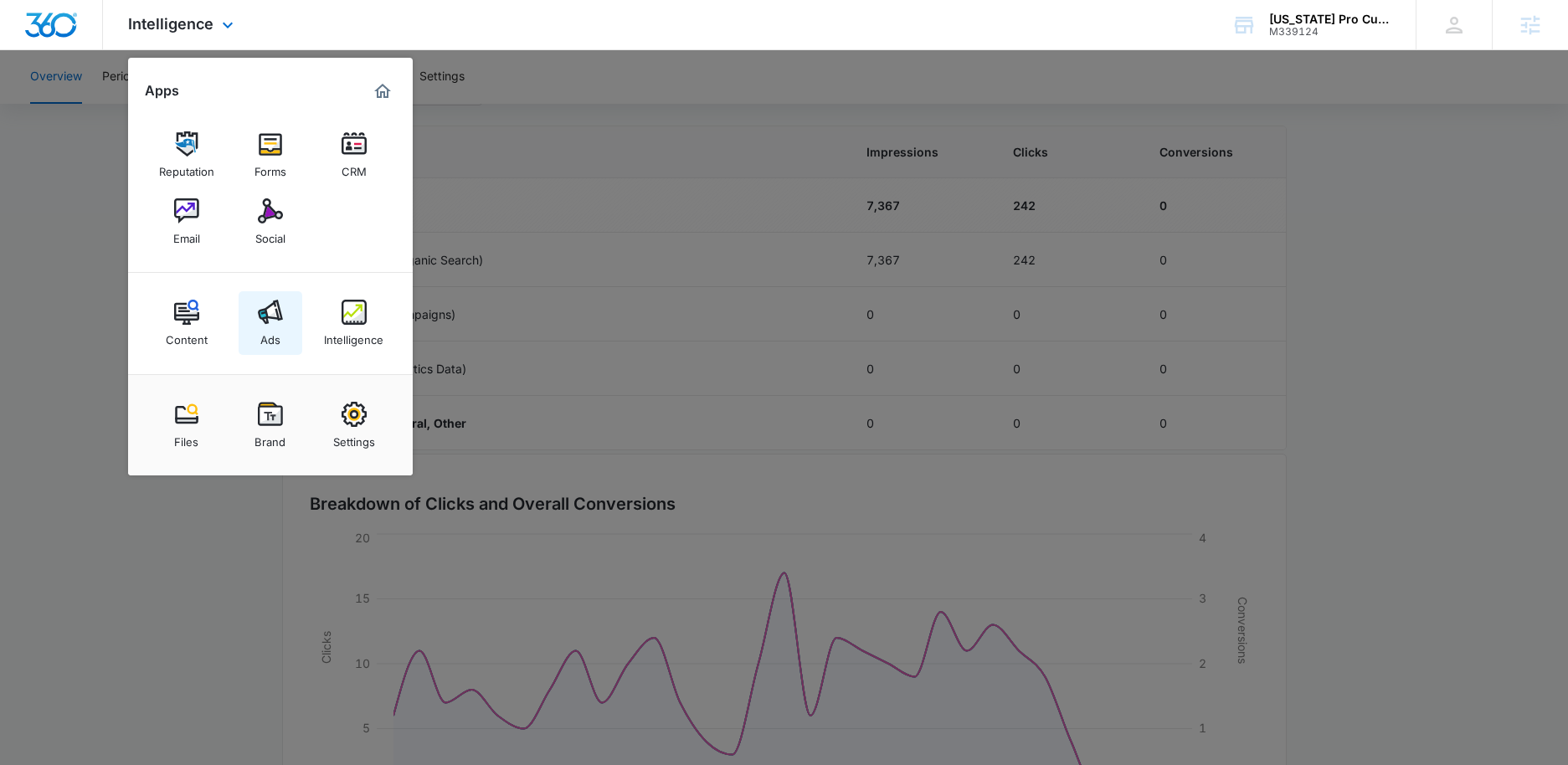
click at [261, 319] on img at bounding box center [270, 313] width 25 height 25
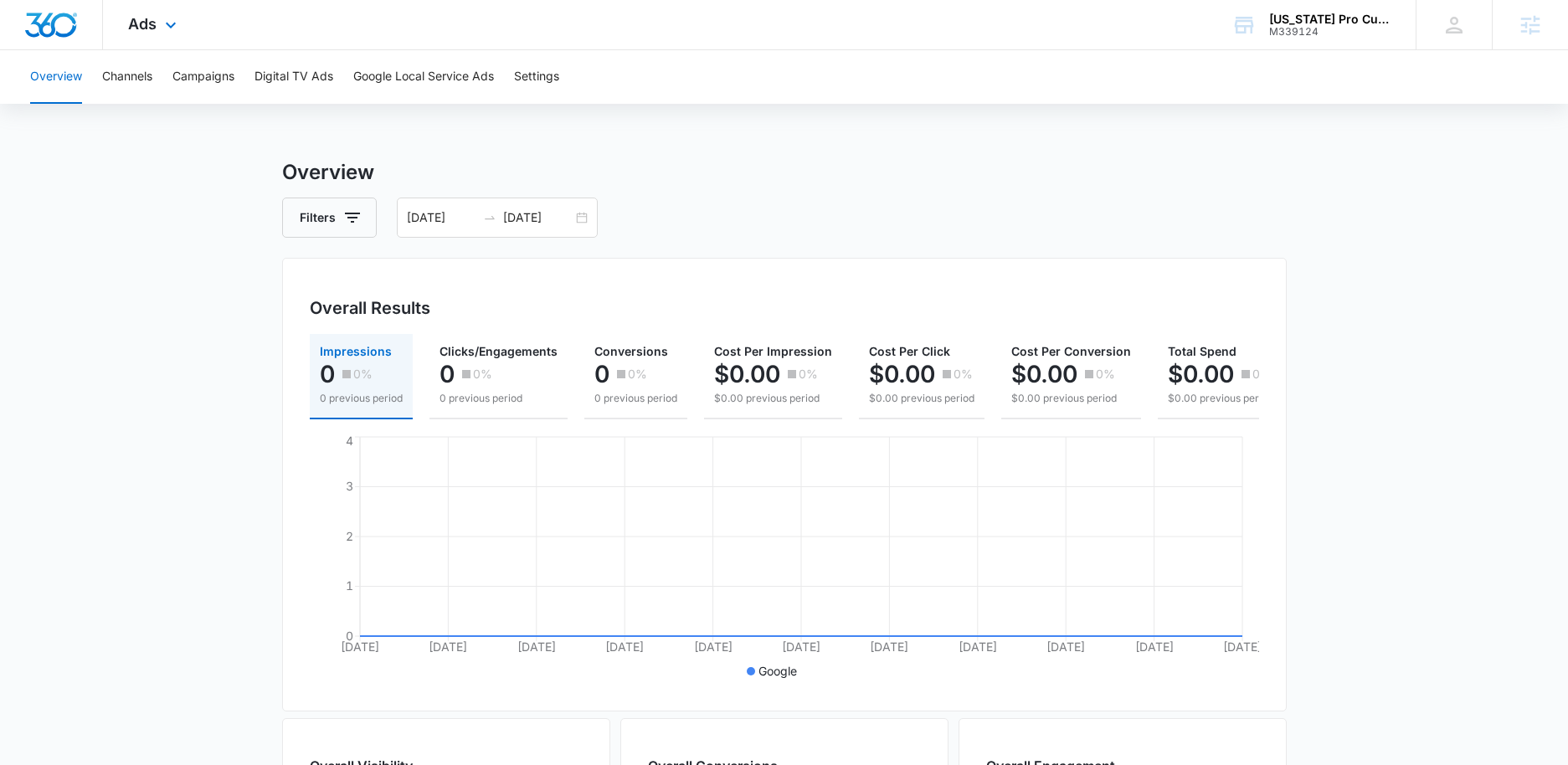
click at [158, 23] on div "Ads Apps Reputation Forms CRM Email Social Content Ads Intelligence Files Brand…" at bounding box center [154, 24] width 103 height 49
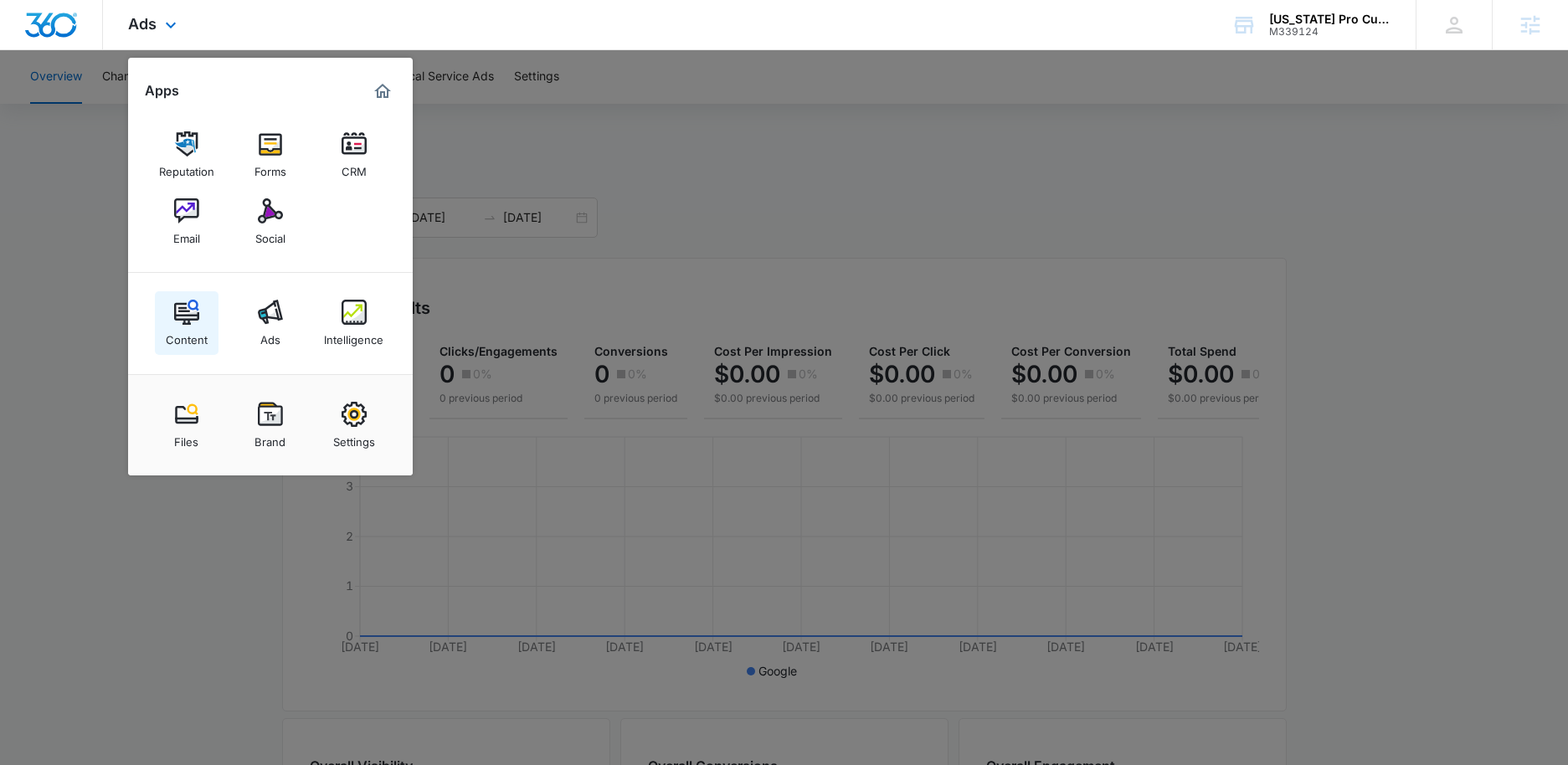
click at [176, 331] on div "Content" at bounding box center [186, 335] width 42 height 21
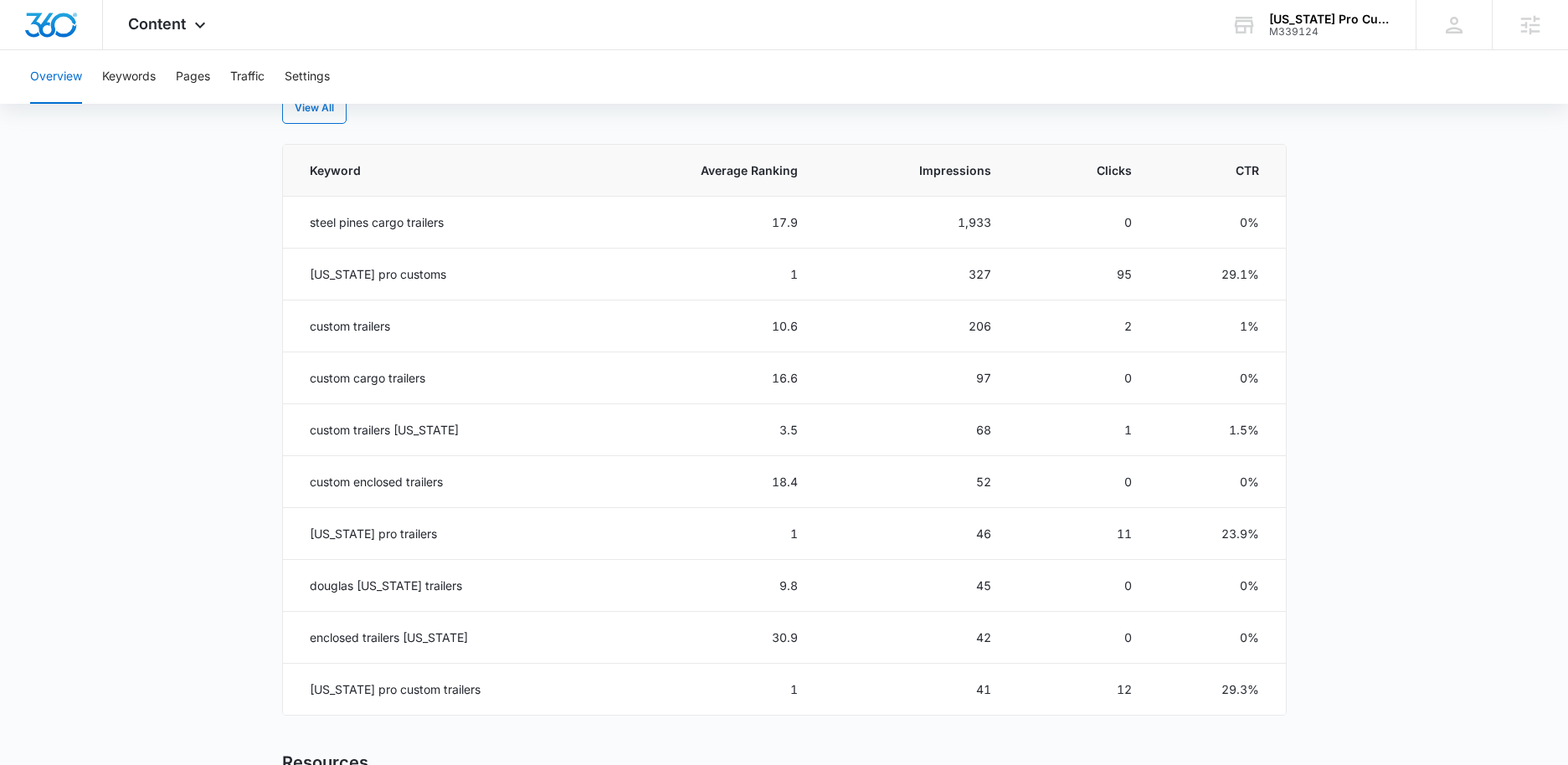
scroll to position [750, 0]
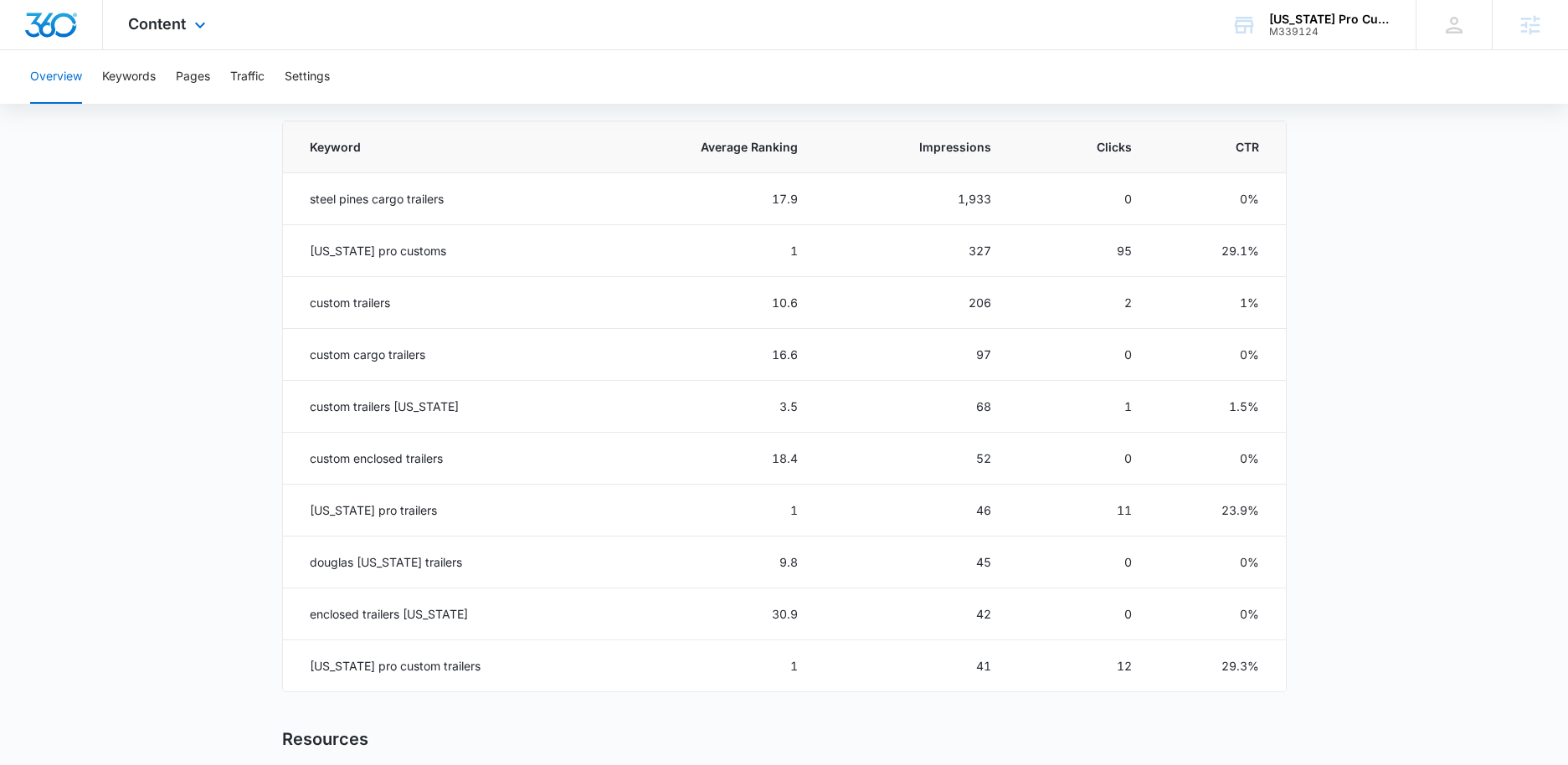
click at [191, 39] on div "Content Apps Reputation Forms CRM Email Social Content Ads Intelligence Files B…" at bounding box center [169, 24] width 133 height 49
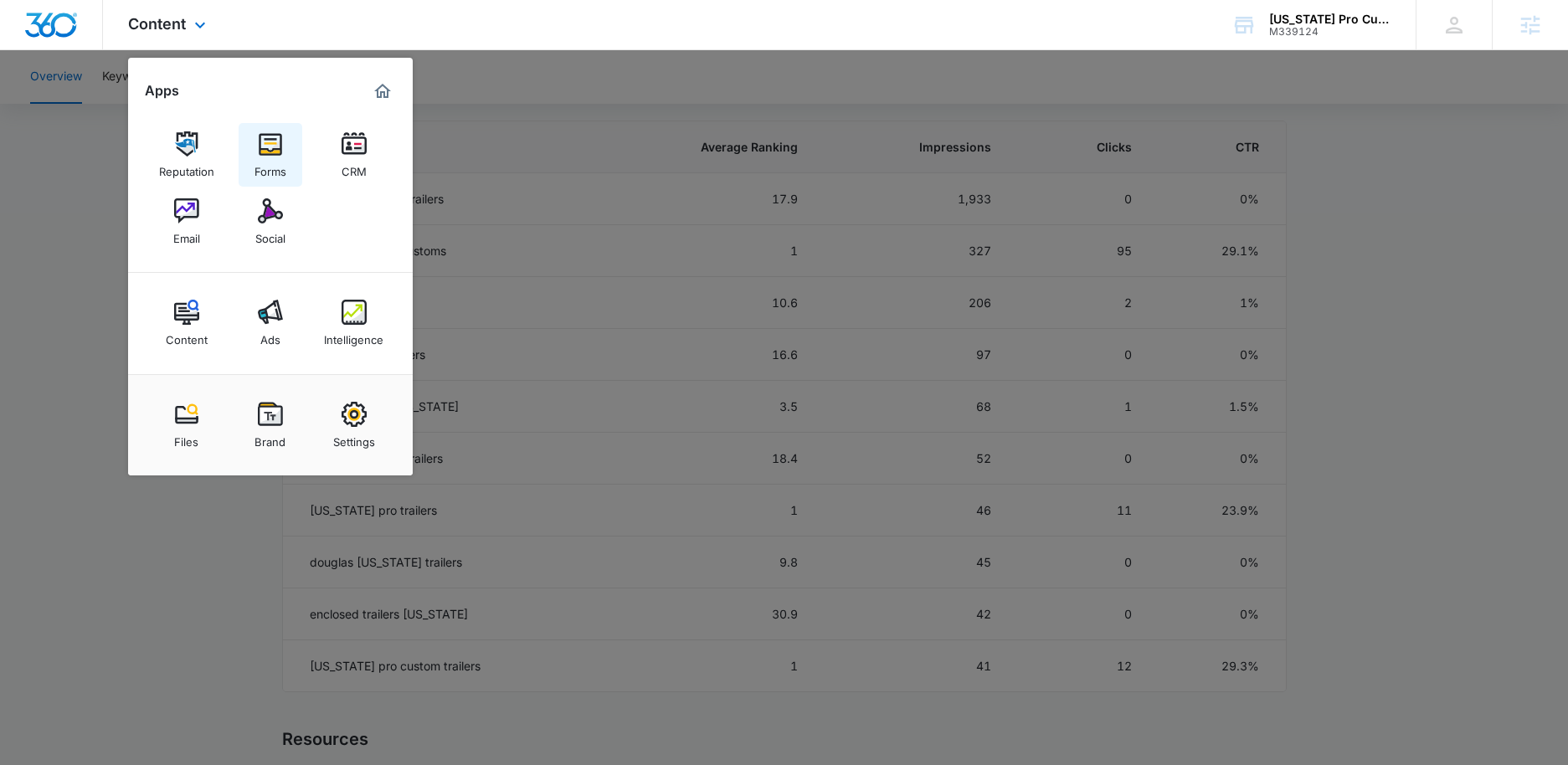
click at [259, 151] on img at bounding box center [270, 144] width 25 height 25
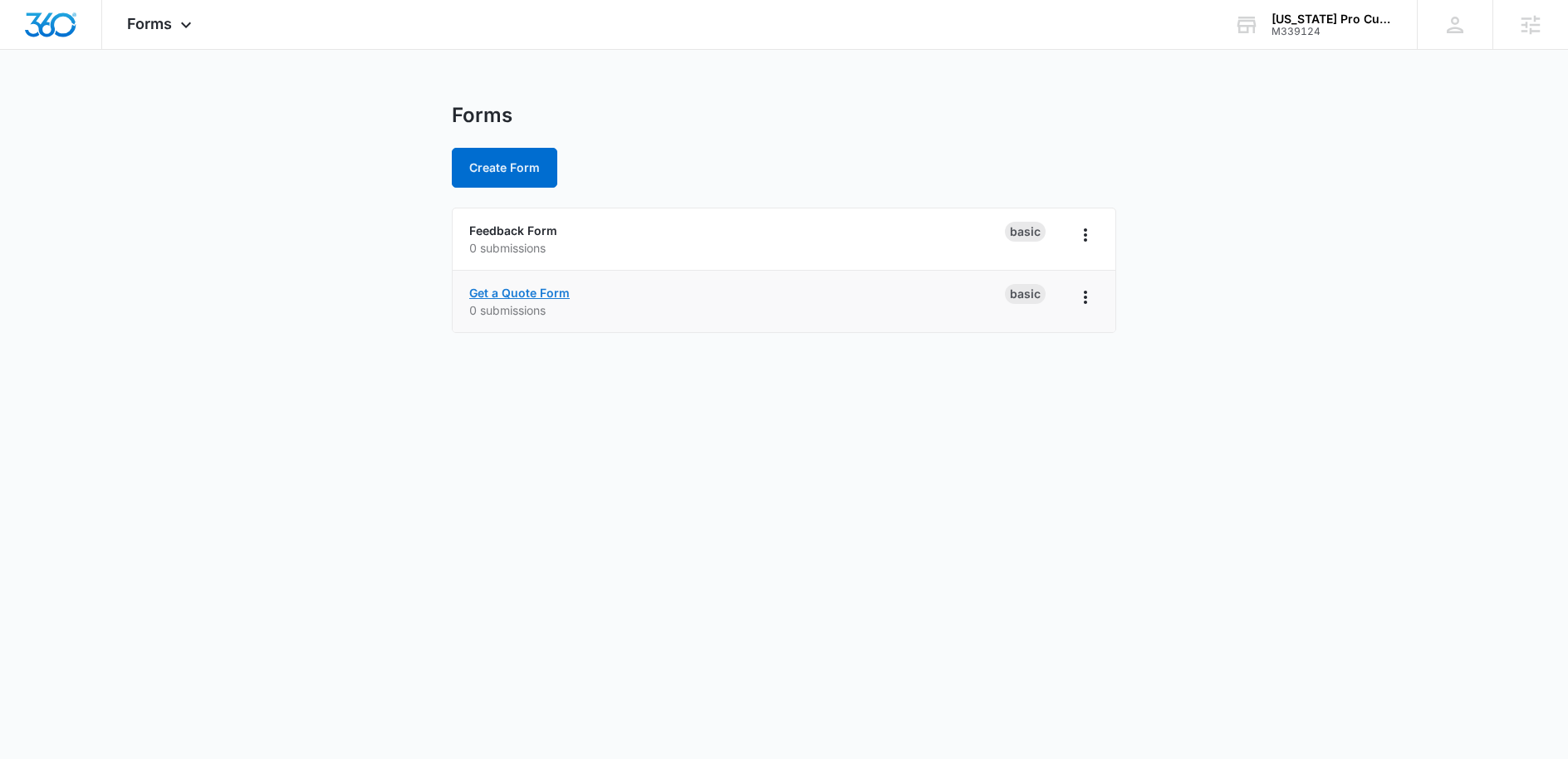
click at [536, 296] on link "Get a Quote Form" at bounding box center [519, 292] width 101 height 14
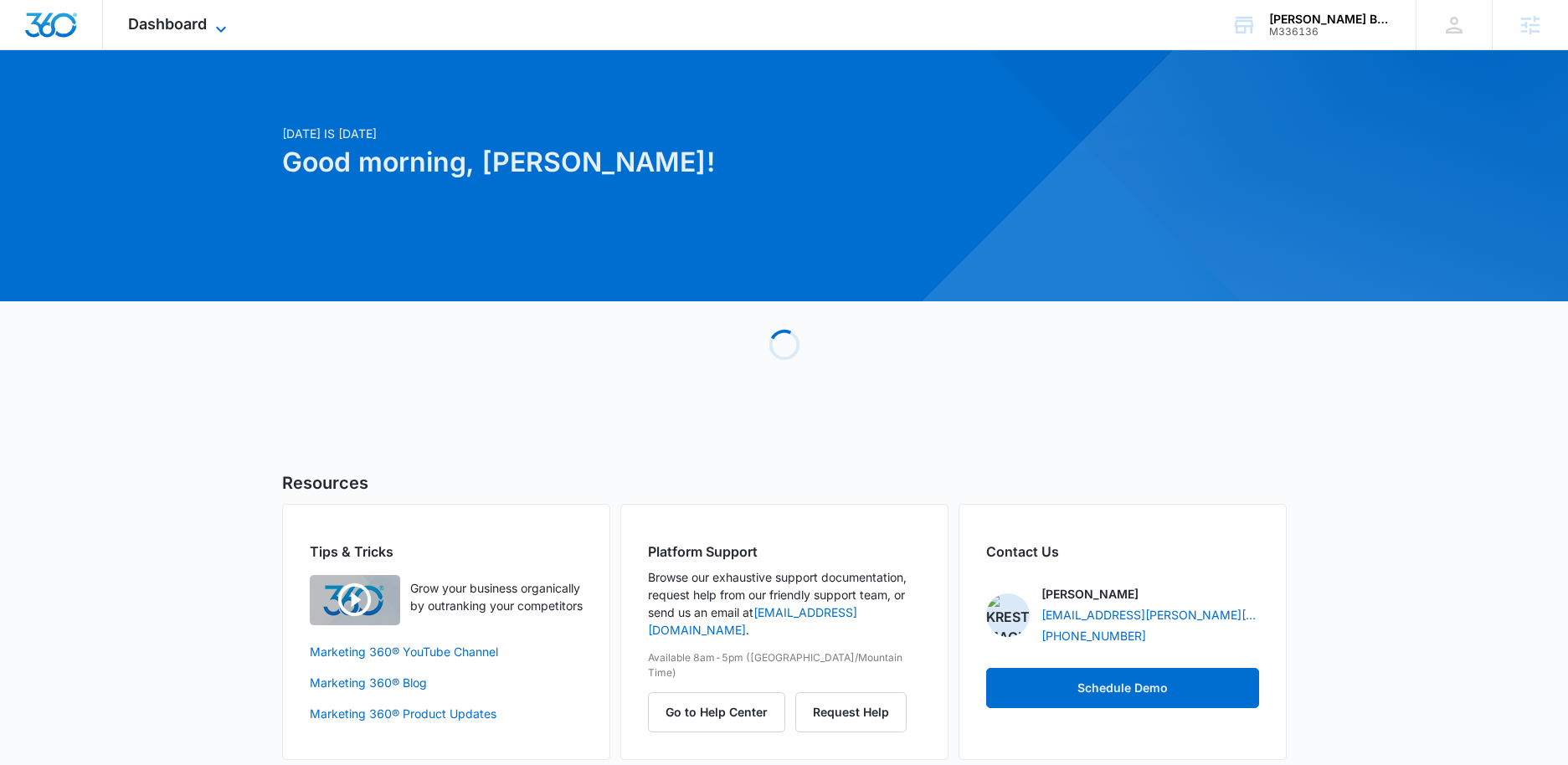
click at [211, 28] on icon at bounding box center [221, 29] width 20 height 20
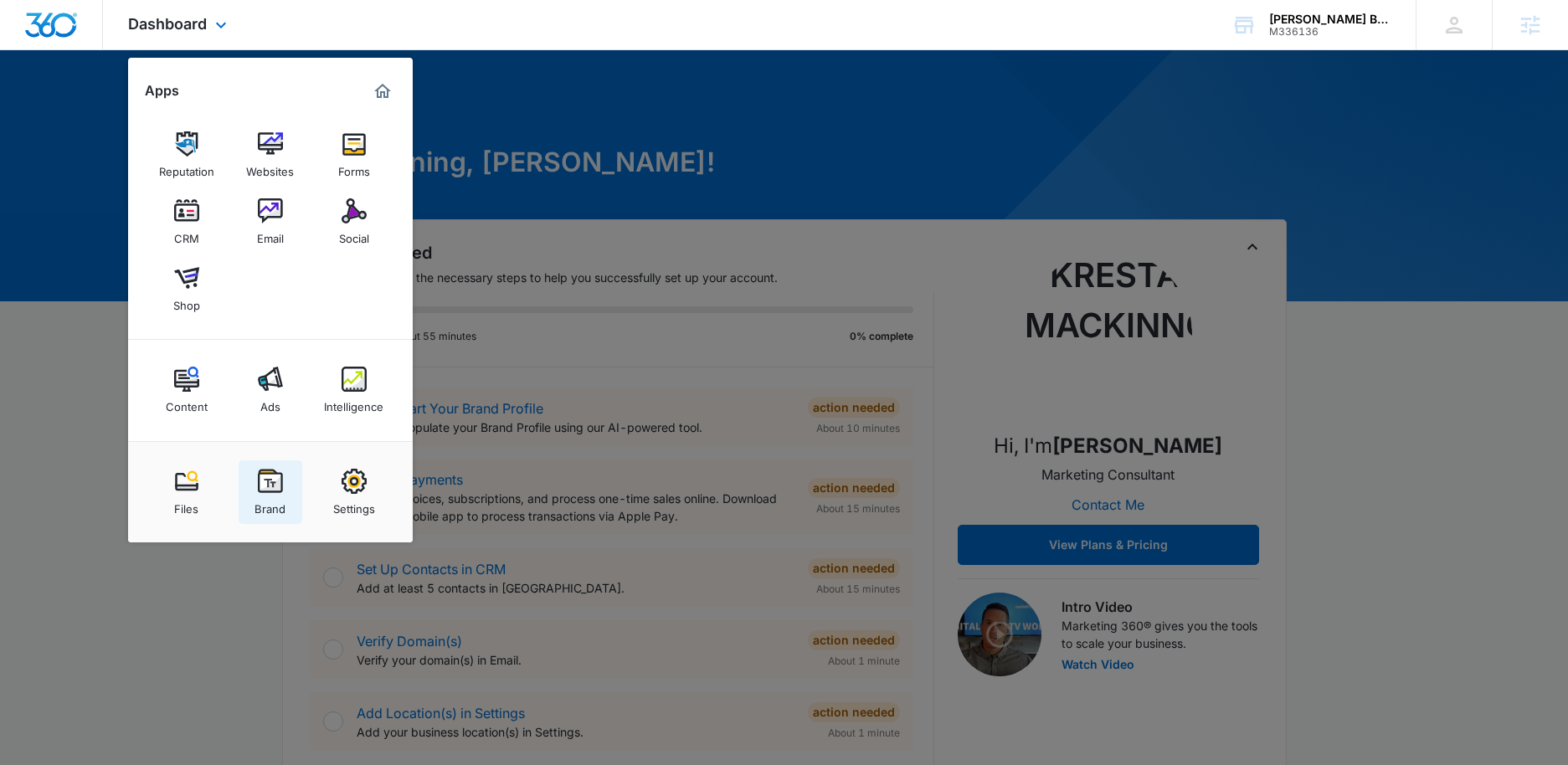
click at [278, 499] on div "Brand" at bounding box center [270, 505] width 31 height 21
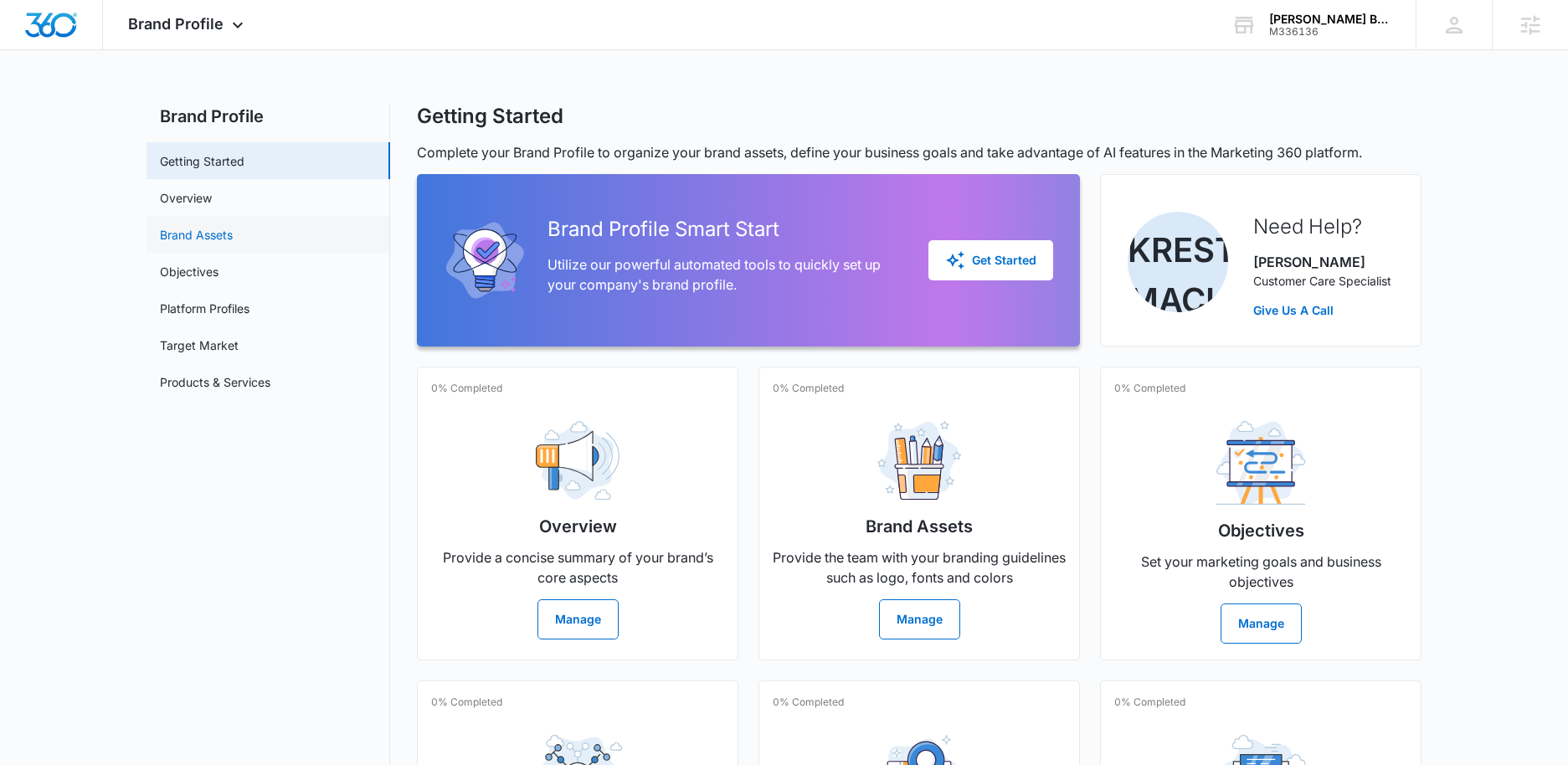
click at [231, 228] on link "Brand Assets" at bounding box center [196, 234] width 73 height 17
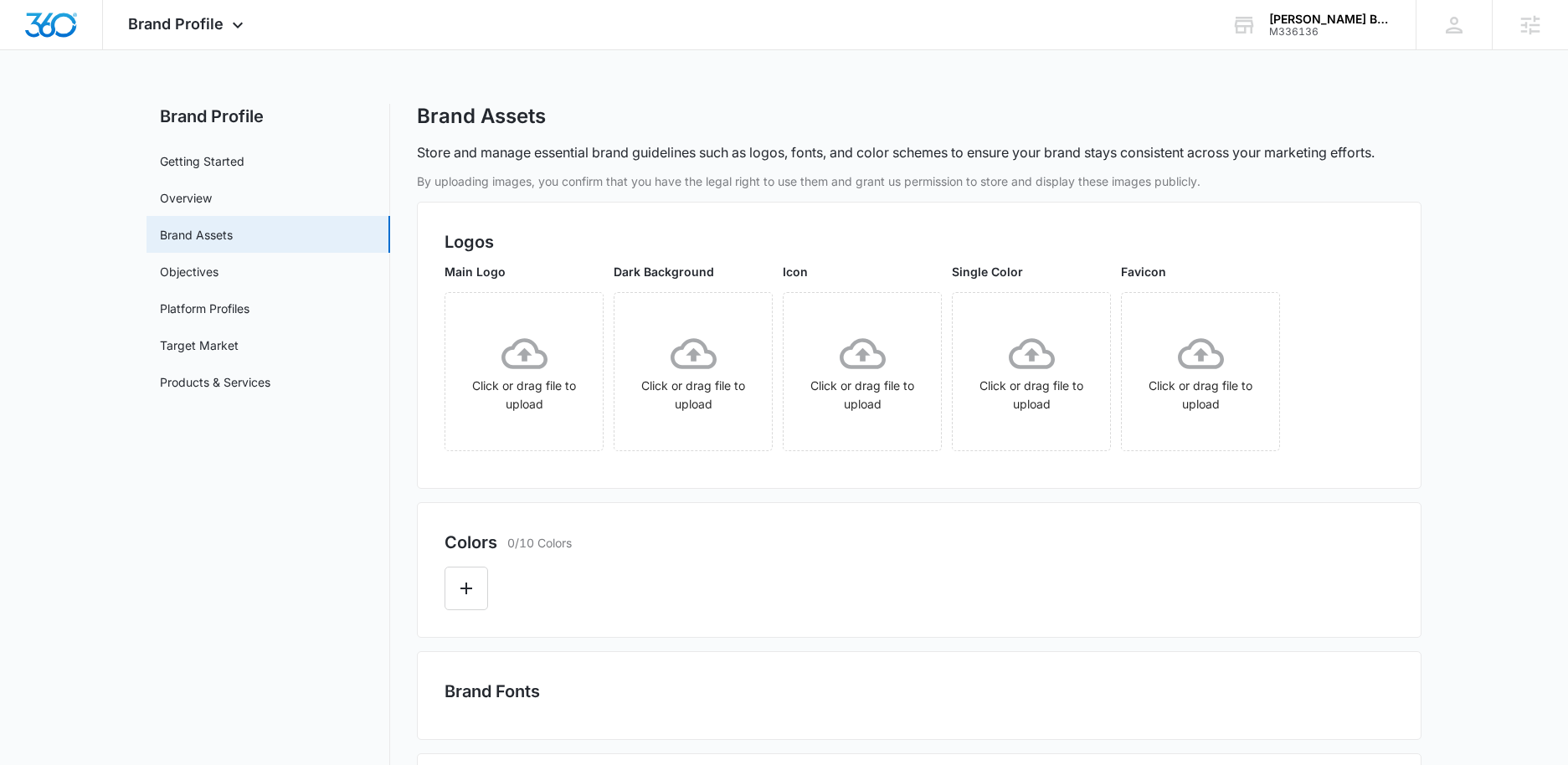
scroll to position [427, 0]
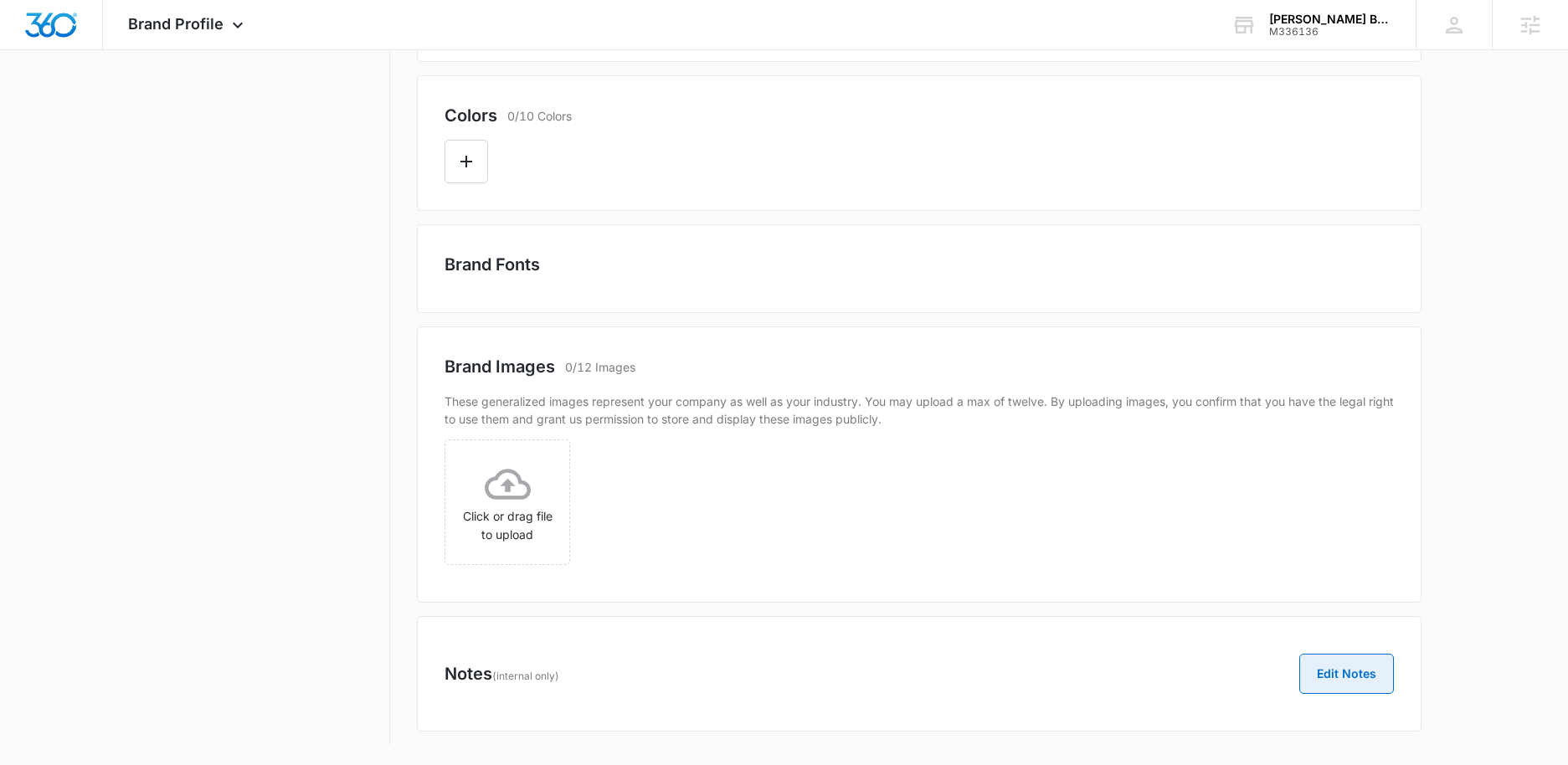
click at [1327, 676] on button "Edit Notes" at bounding box center [1347, 673] width 95 height 40
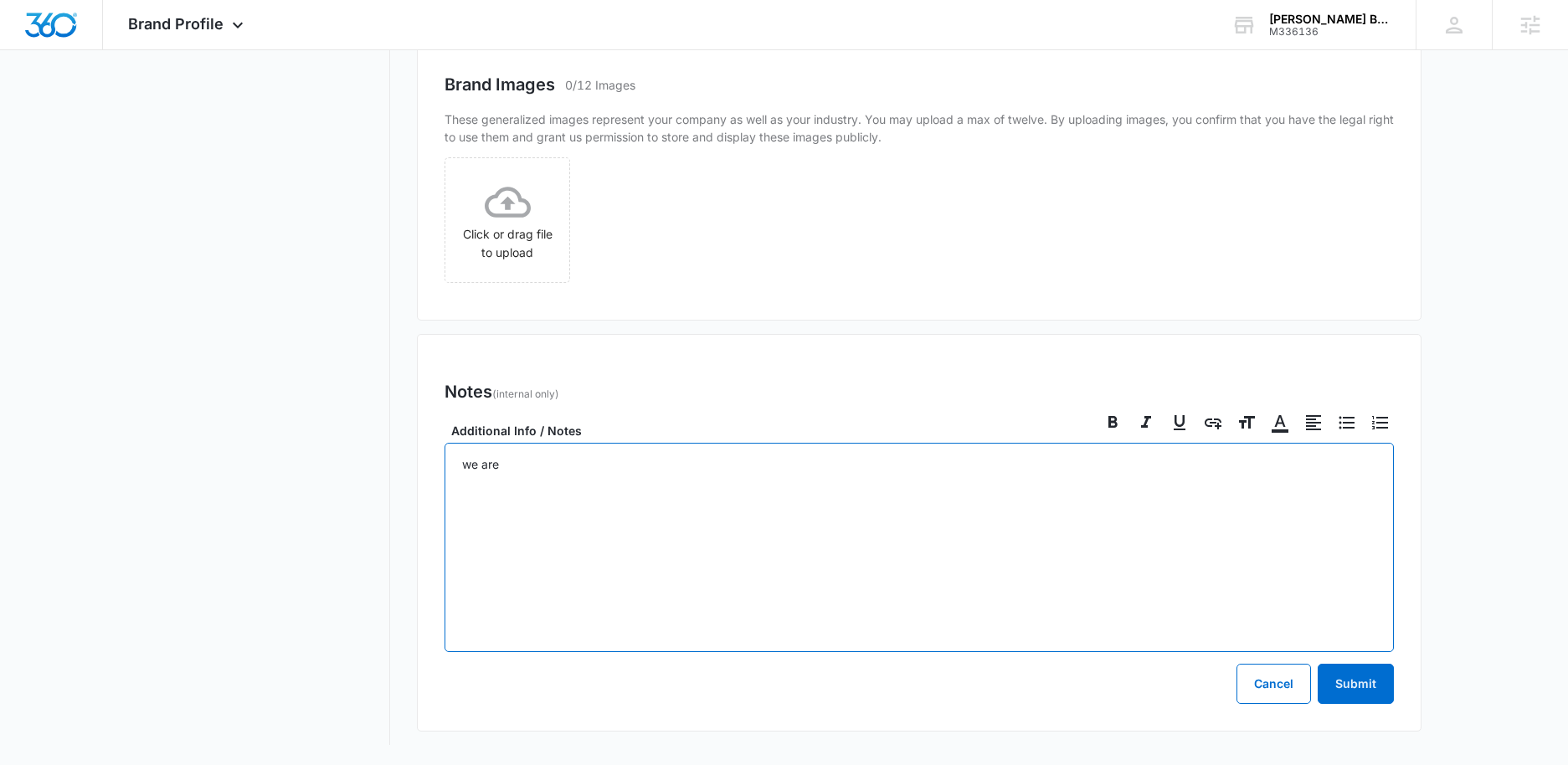
scroll to position [803, 0]
click at [1362, 696] on button "Submit" at bounding box center [1356, 684] width 77 height 40
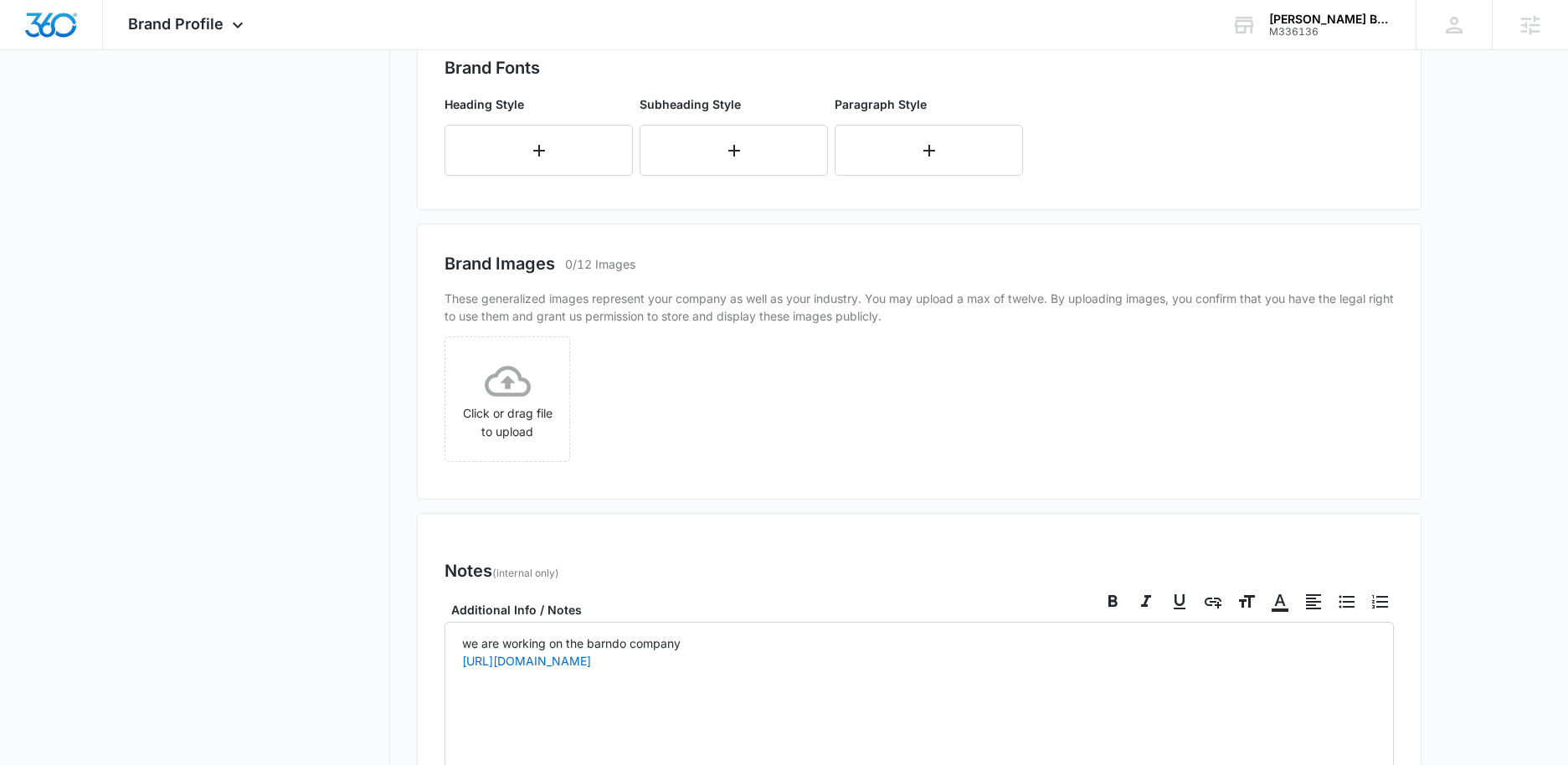
scroll to position [0, 0]
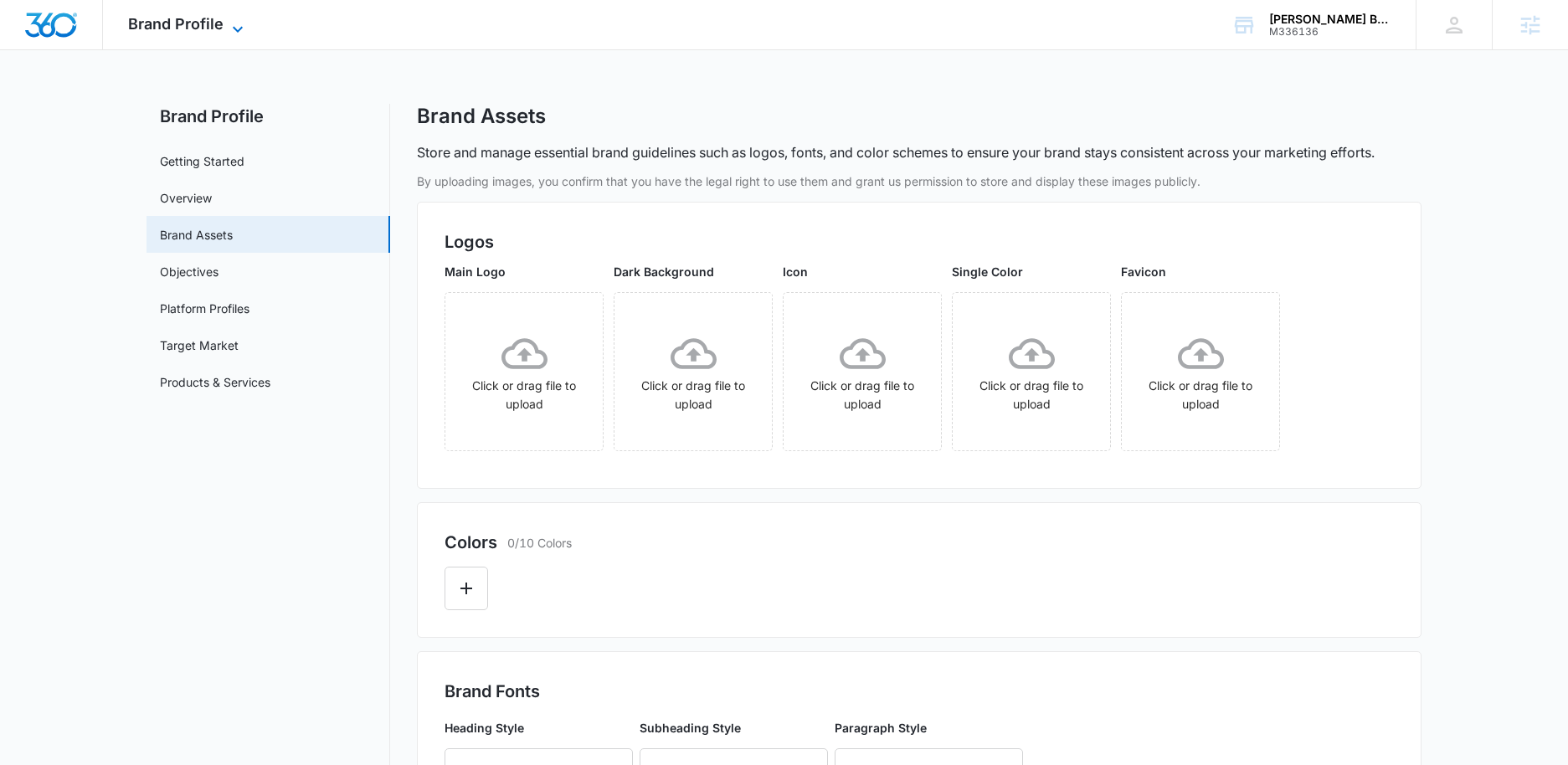
click at [164, 30] on span "Brand Profile" at bounding box center [175, 24] width 96 height 17
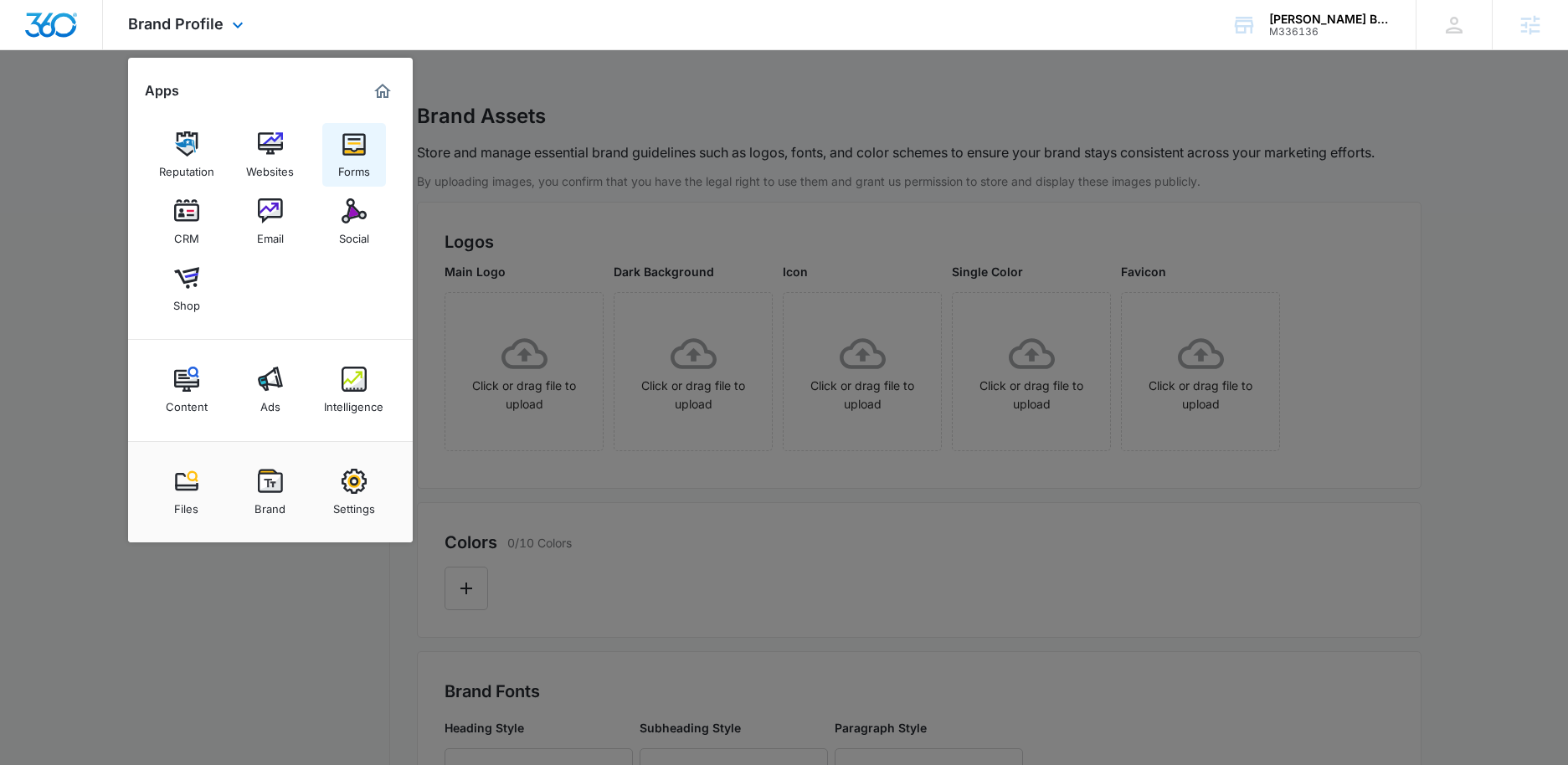
click at [361, 151] on img at bounding box center [354, 144] width 25 height 25
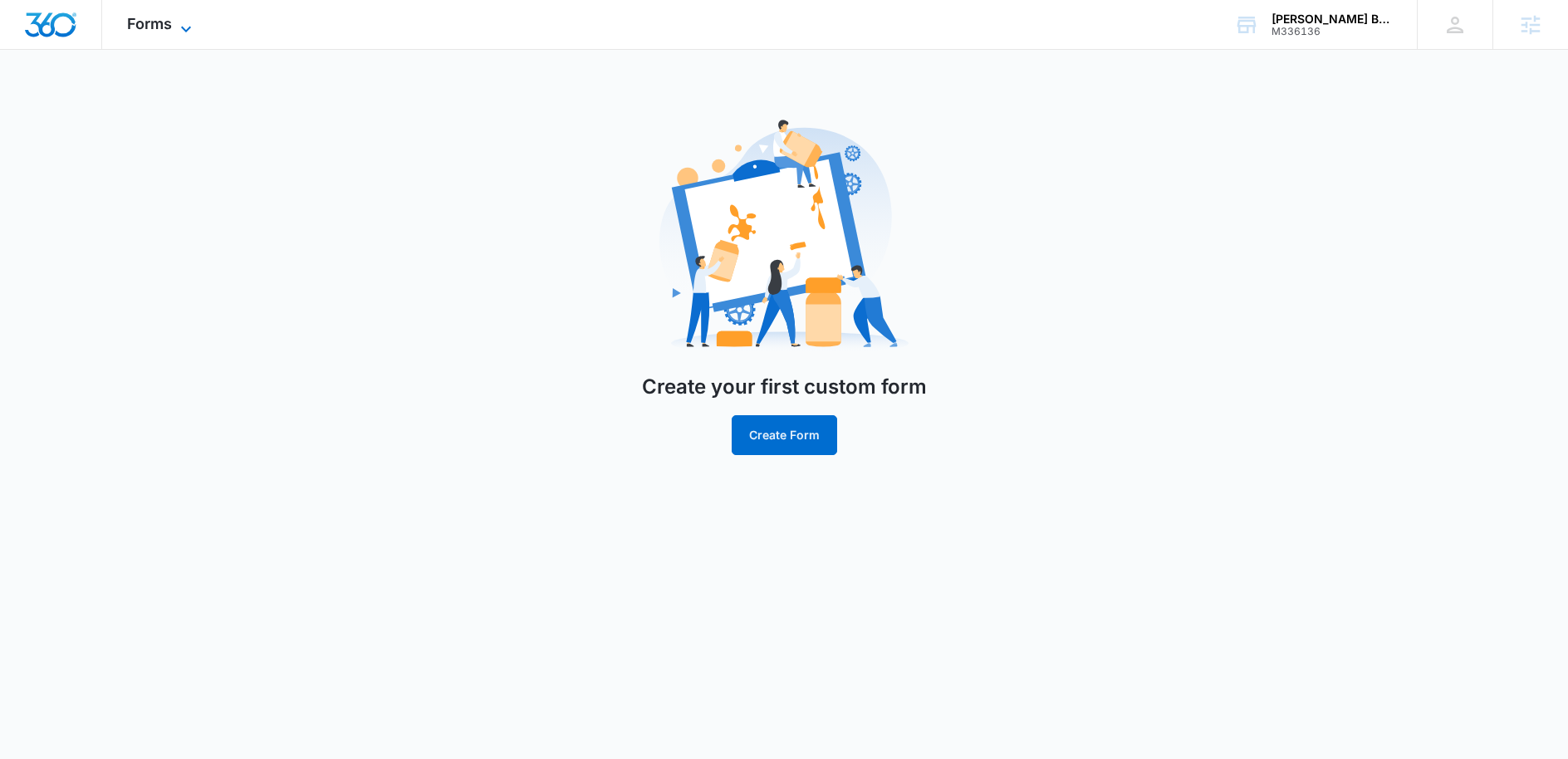
click at [144, 21] on span "Forms" at bounding box center [149, 24] width 45 height 17
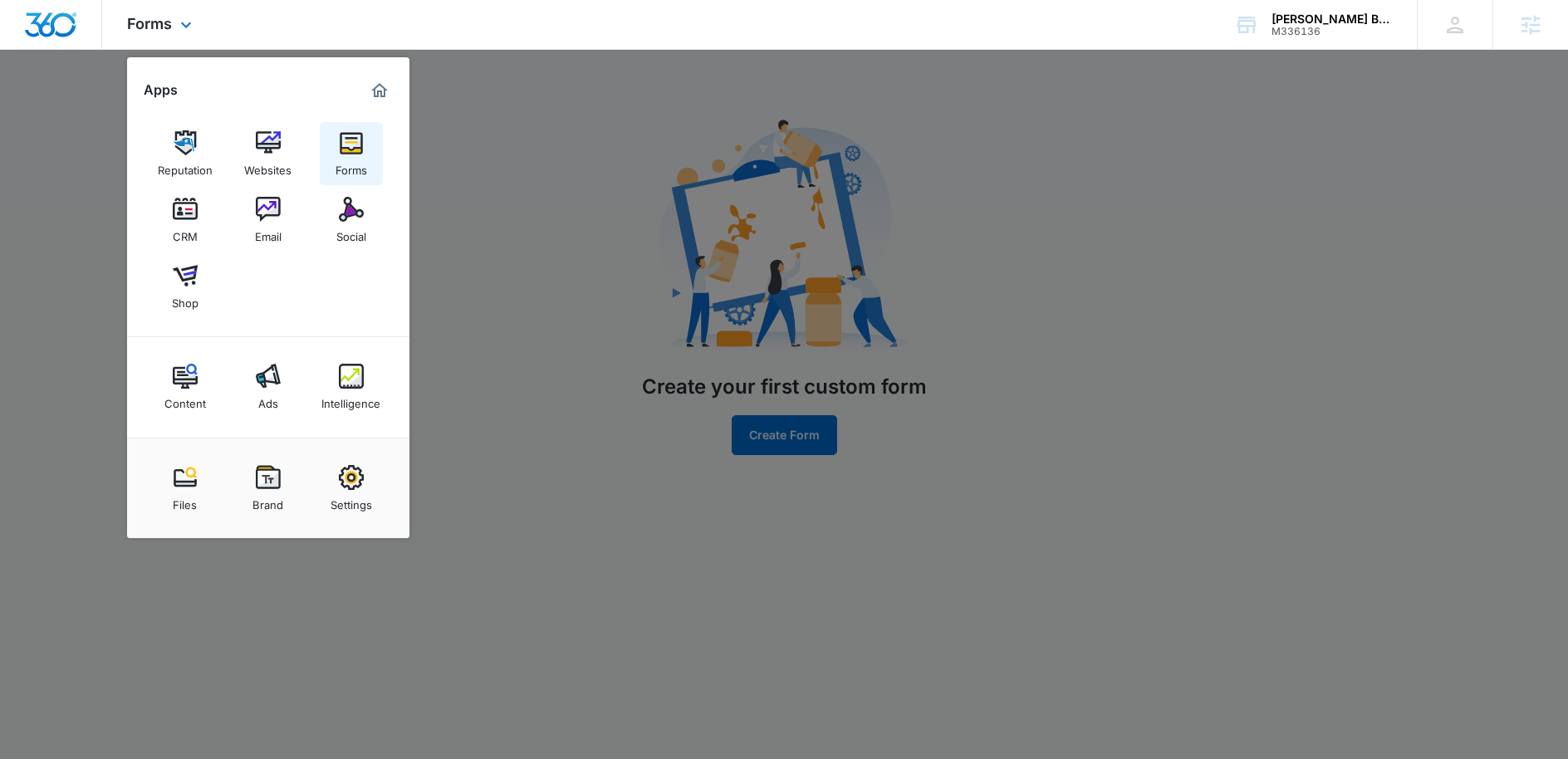
click at [353, 162] on div "Forms" at bounding box center [351, 166] width 32 height 21
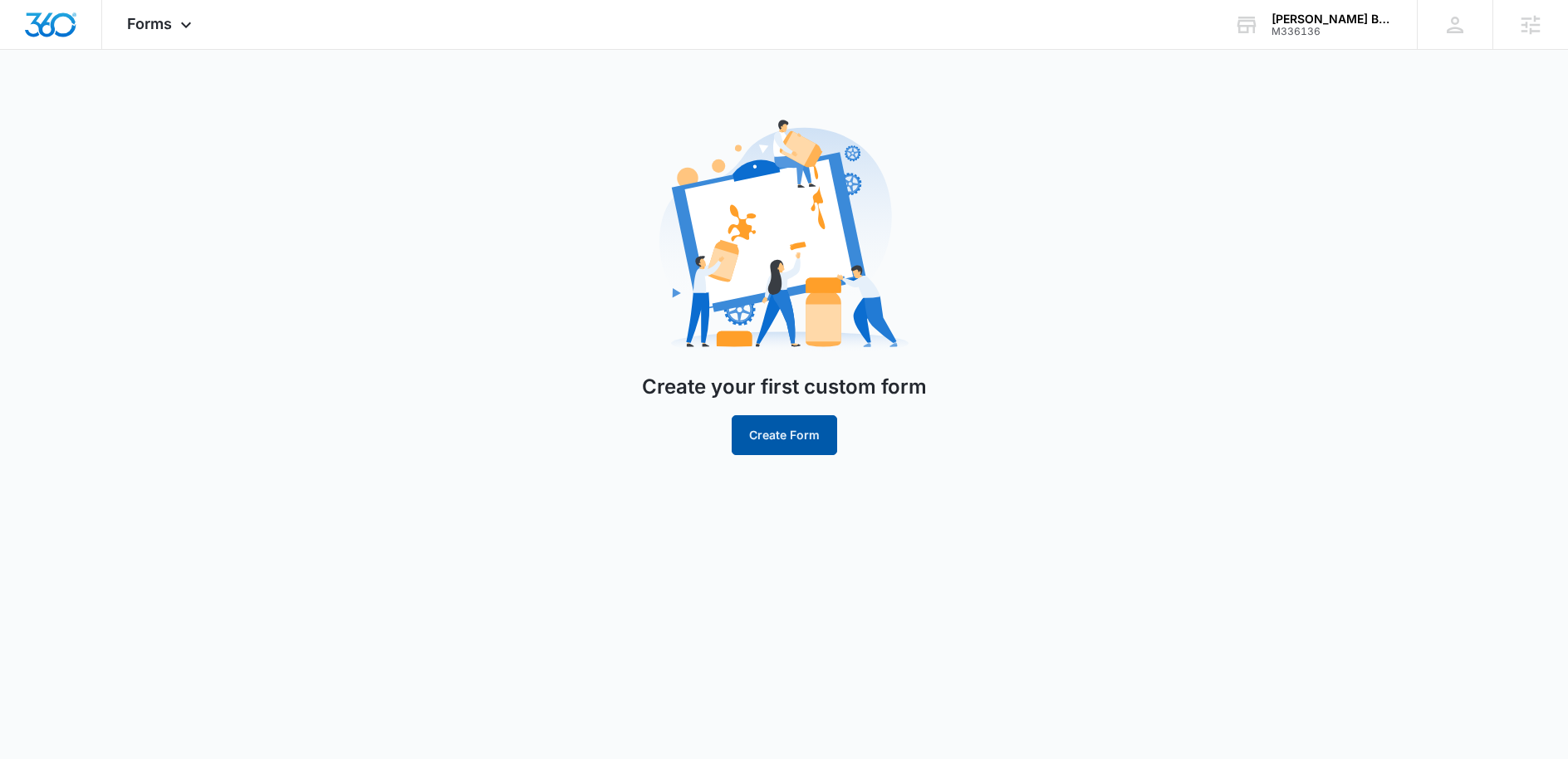
click at [783, 437] on button "Create Form" at bounding box center [785, 434] width 106 height 39
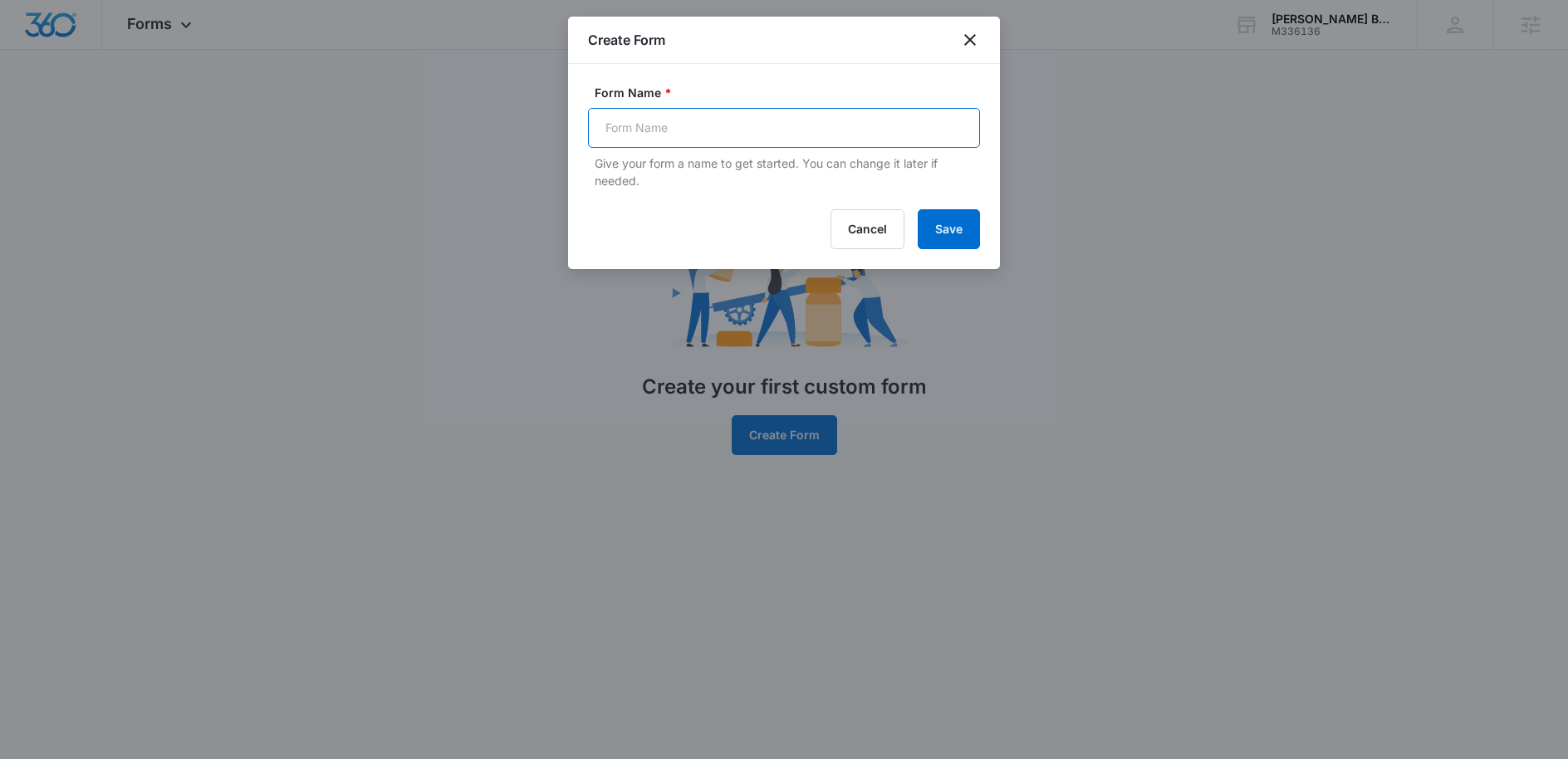
click at [670, 110] on input "Form Name *" at bounding box center [784, 127] width 392 height 39
type input "Contact"
click at [935, 224] on button "Save" at bounding box center [948, 229] width 62 height 39
click at [957, 224] on button "Save" at bounding box center [948, 229] width 62 height 39
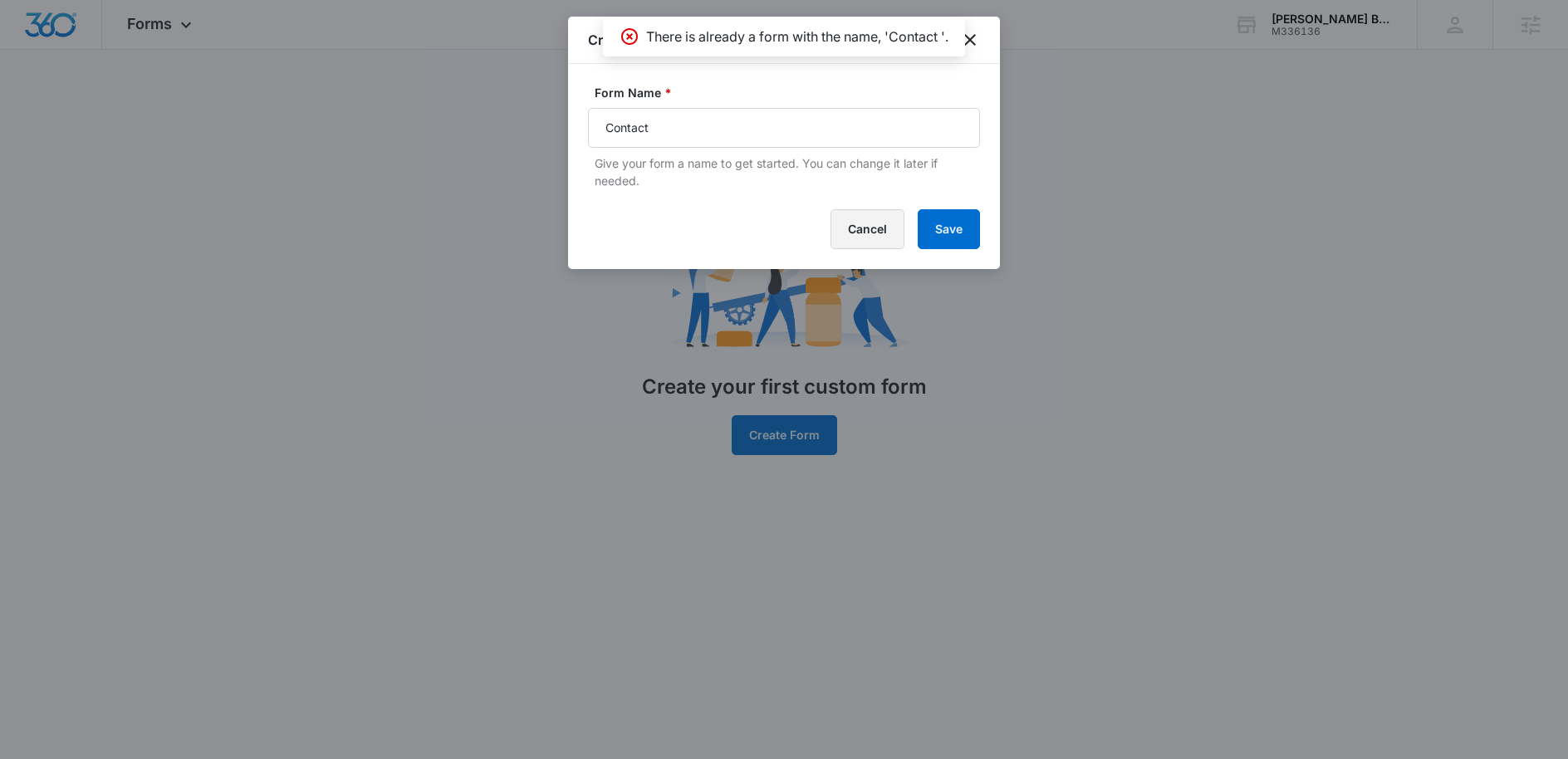
click at [861, 226] on button "Cancel" at bounding box center [868, 229] width 74 height 39
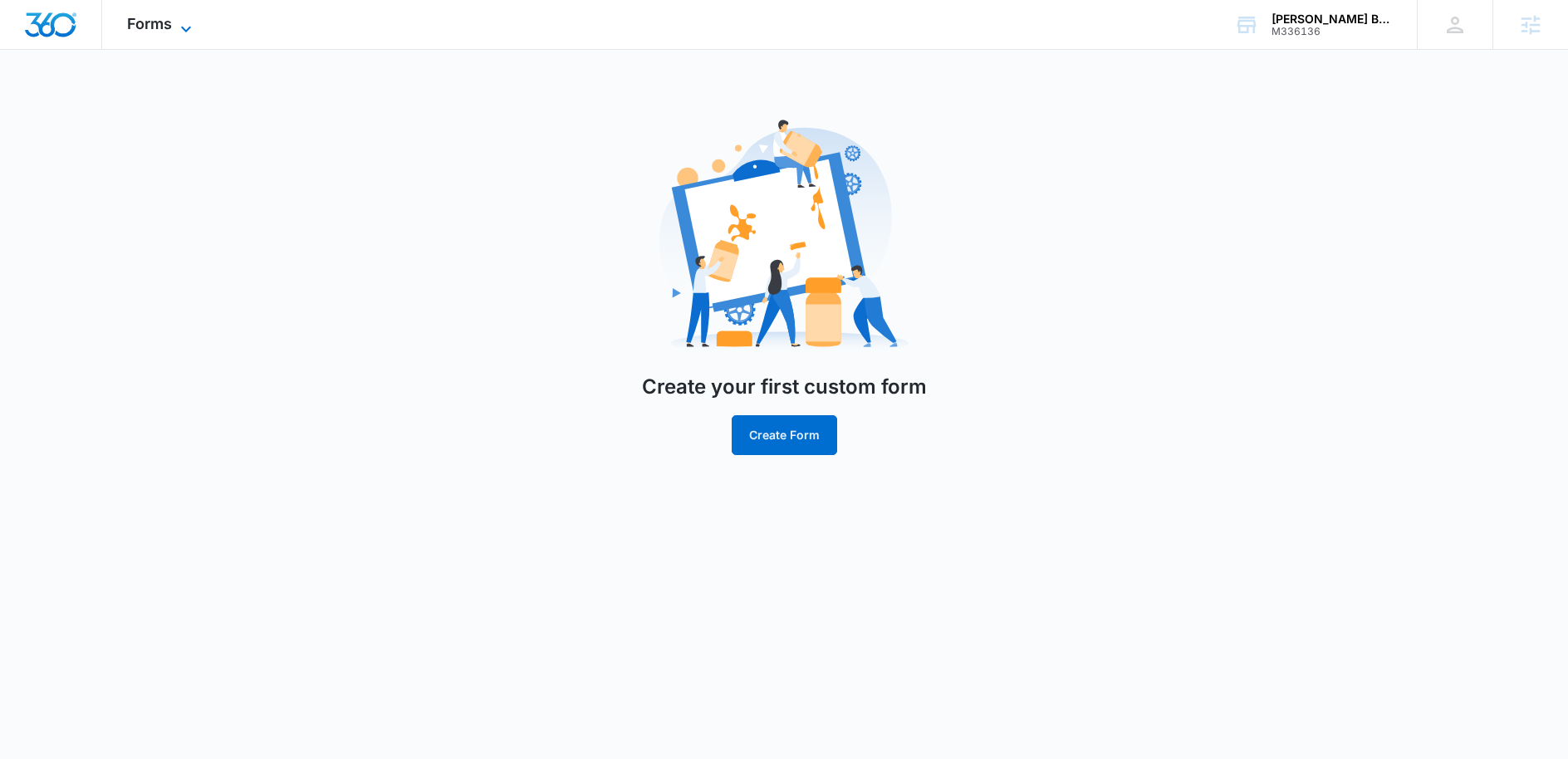
click at [156, 31] on span "Forms" at bounding box center [149, 24] width 45 height 17
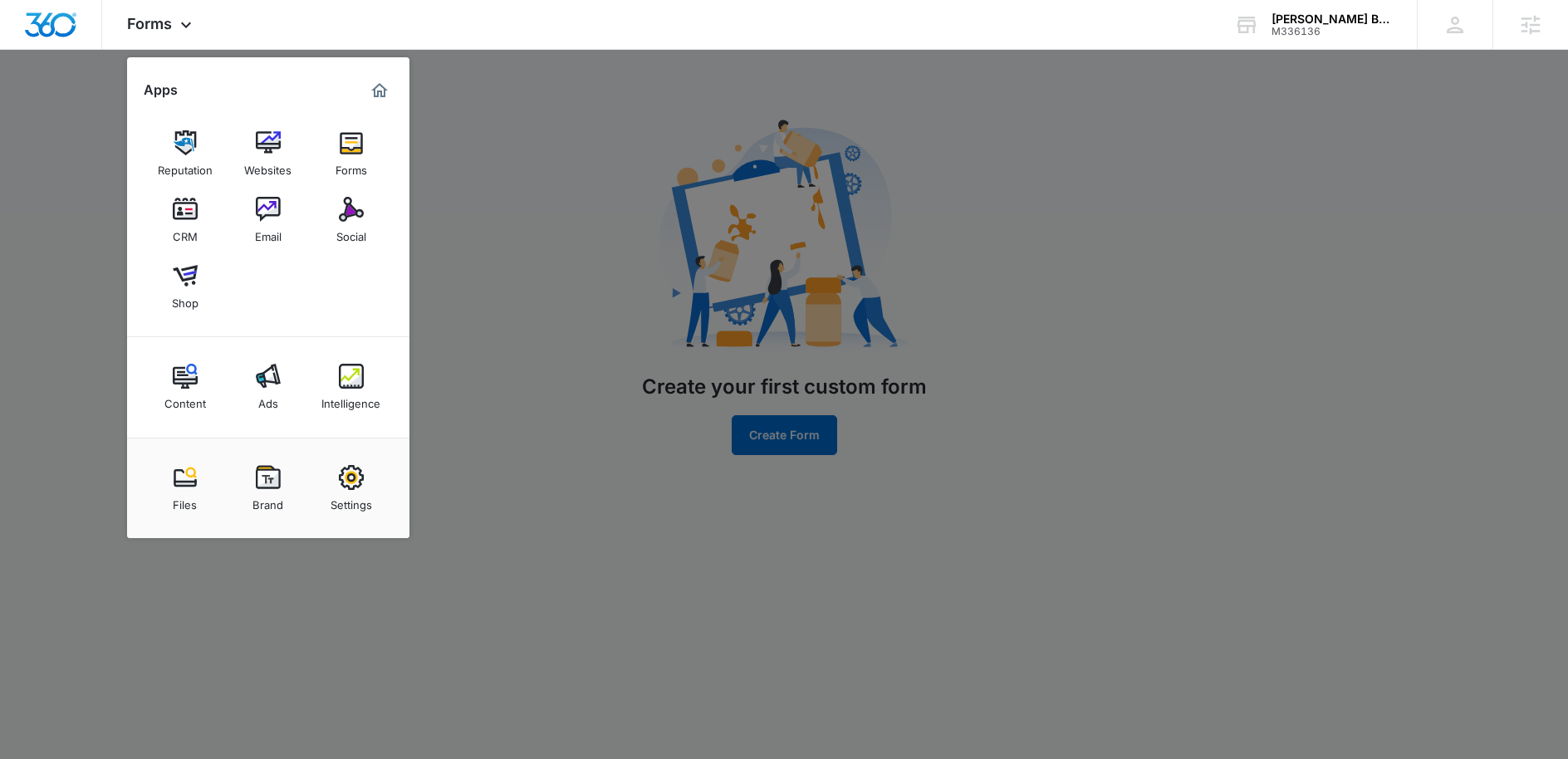
click at [174, 226] on div "CRM" at bounding box center [185, 233] width 25 height 21
